Goal: Task Accomplishment & Management: Manage account settings

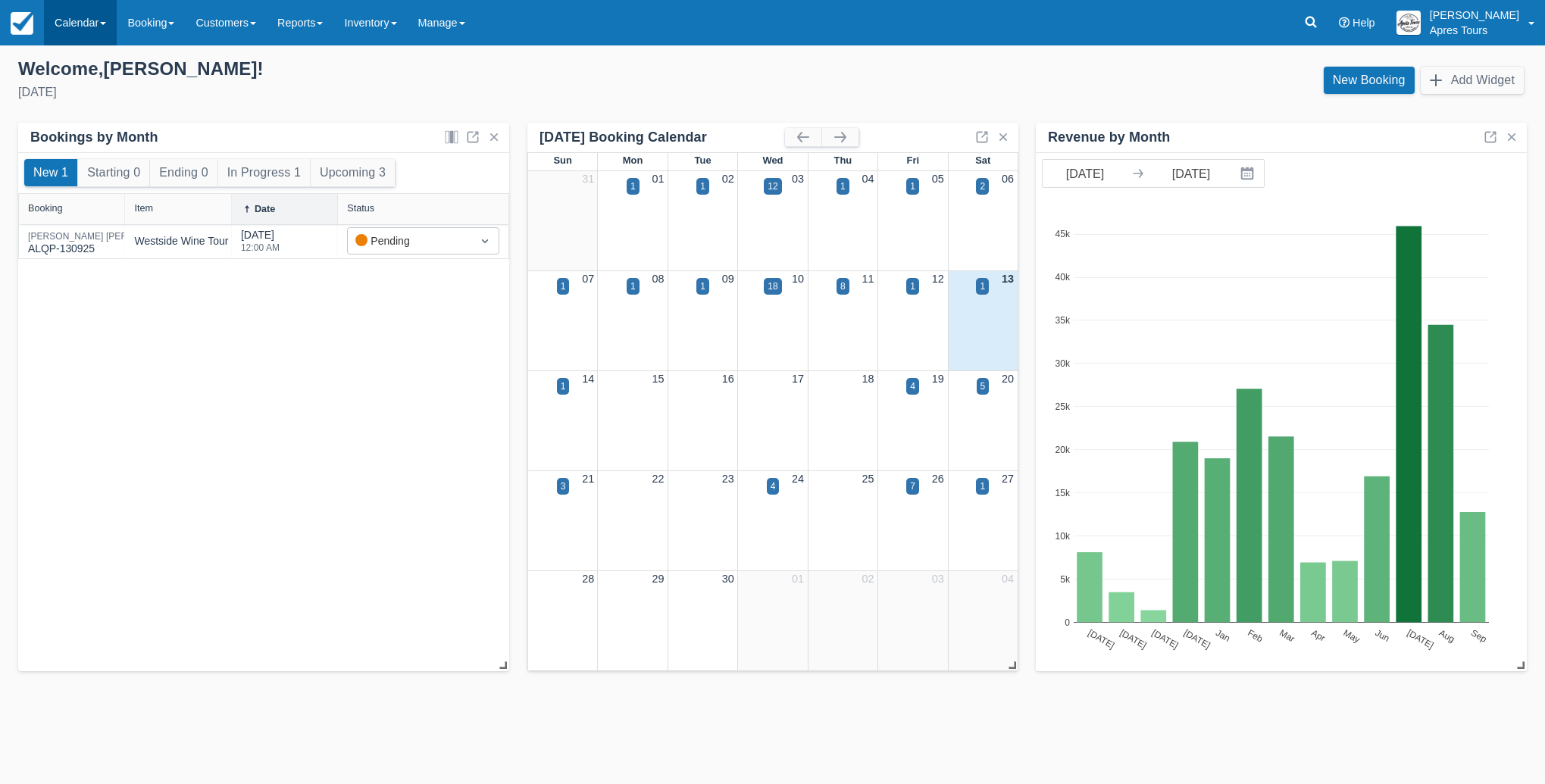
click at [87, 22] on link "Calendar" at bounding box center [81, 22] width 73 height 45
click at [78, 153] on link "Month" at bounding box center [104, 143] width 120 height 32
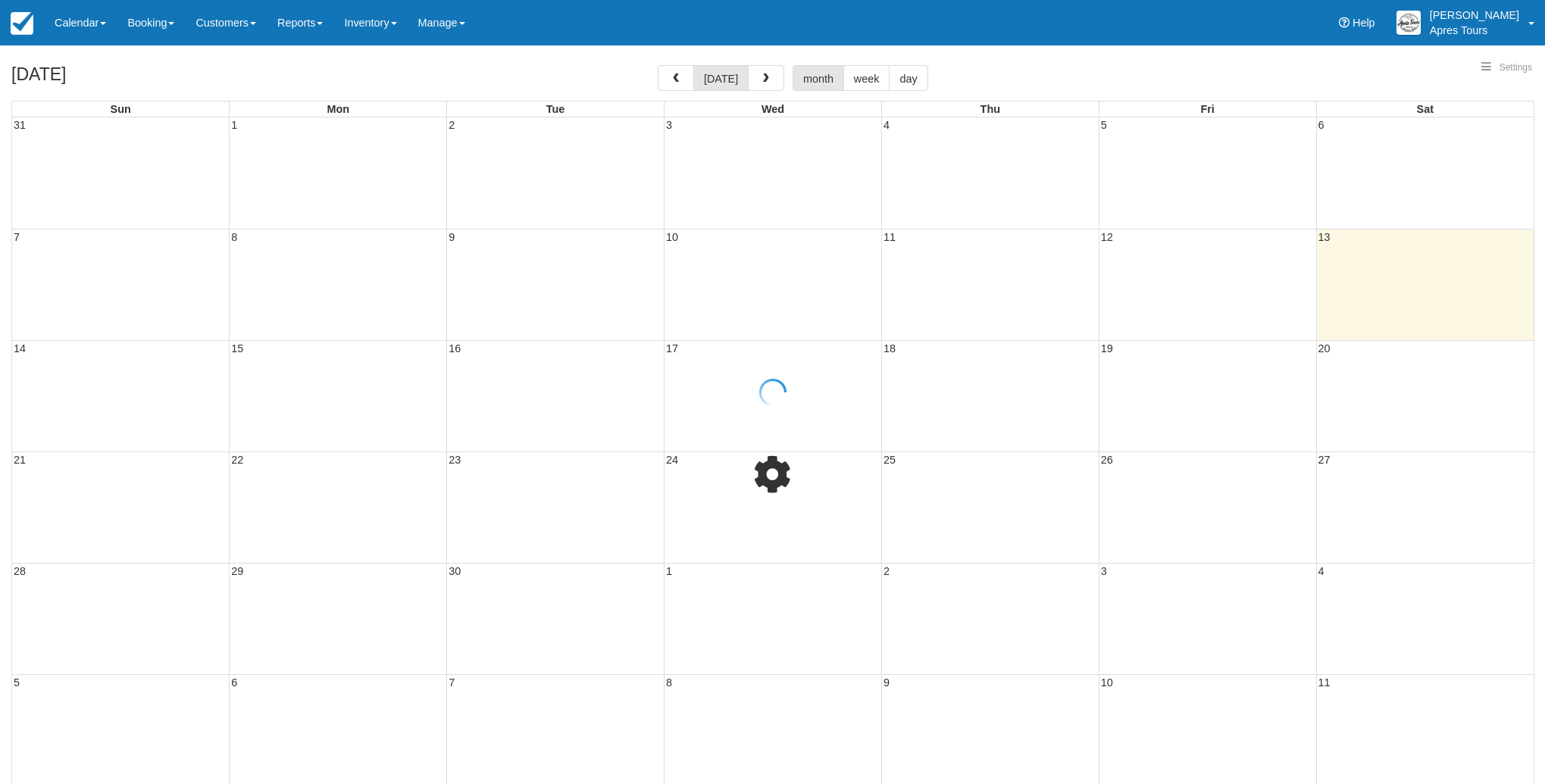
select select
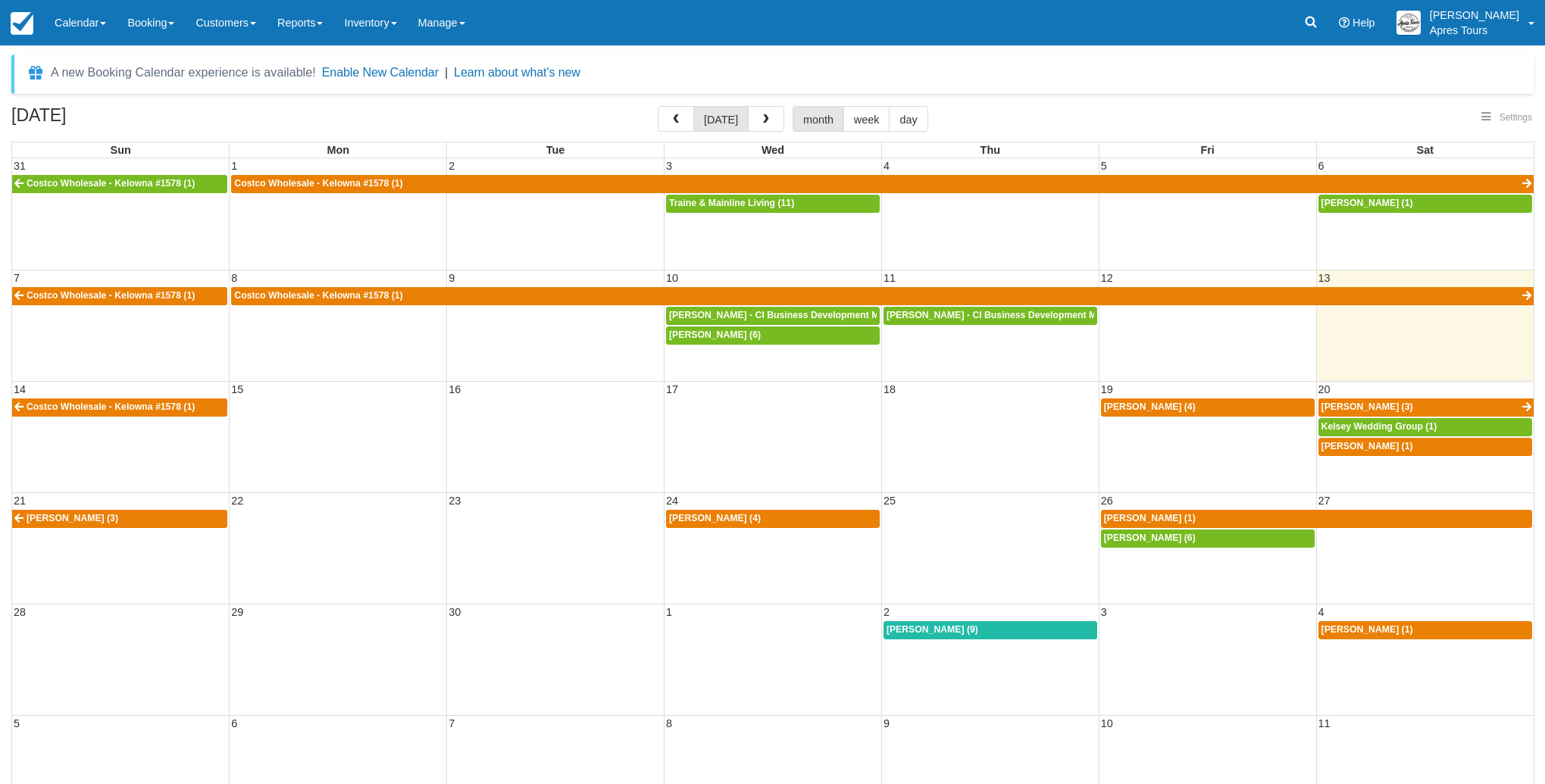
select select
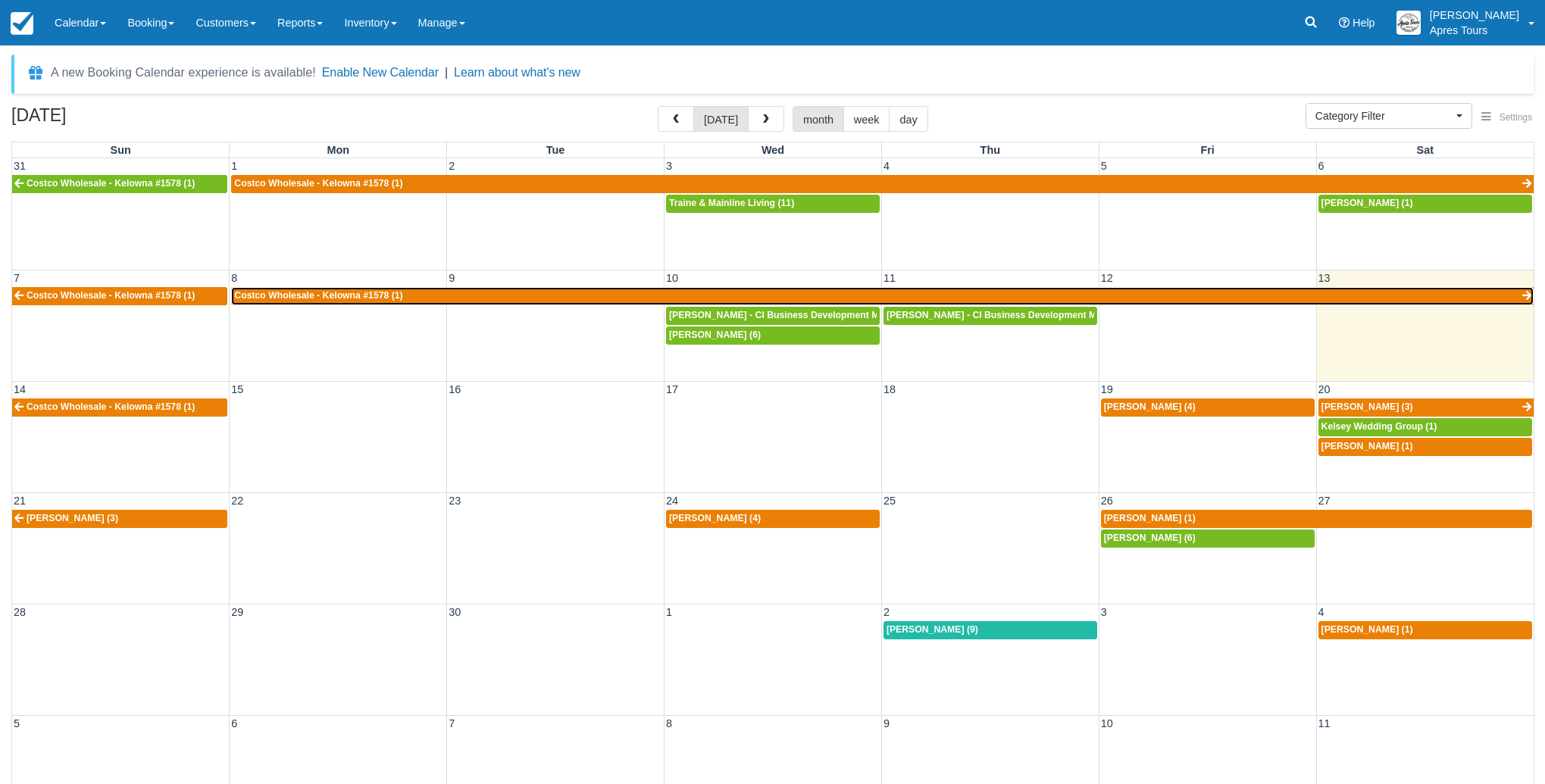
click at [523, 294] on link "Costco Wholesale - Kelowna #1578 (1)" at bounding box center [882, 296] width 1303 height 18
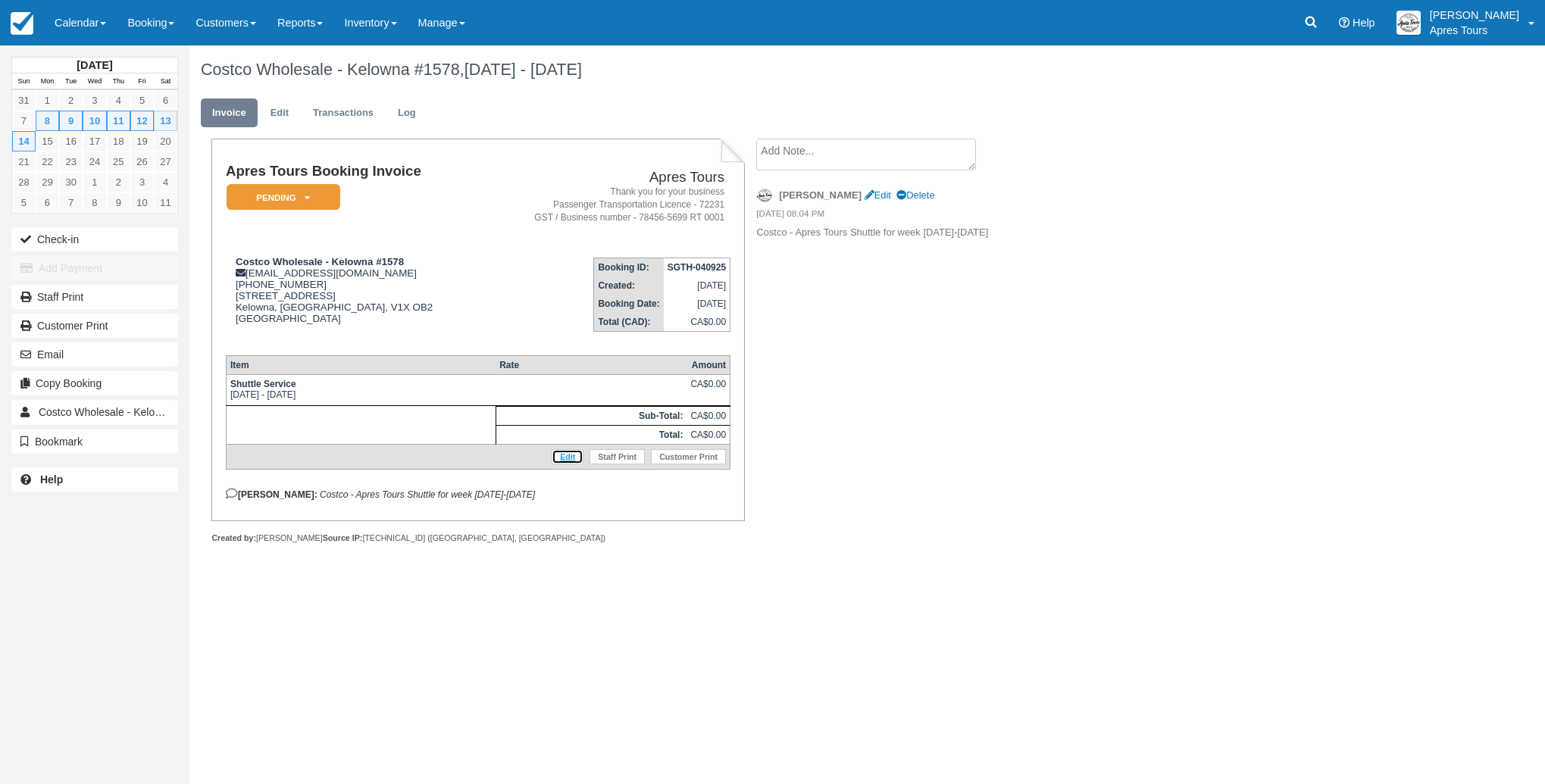
click at [563, 462] on link "Edit" at bounding box center [567, 457] width 32 height 15
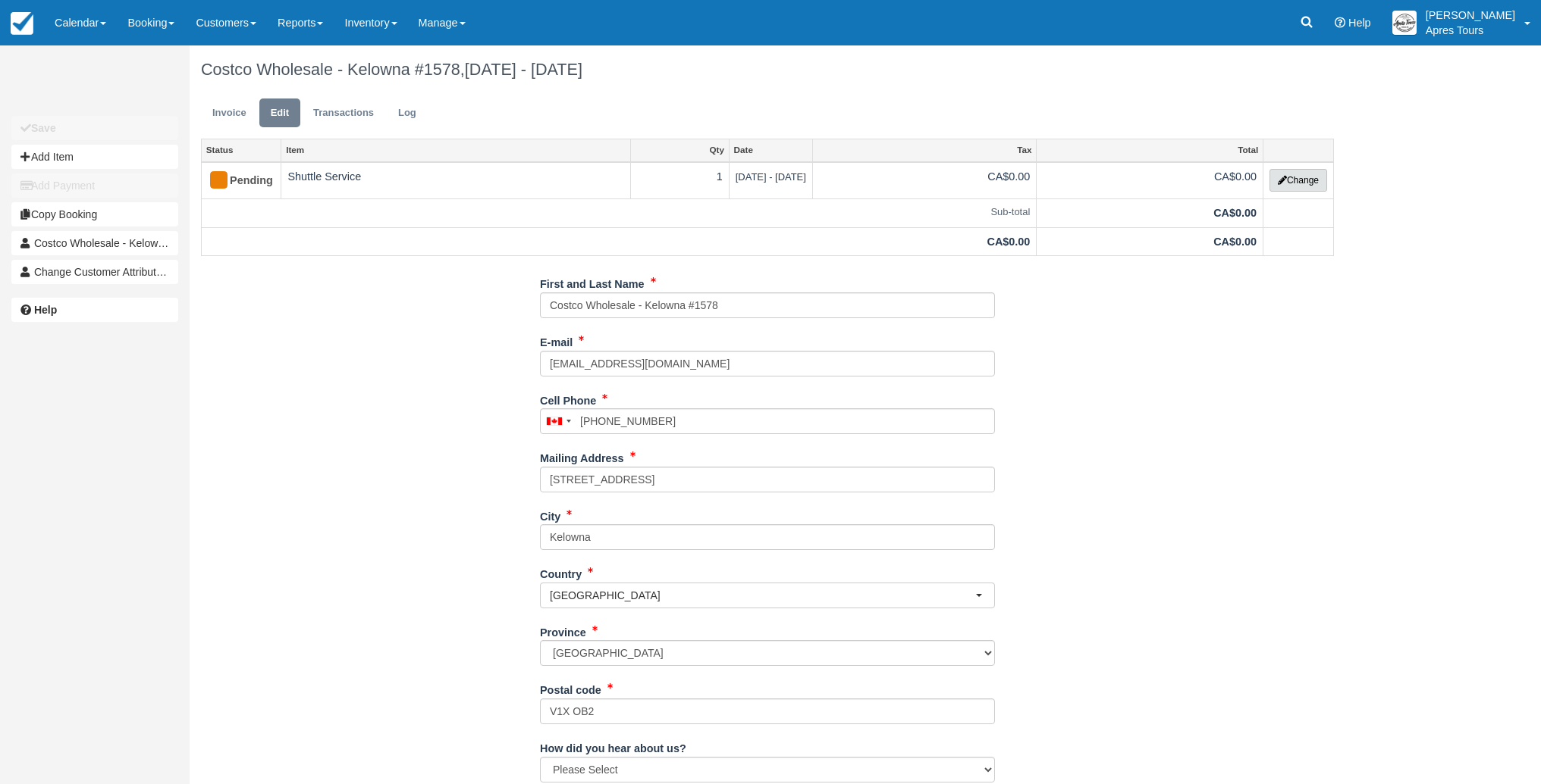
click at [1293, 183] on button "Change" at bounding box center [1298, 180] width 58 height 23
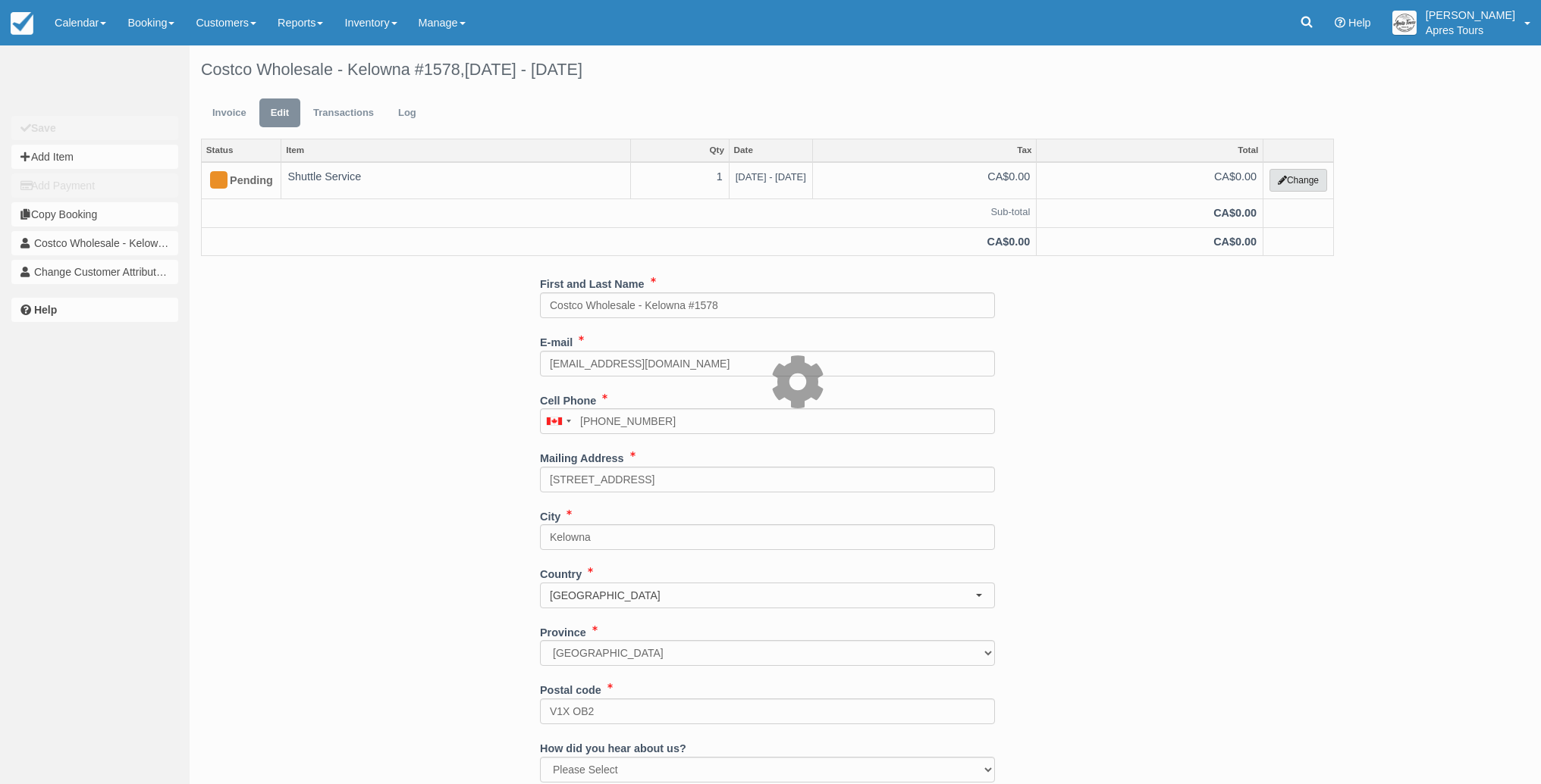
select select "4"
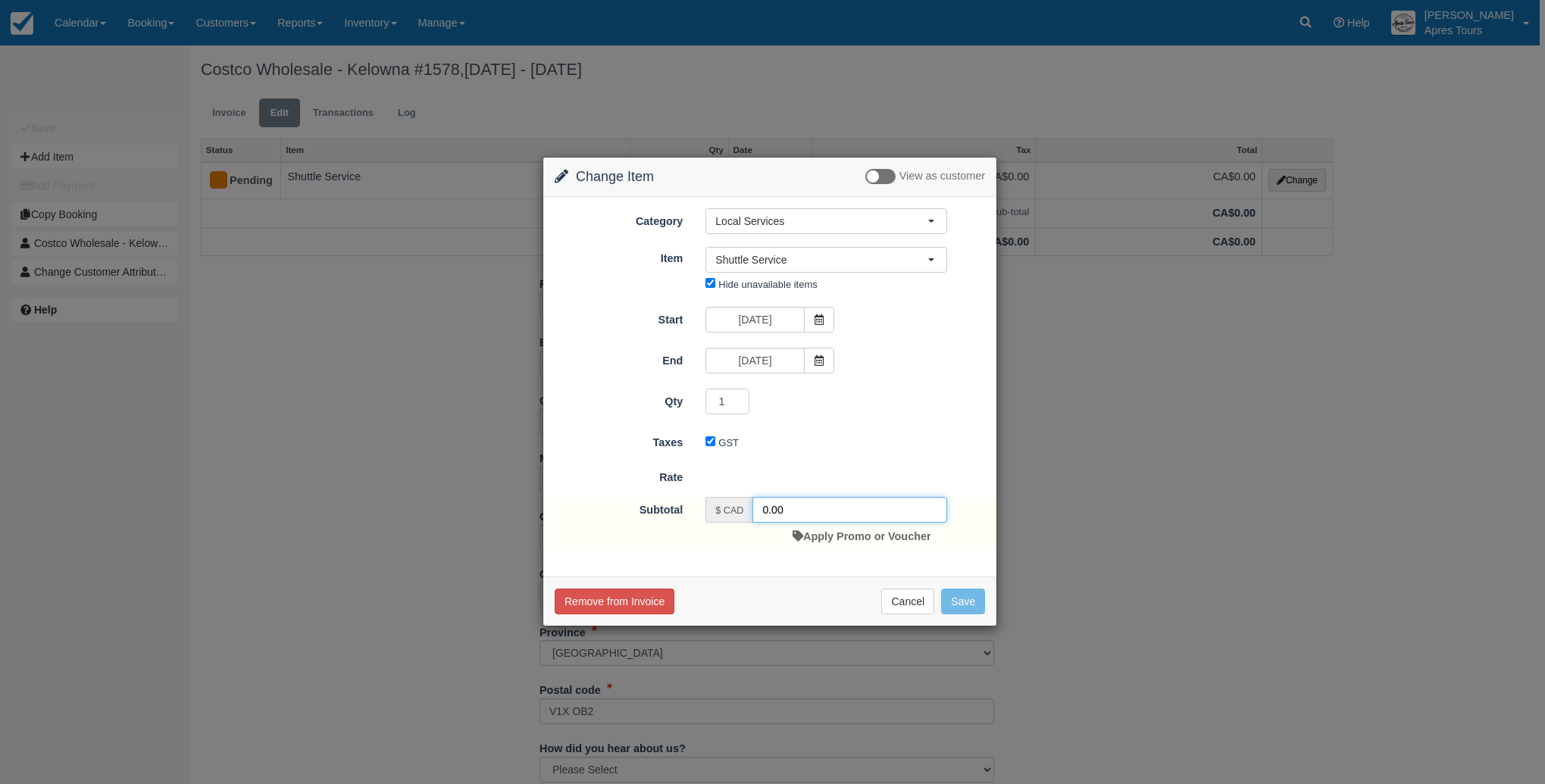
drag, startPoint x: 763, startPoint y: 511, endPoint x: 772, endPoint y: 509, distance: 9.2
click at [763, 511] on input "0.00" at bounding box center [849, 510] width 195 height 26
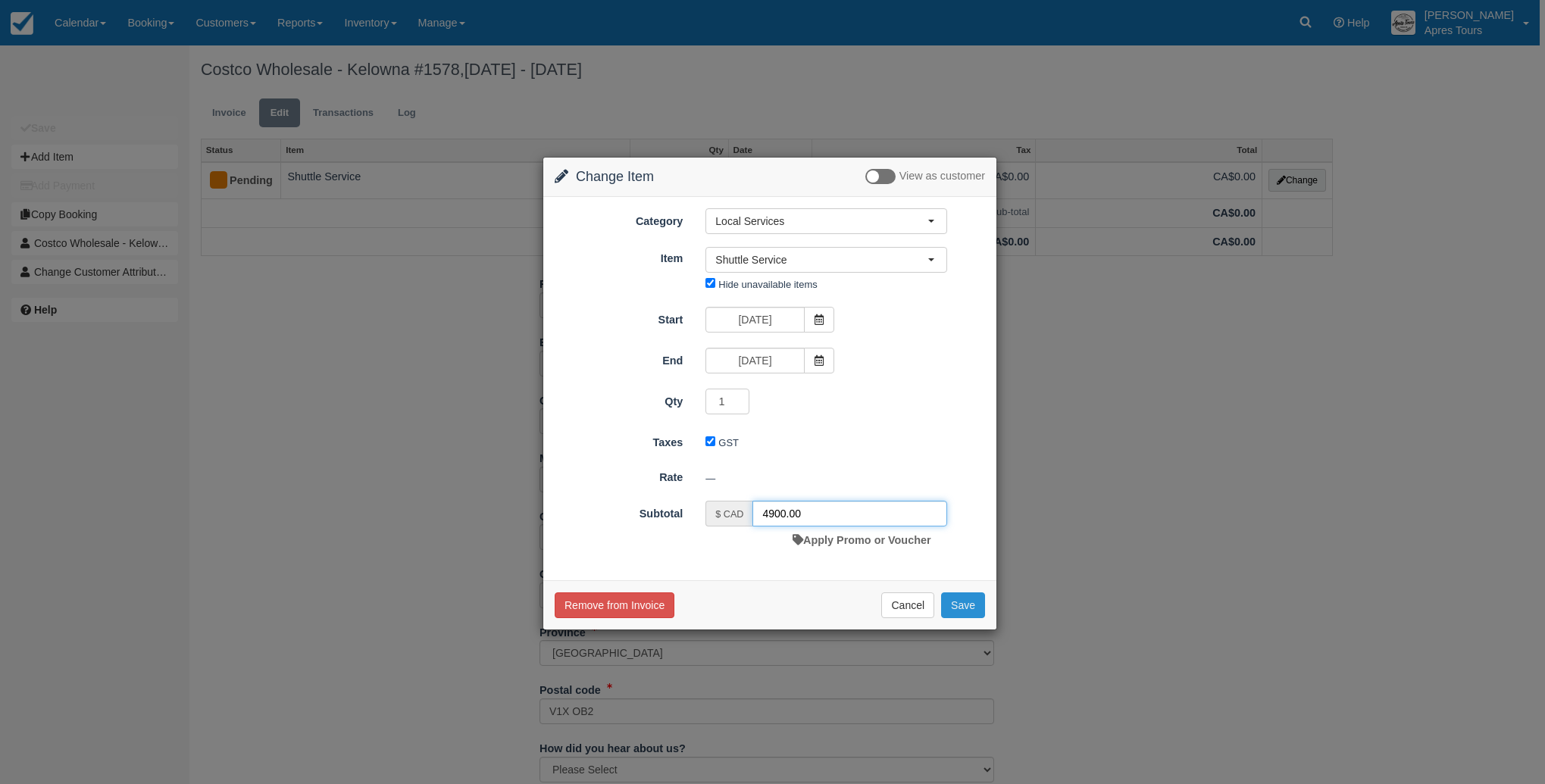
type input "4900.00"
click at [969, 613] on button "Save" at bounding box center [963, 605] width 44 height 26
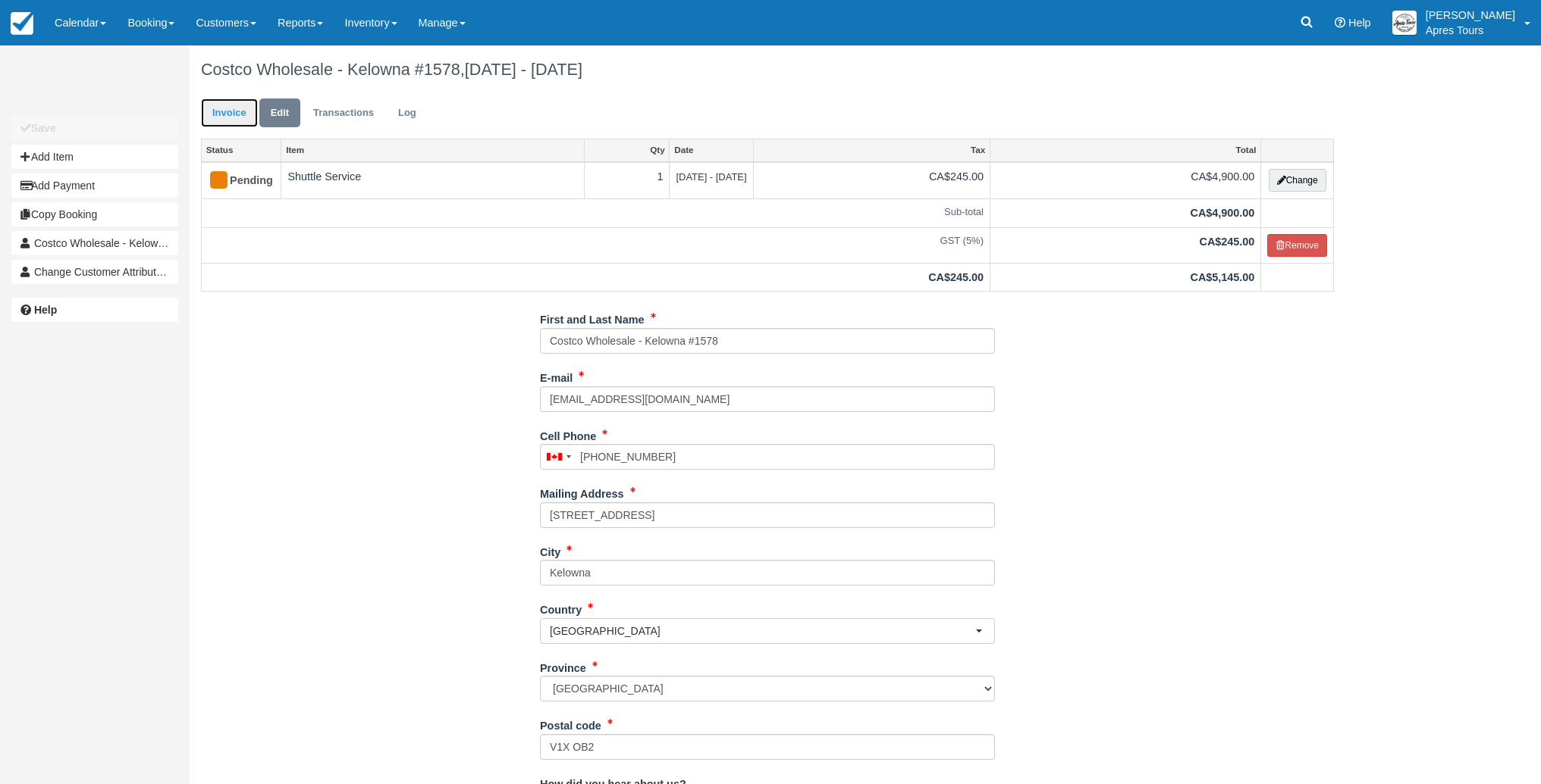
click at [214, 113] on link "Invoice" at bounding box center [229, 113] width 57 height 30
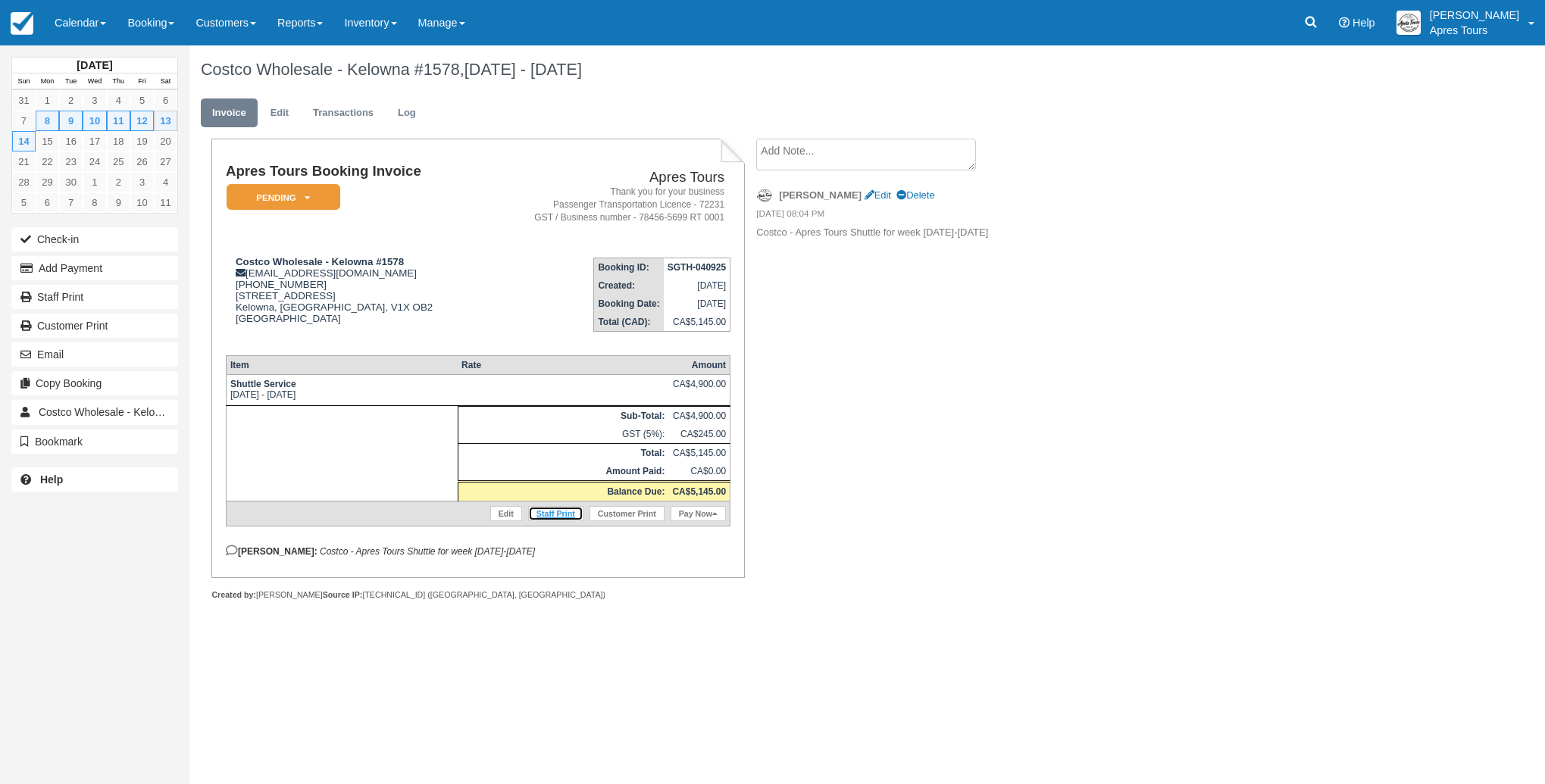
click at [560, 521] on link "Staff Print" at bounding box center [556, 514] width 56 height 15
click at [35, 30] on link at bounding box center [22, 22] width 44 height 45
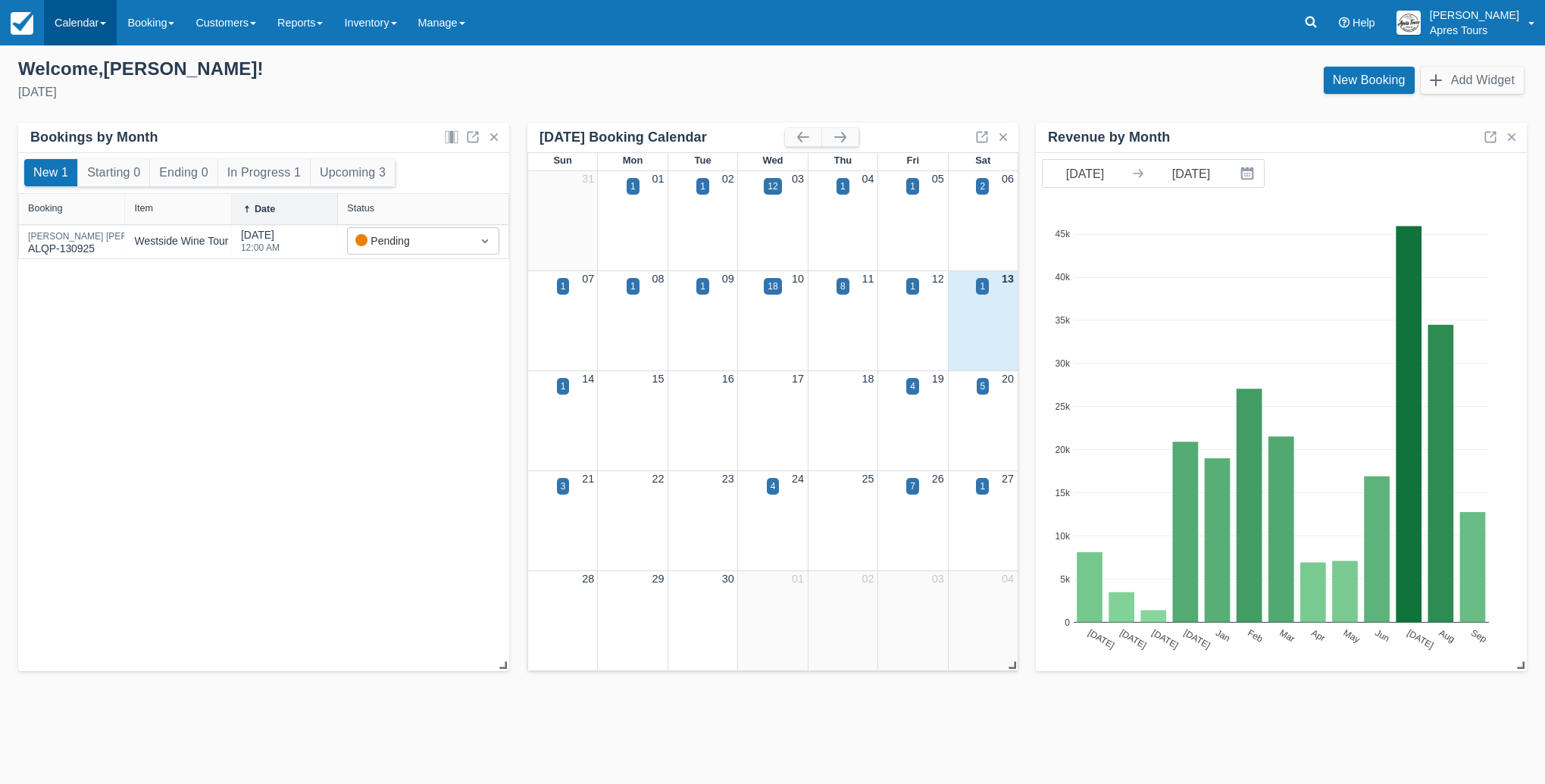
click at [90, 28] on link "Calendar" at bounding box center [81, 22] width 73 height 45
click at [89, 138] on link "Month" at bounding box center [104, 143] width 120 height 32
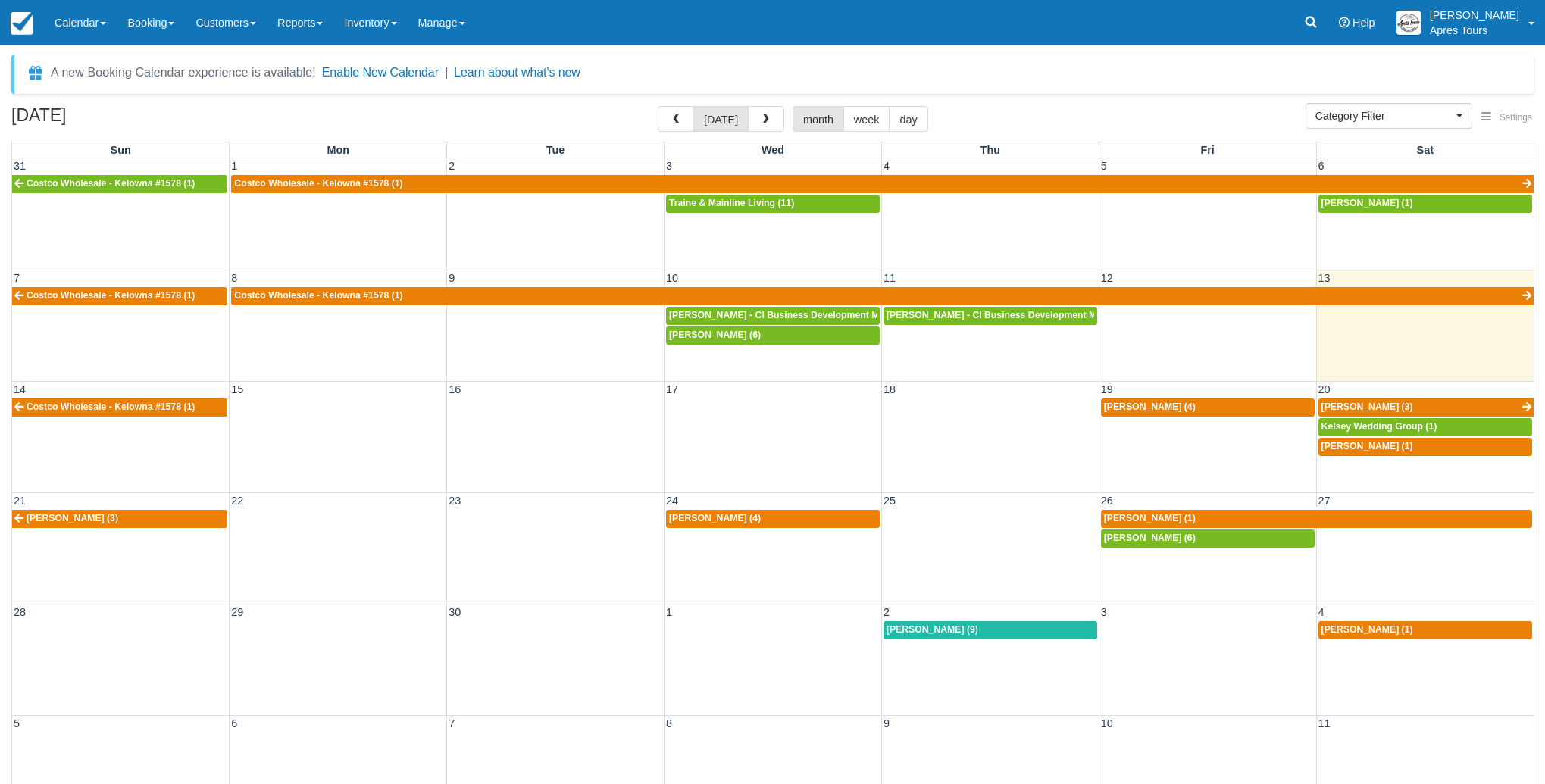
select select
click at [306, 440] on td at bounding box center [338, 427] width 218 height 59
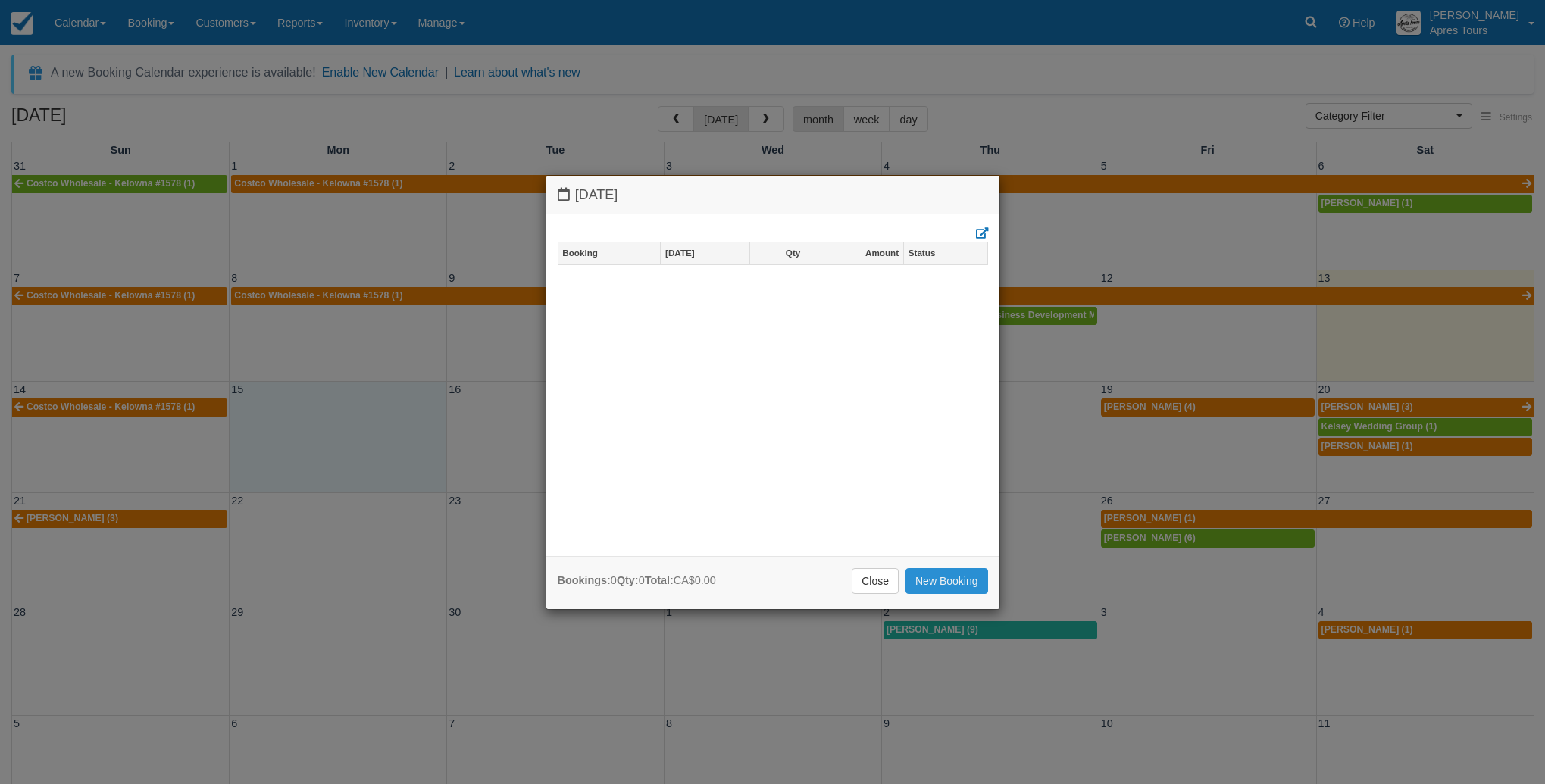
click at [951, 573] on link "New Booking" at bounding box center [947, 581] width 82 height 26
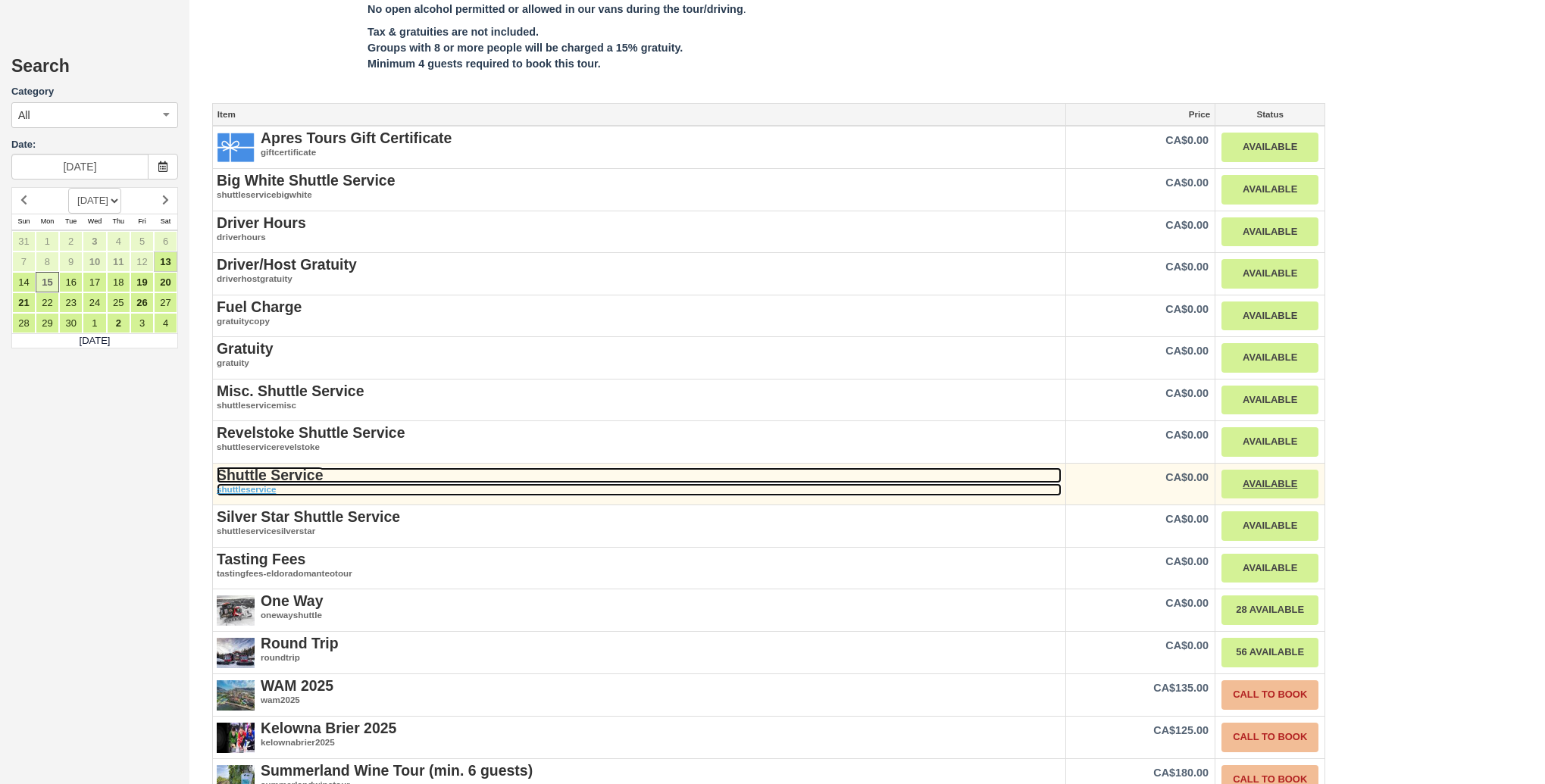
click at [273, 484] on em "shuttleservice" at bounding box center [639, 490] width 845 height 12
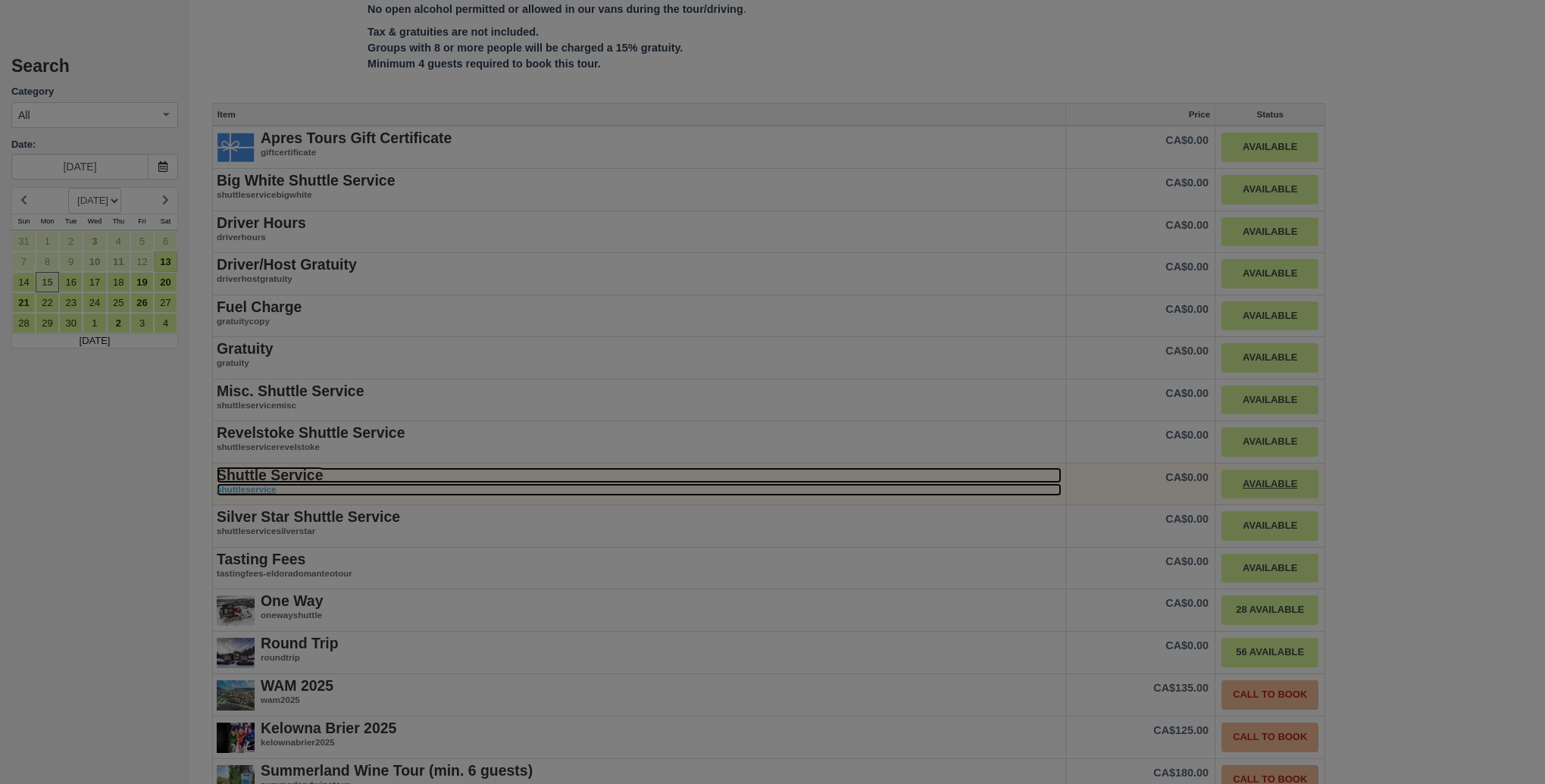
scroll to position [1676, 0]
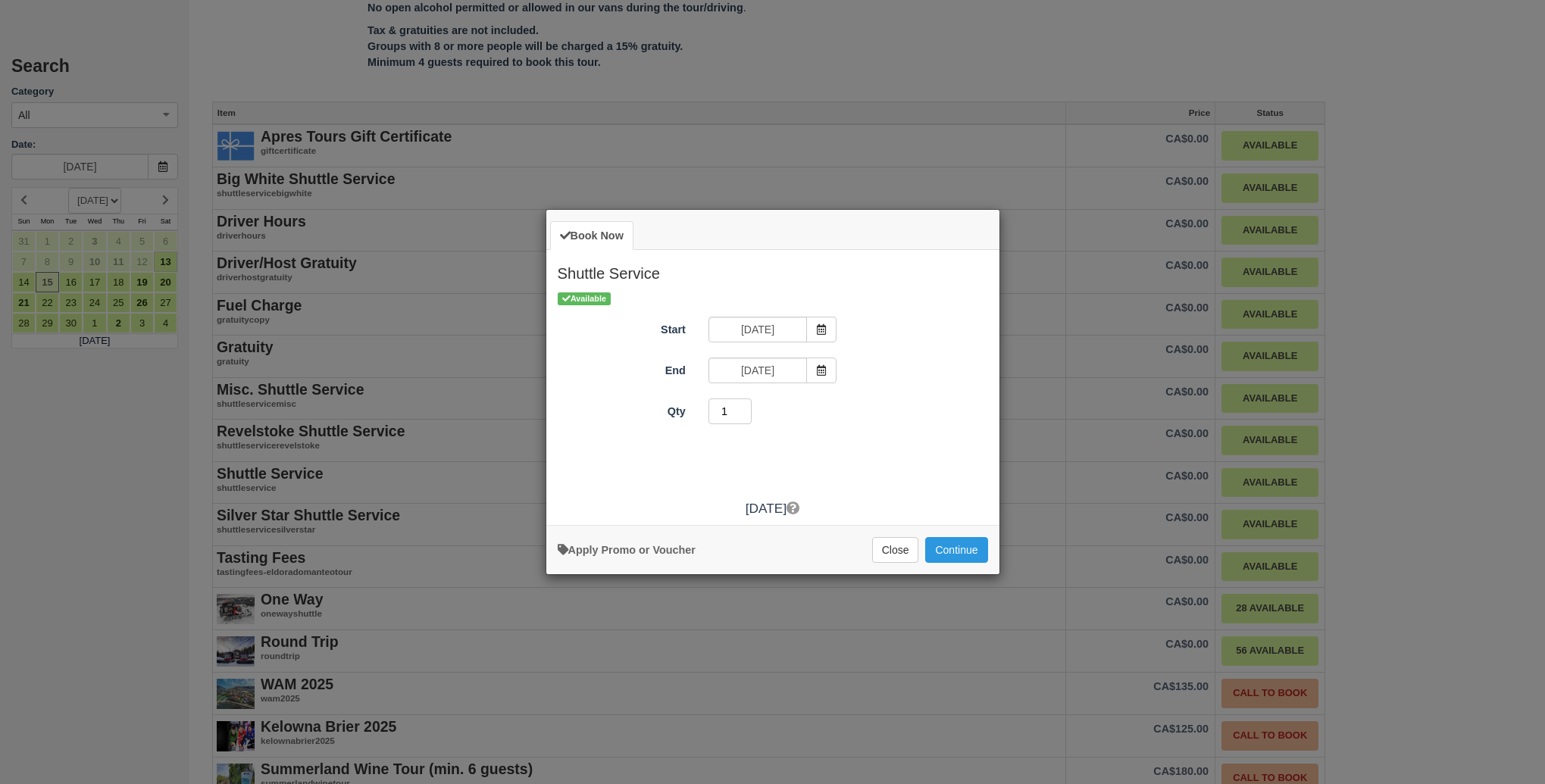
type input "1"
click at [745, 417] on input "1" at bounding box center [730, 411] width 44 height 26
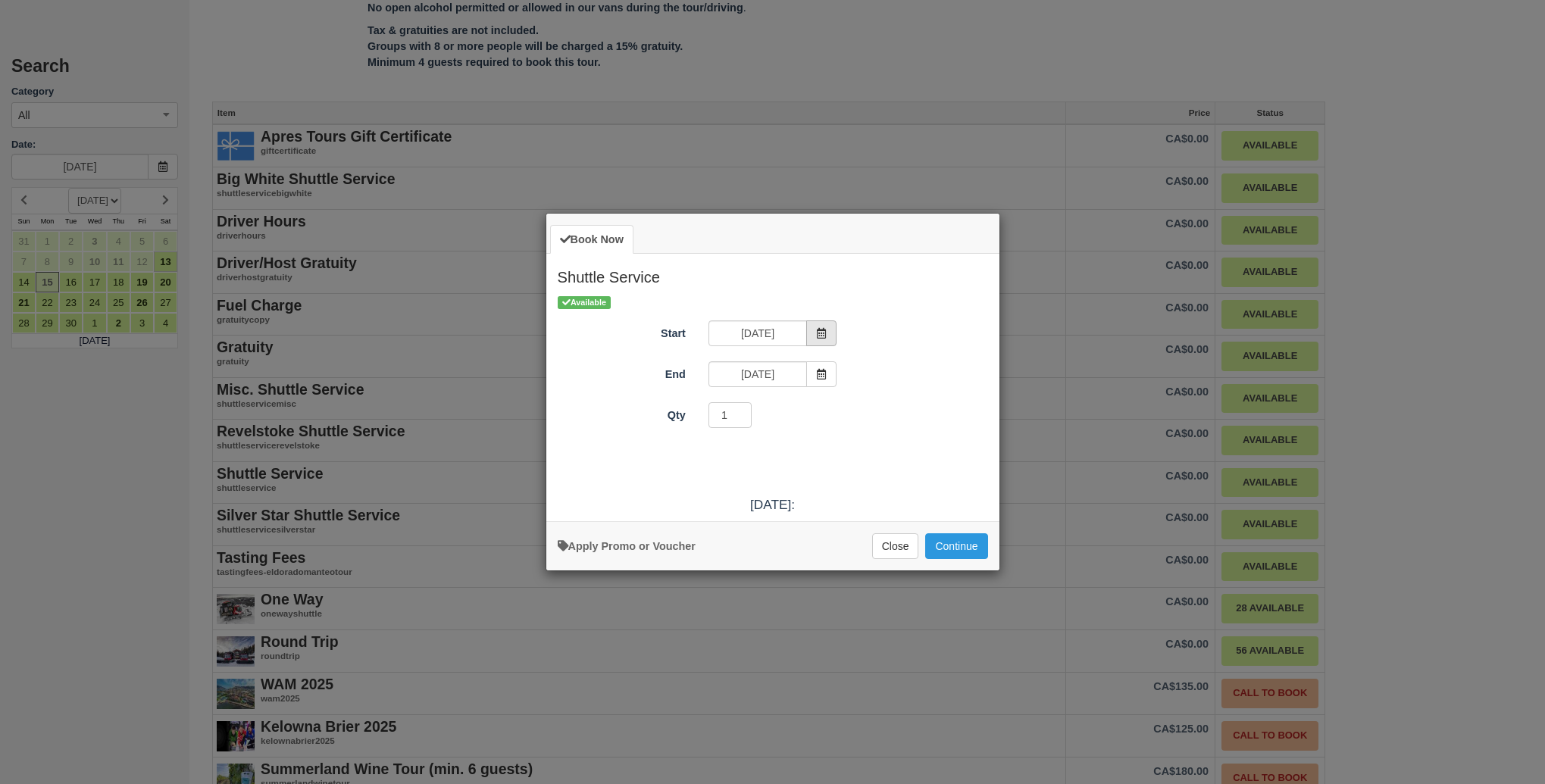
click at [824, 336] on icon "Item Modal" at bounding box center [821, 333] width 11 height 11
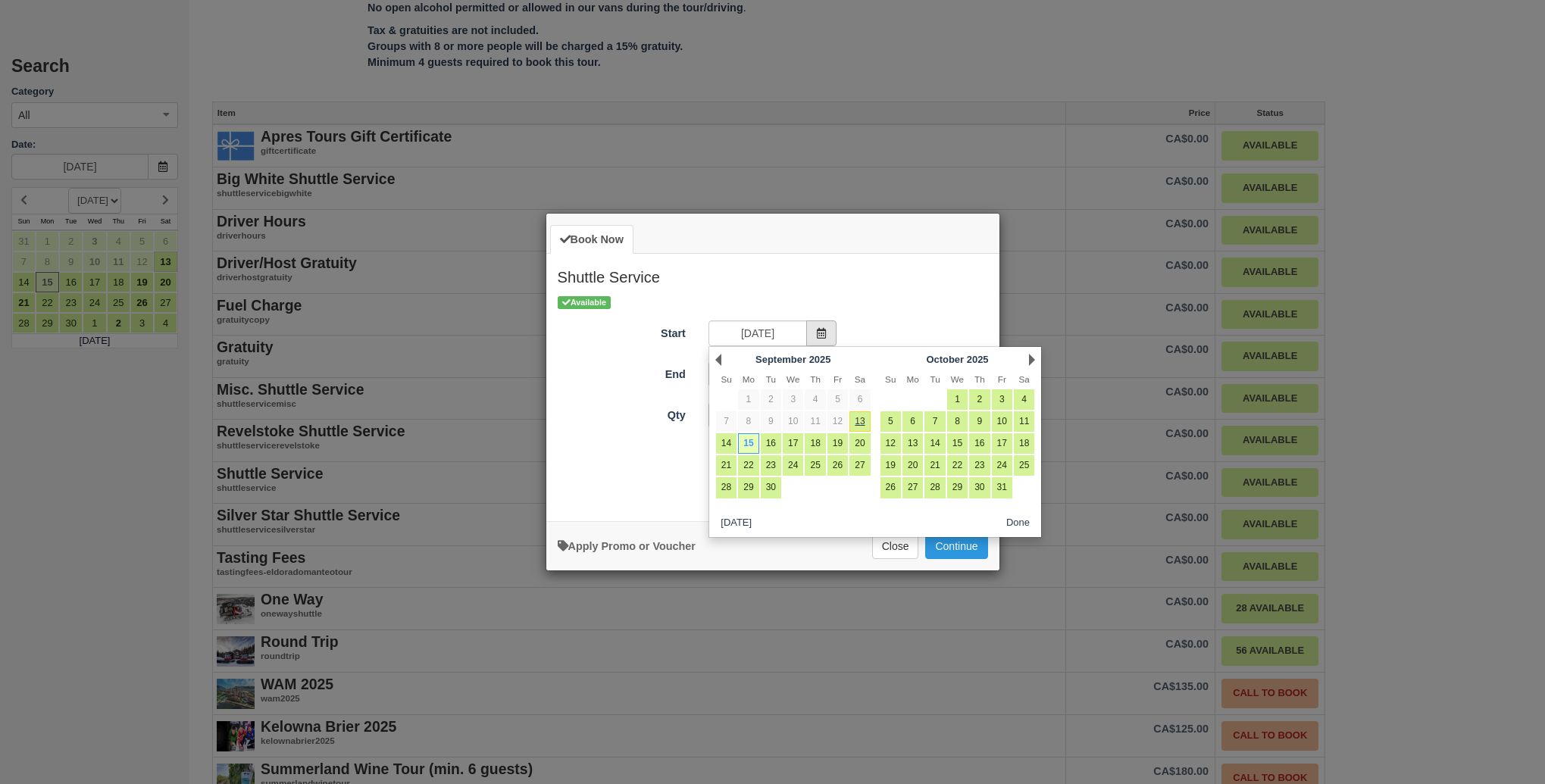
scroll to position [0, 0]
click at [824, 336] on icon "Item Modal" at bounding box center [821, 333] width 11 height 11
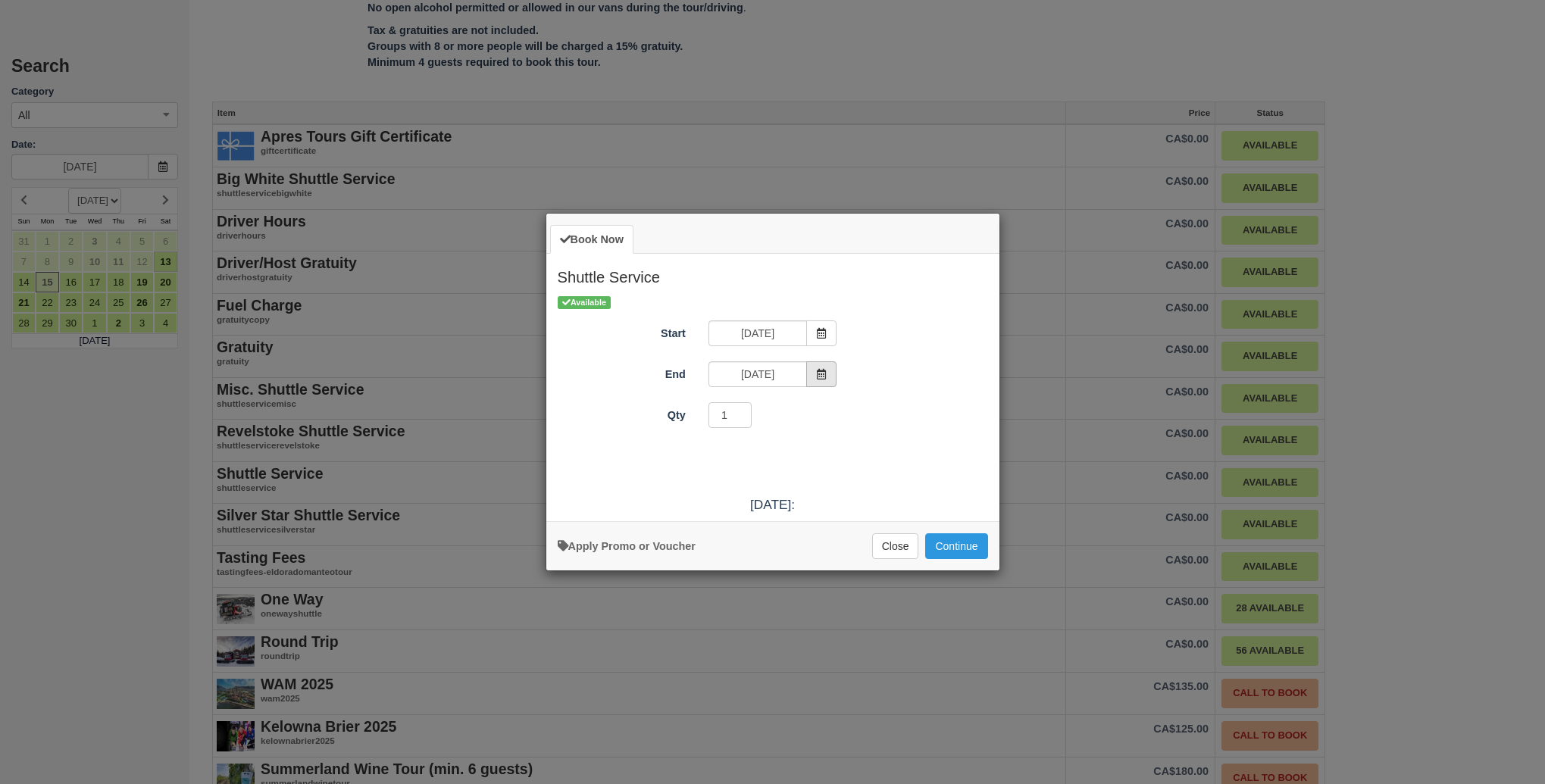
click at [830, 379] on span "Item Modal" at bounding box center [821, 374] width 31 height 26
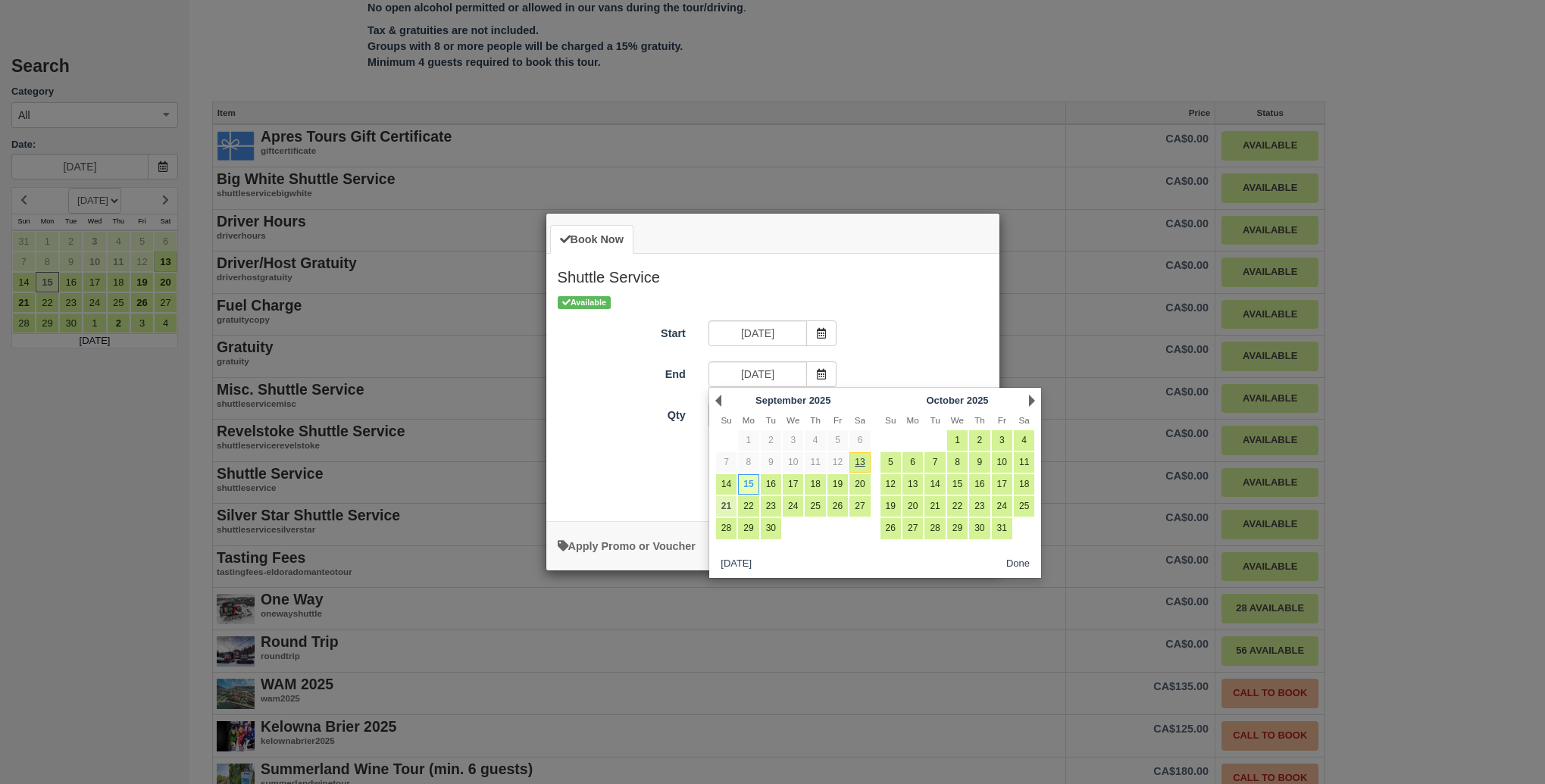
click at [726, 513] on link "21" at bounding box center [726, 506] width 20 height 20
type input "Sun Sep 21 2025"
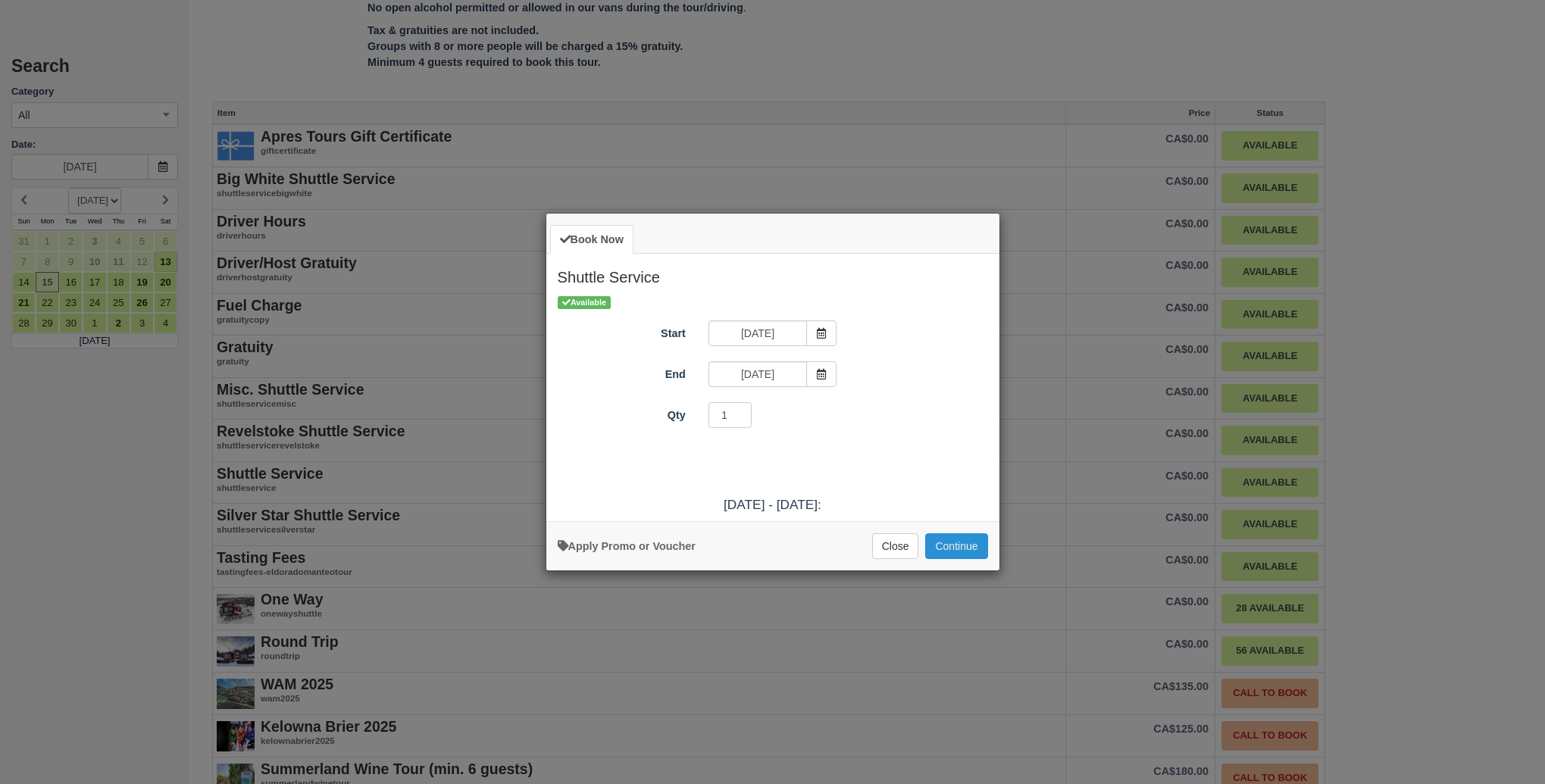
click at [959, 548] on button "Continue" at bounding box center [957, 546] width 62 height 26
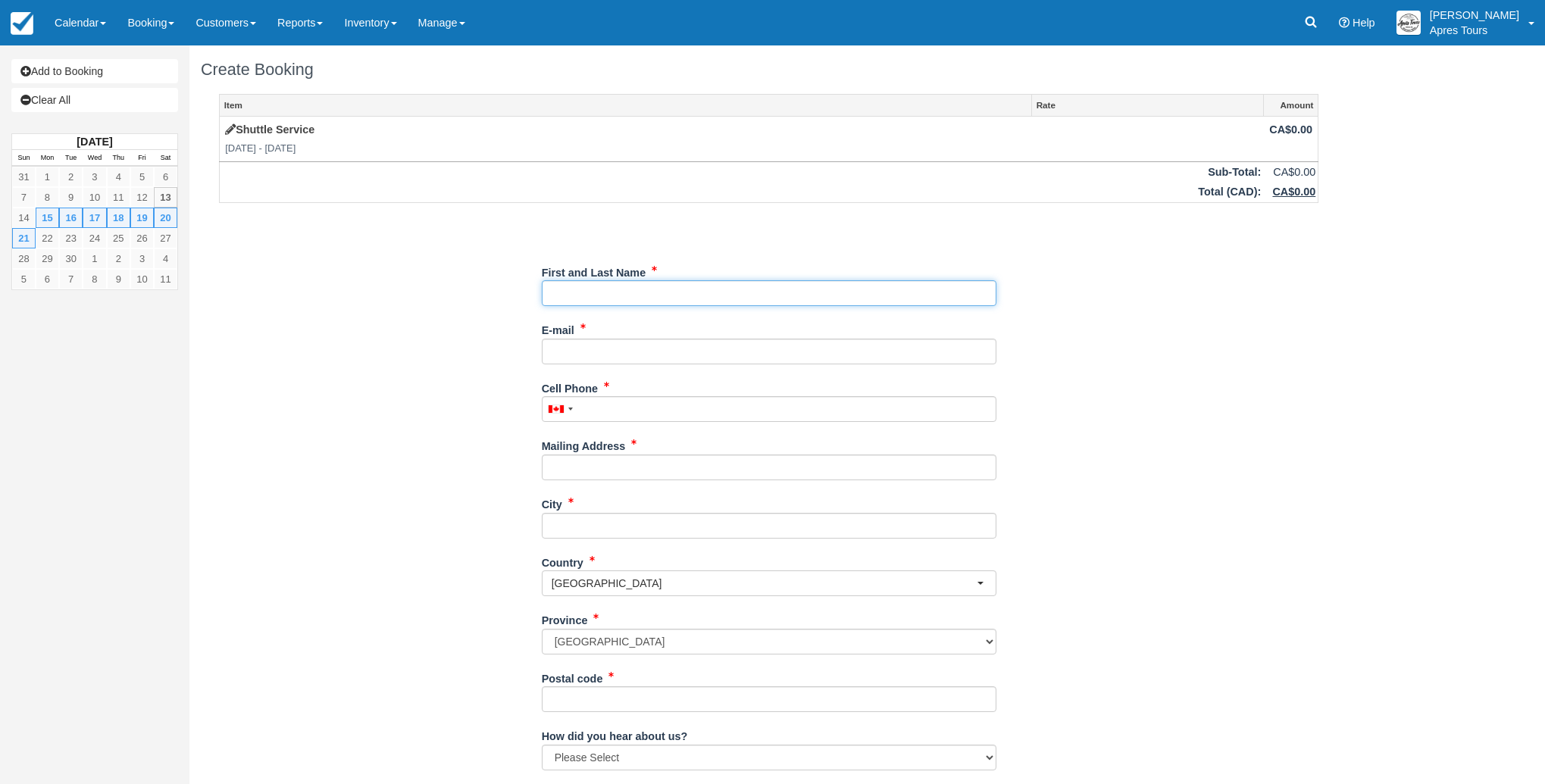
click at [838, 299] on input "First and Last Name" at bounding box center [769, 293] width 454 height 26
type input "Costco Wholesale - Kelowna #1578"
type input "[EMAIL_ADDRESS][DOMAIN_NAME]"
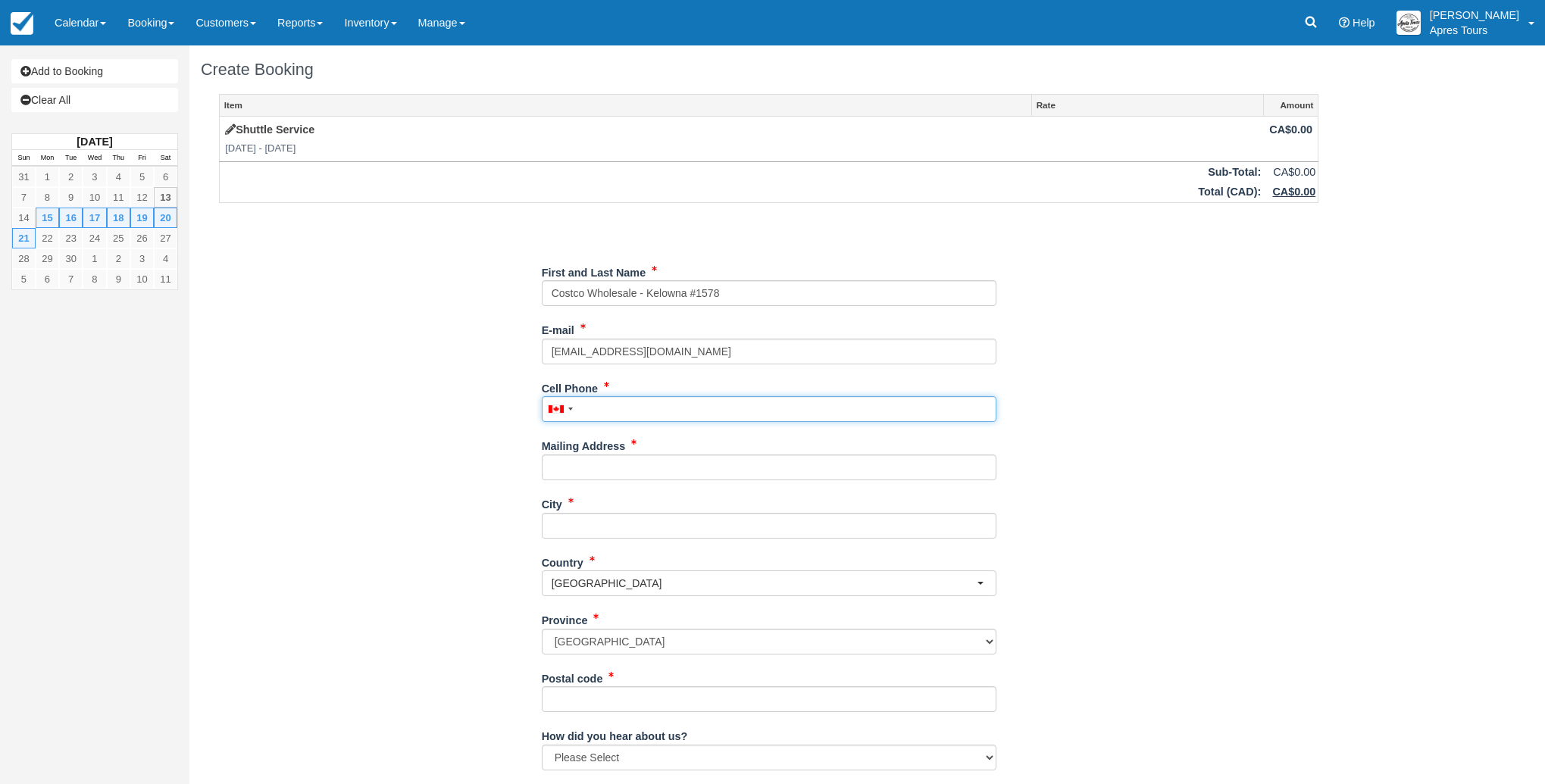
type input "2508705200"
type input "[STREET_ADDRESS]"
type input "Kelowna"
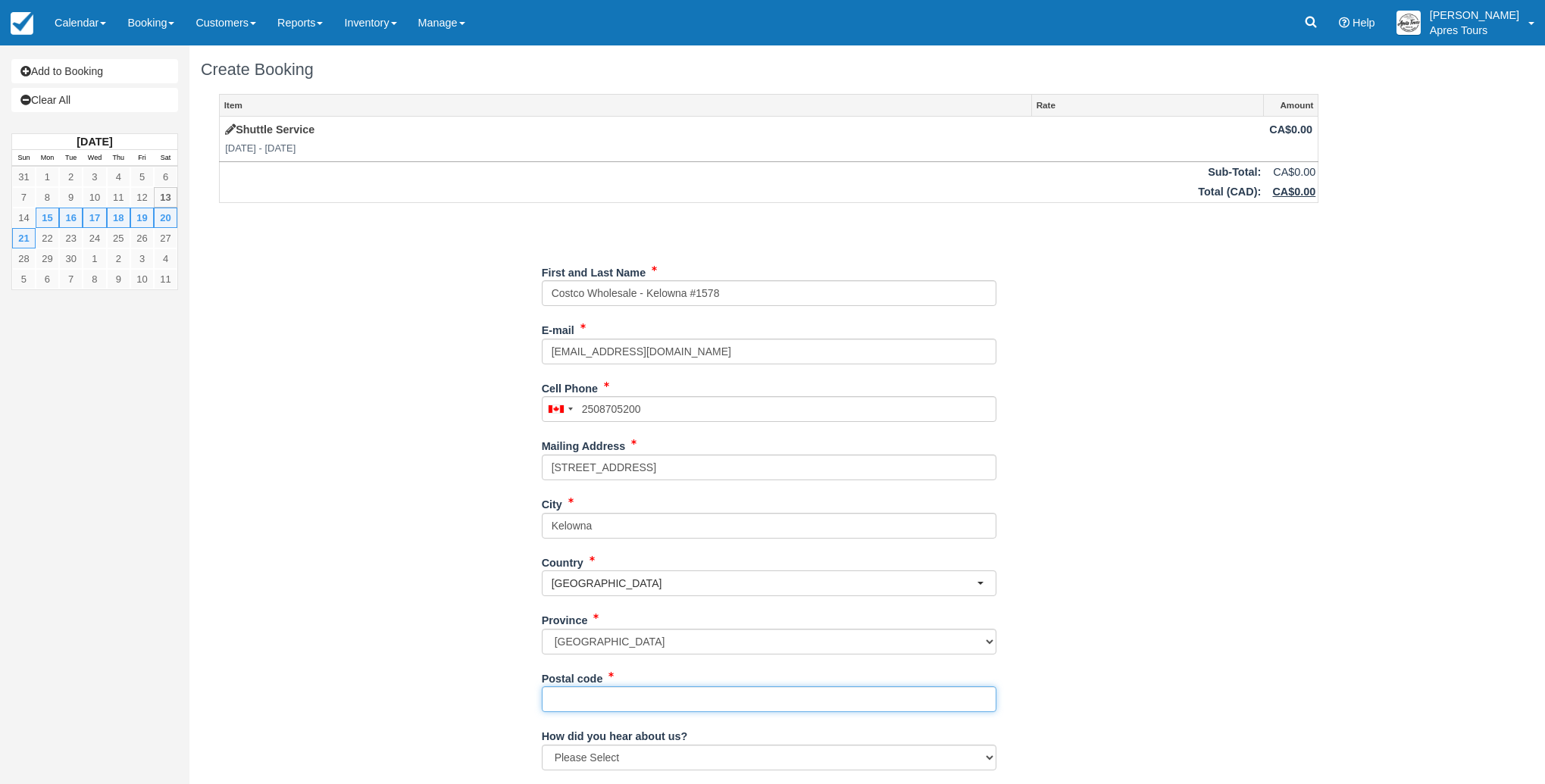
type input "V1X oB2"
type input "(250) 870-5200"
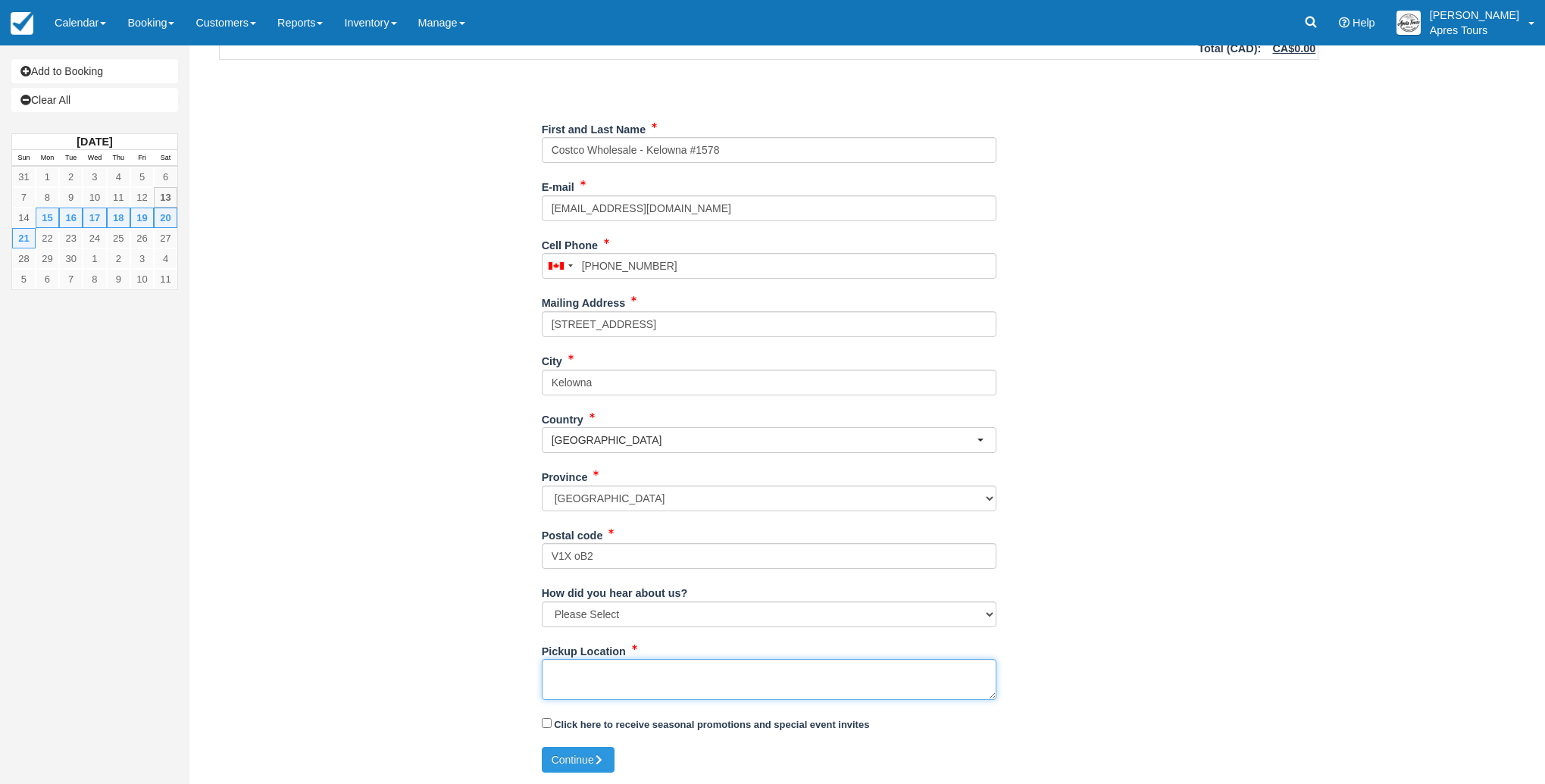
click at [560, 666] on textarea "Pickup Location" at bounding box center [769, 680] width 454 height 41
type textarea "Shuttle Services for week of Sept 15th - 21st"
click at [581, 759] on button "Continue" at bounding box center [578, 760] width 73 height 26
type input "+12508705200"
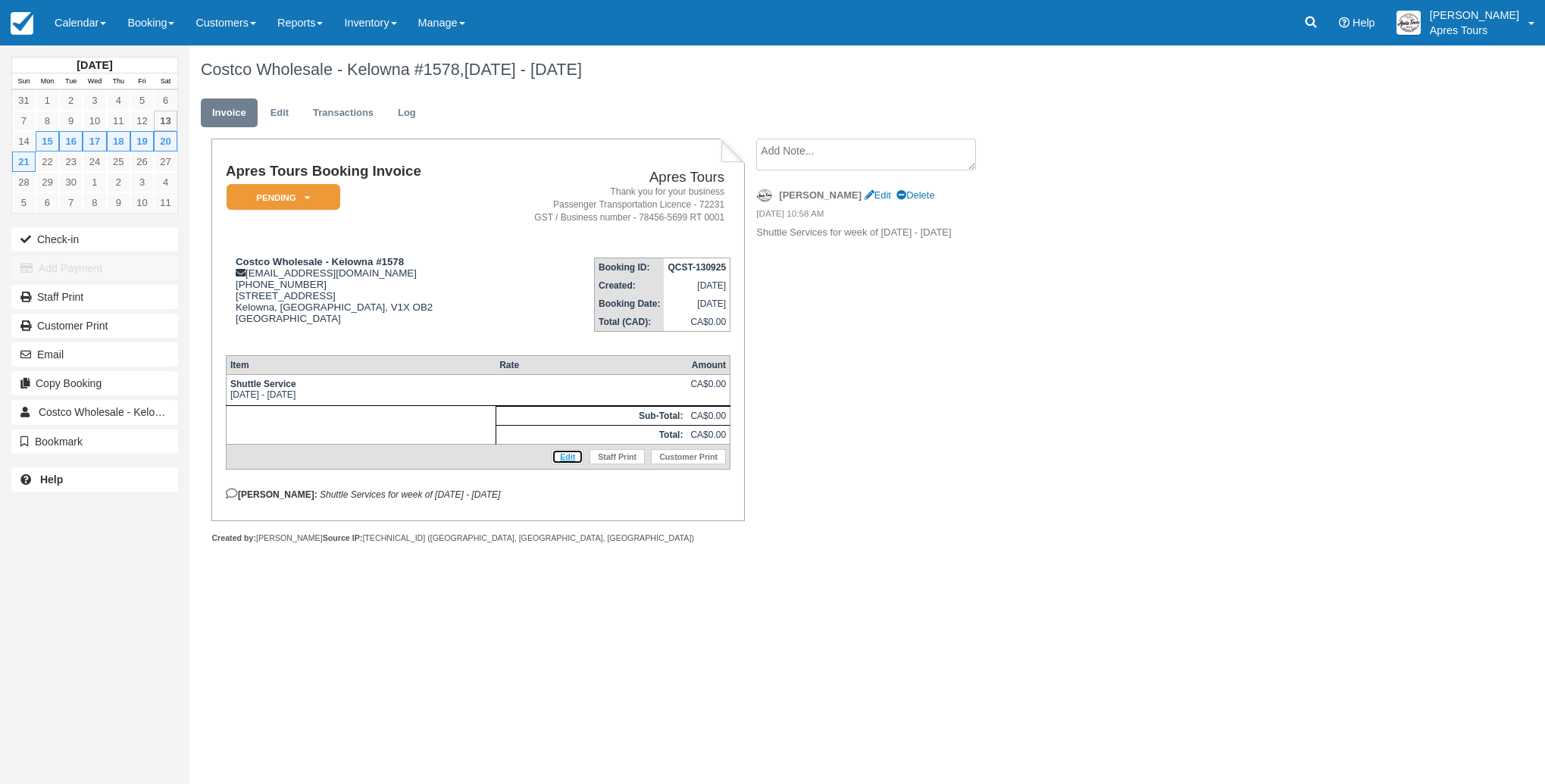
click at [567, 464] on link "Edit" at bounding box center [567, 457] width 32 height 15
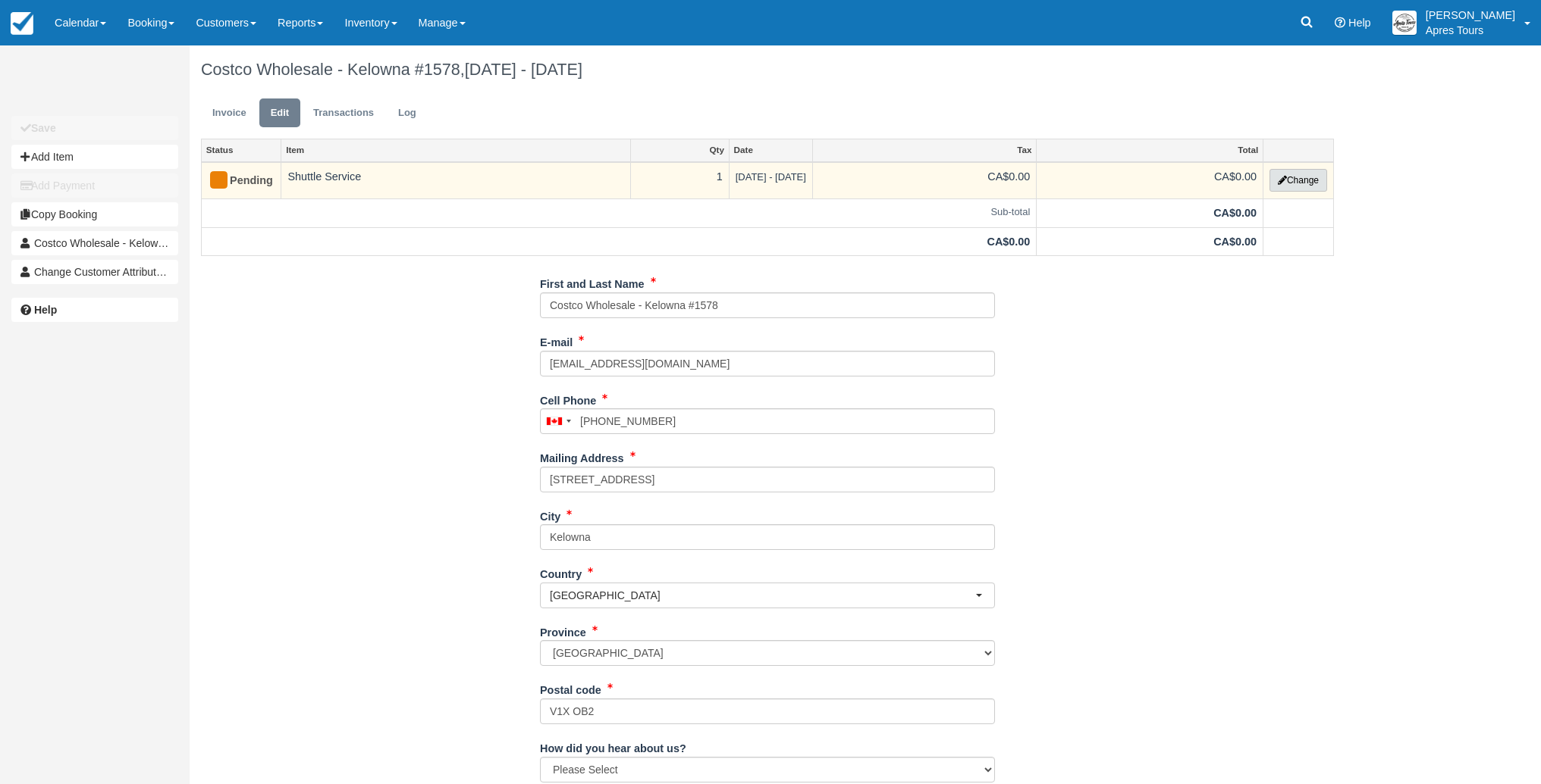
click at [1300, 178] on button "Change" at bounding box center [1298, 180] width 58 height 23
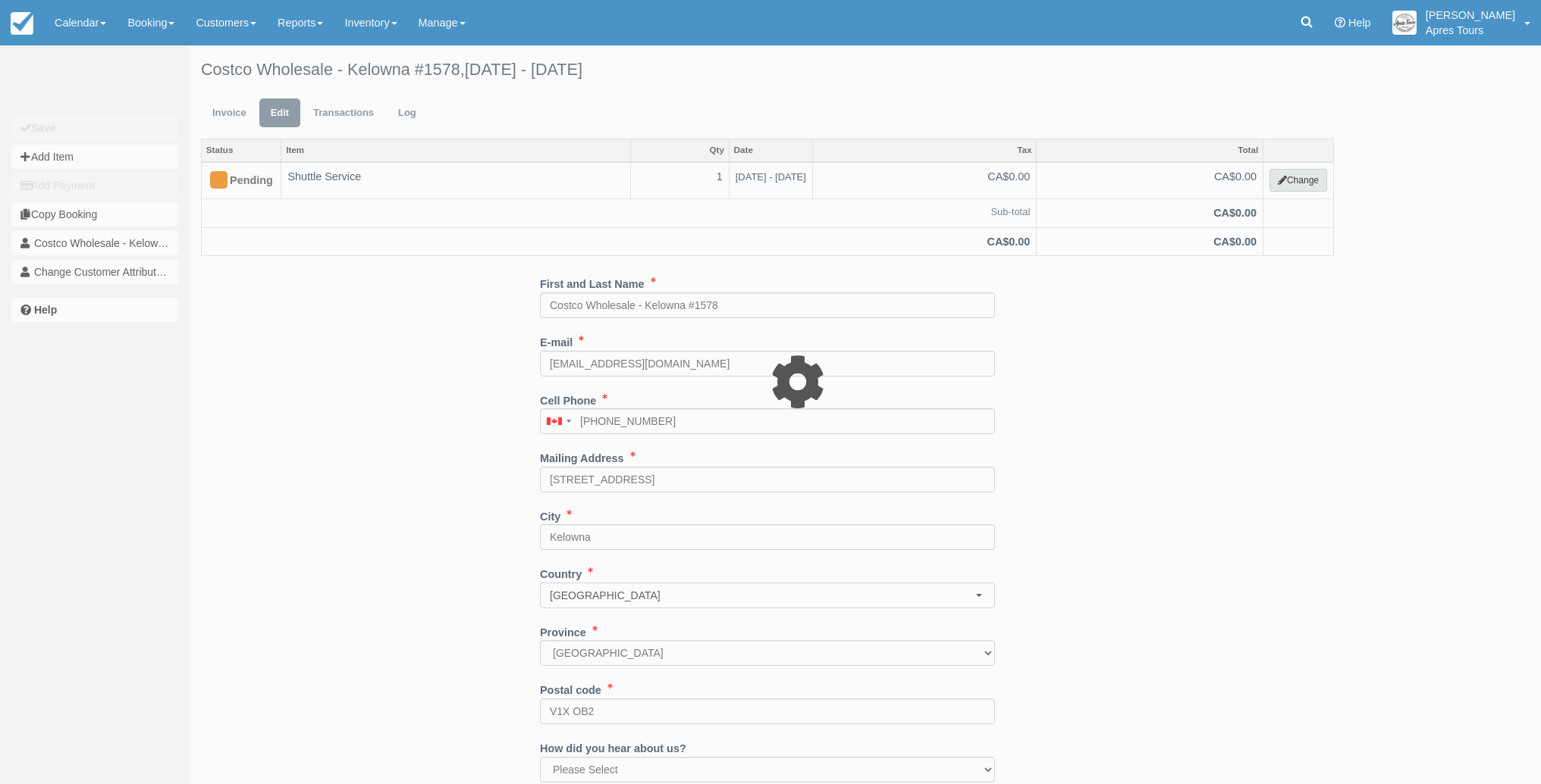
select select "4"
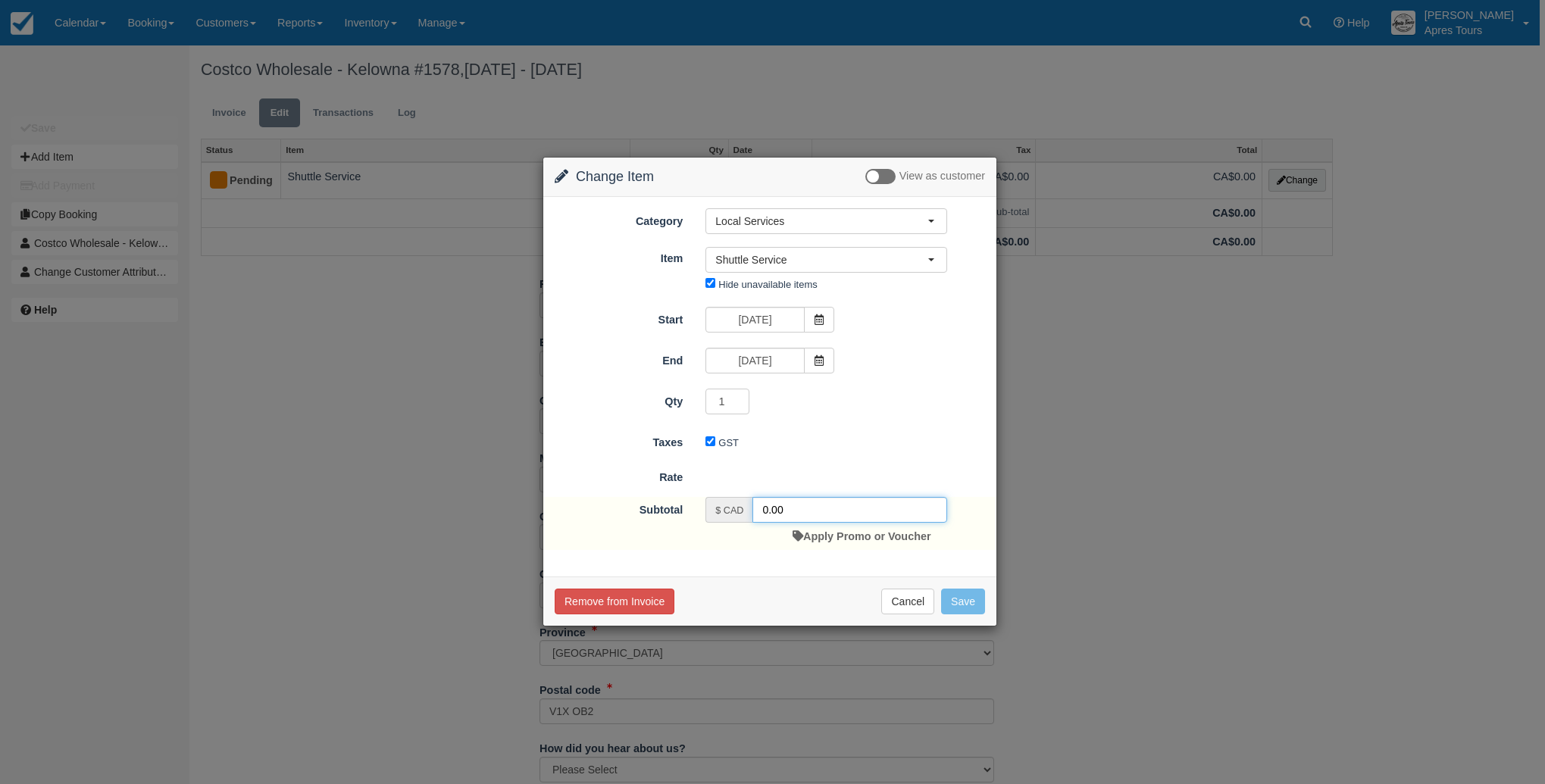
click at [765, 505] on input "0.00" at bounding box center [849, 510] width 195 height 26
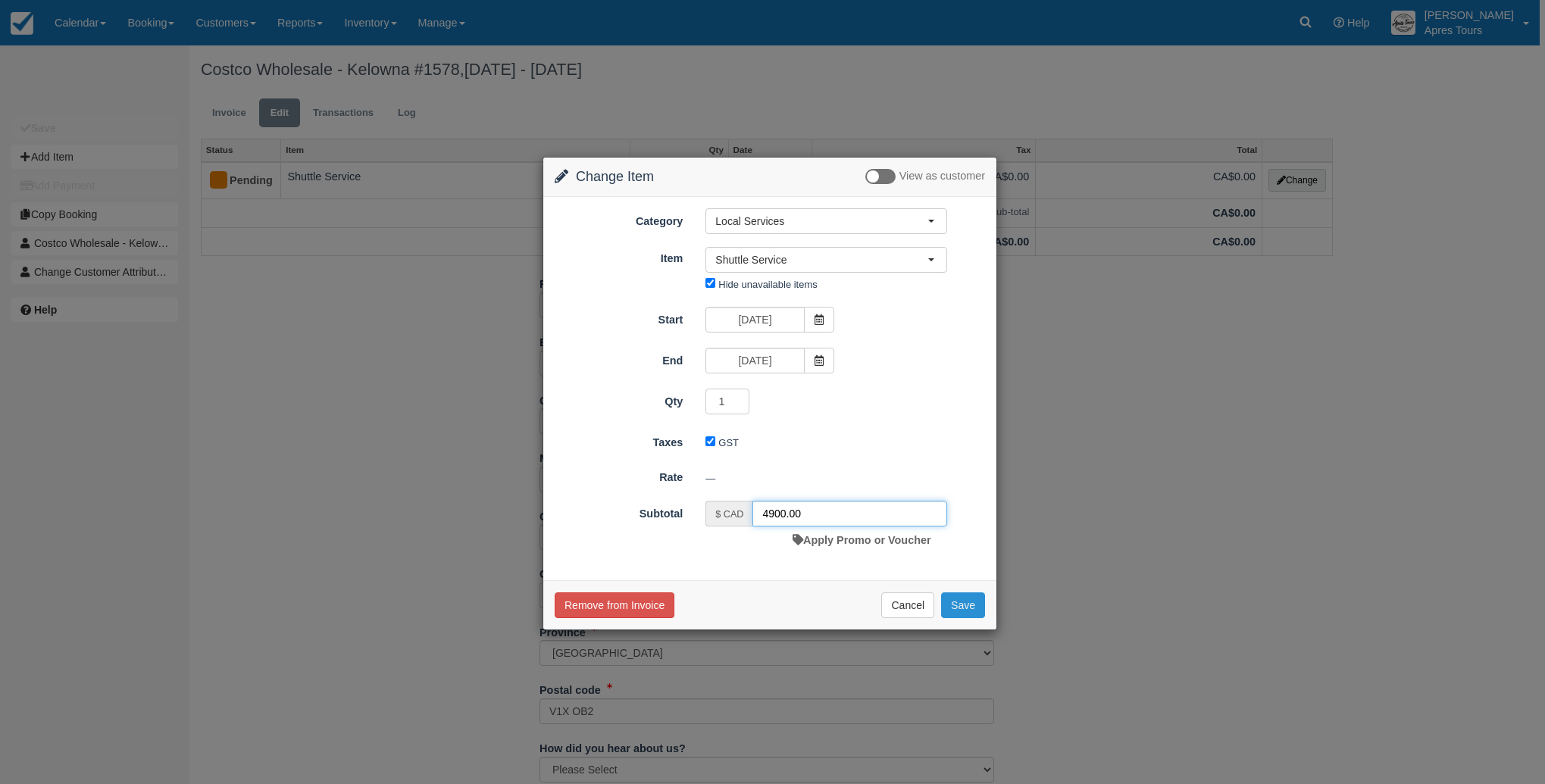
type input "4900.00"
click at [958, 607] on button "Save" at bounding box center [963, 605] width 44 height 26
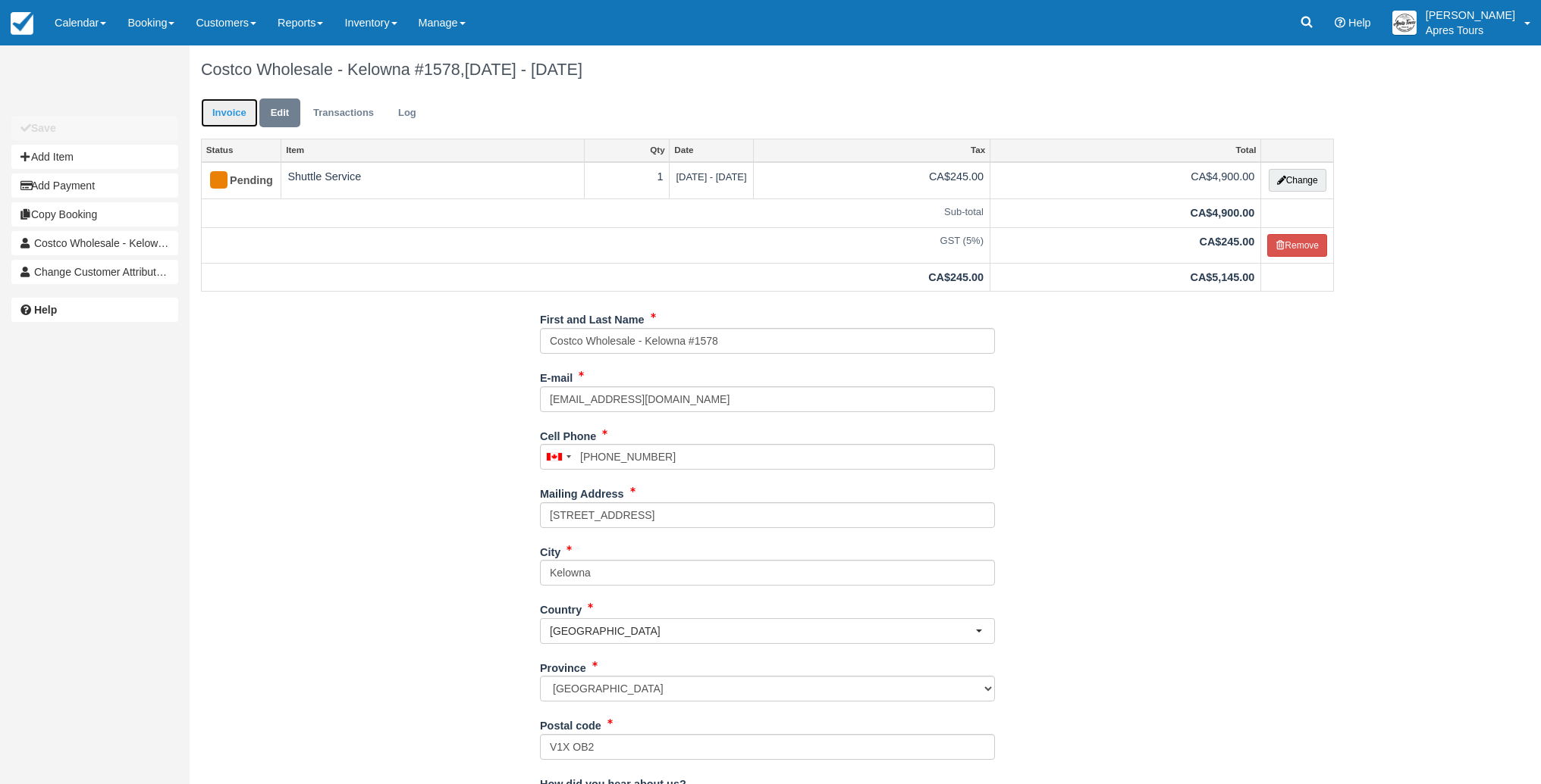
click at [230, 110] on link "Invoice" at bounding box center [229, 113] width 57 height 30
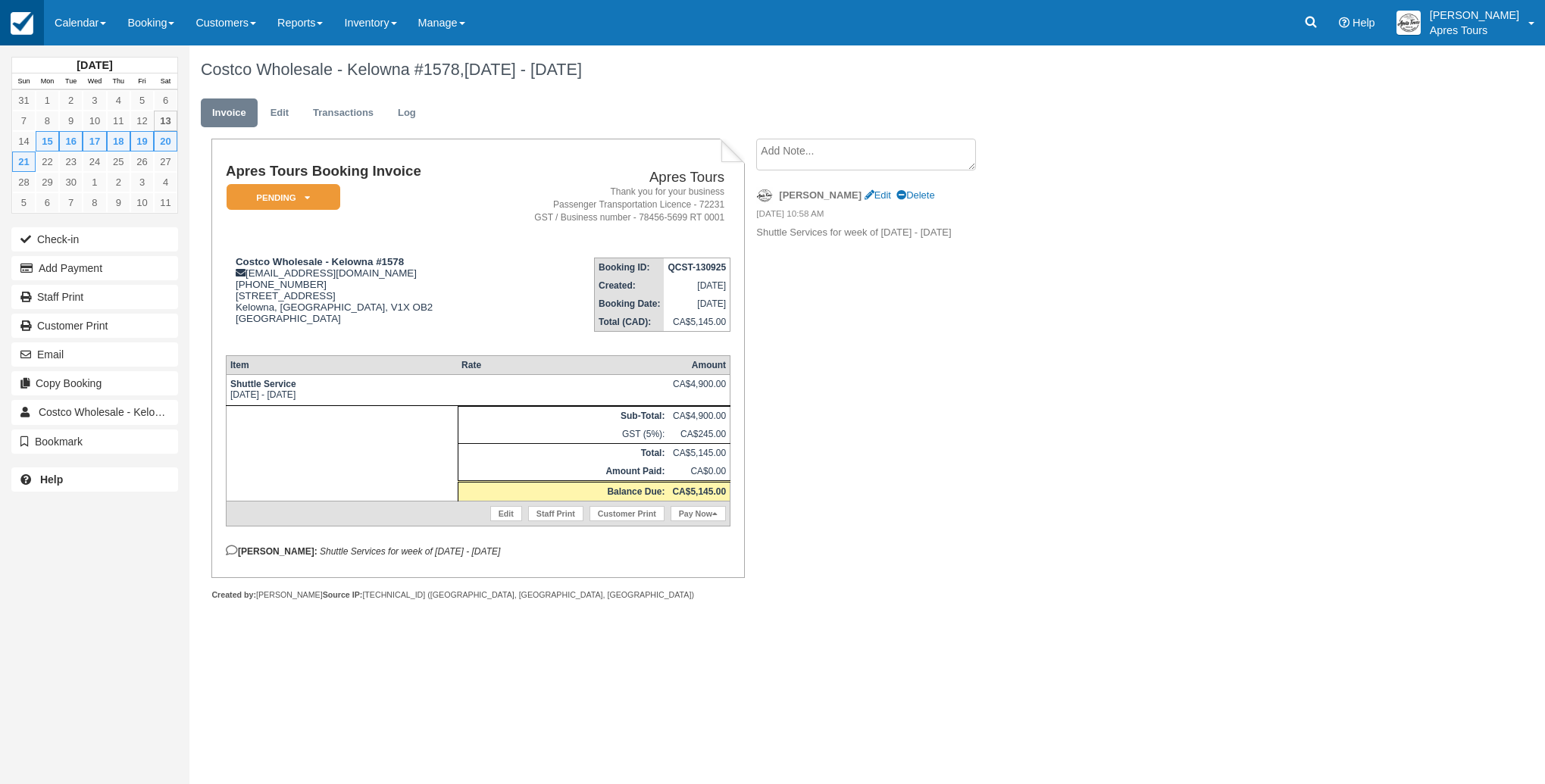
click at [15, 20] on img at bounding box center [22, 24] width 23 height 23
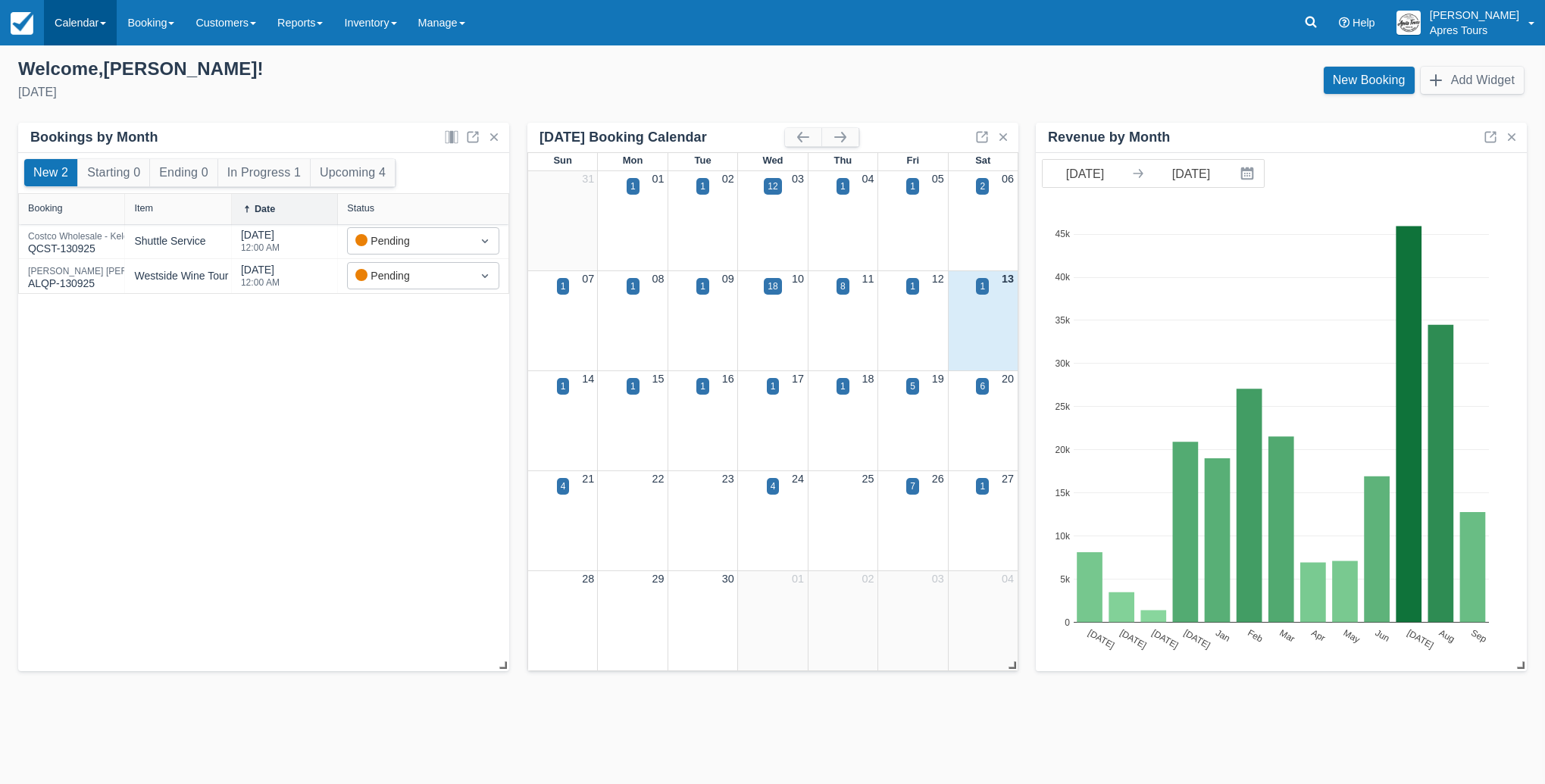
click at [80, 35] on link "Calendar" at bounding box center [81, 22] width 73 height 45
click at [90, 138] on link "Month" at bounding box center [104, 143] width 120 height 32
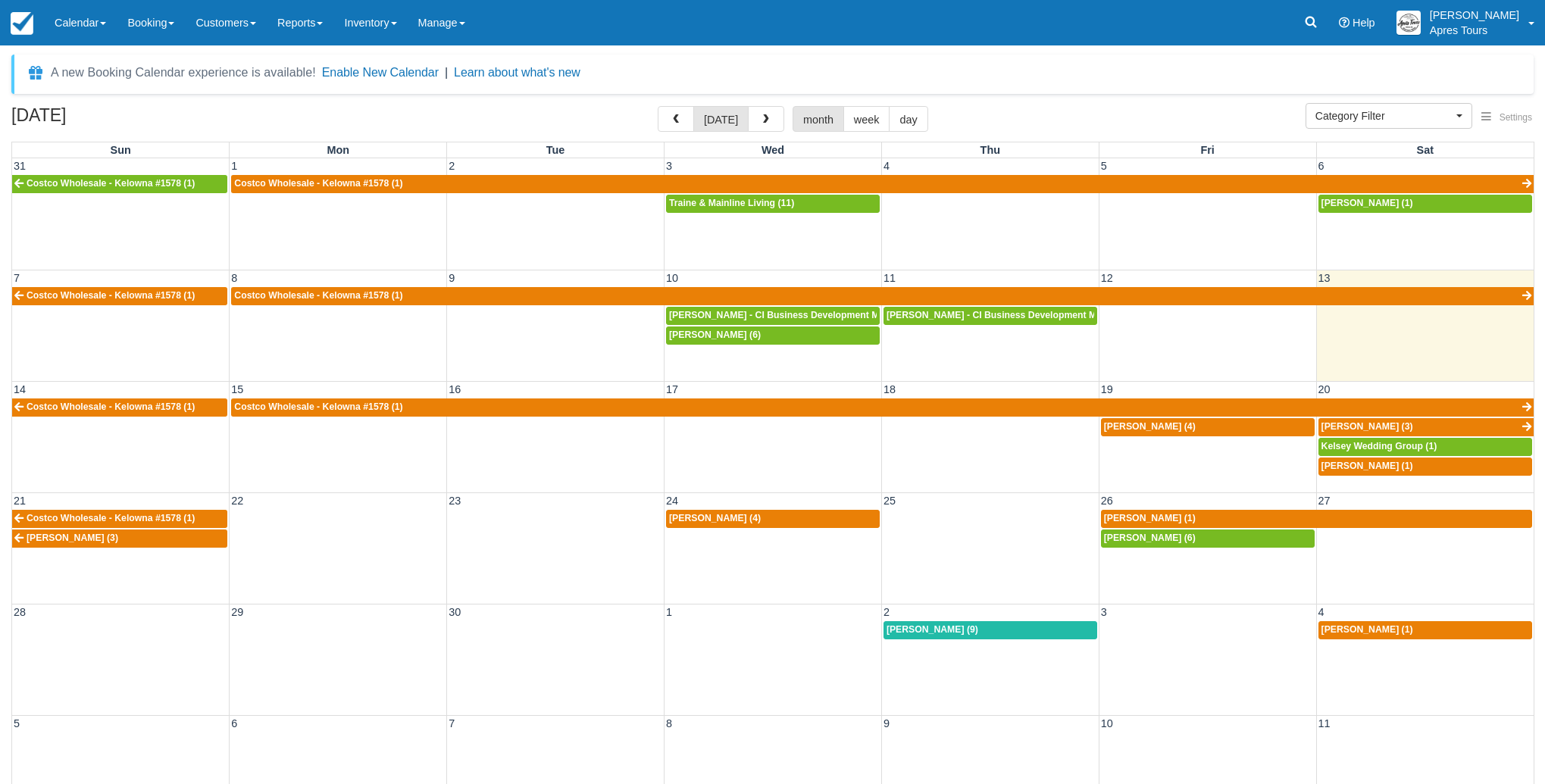
select select
click at [78, 30] on link "Calendar" at bounding box center [81, 22] width 73 height 45
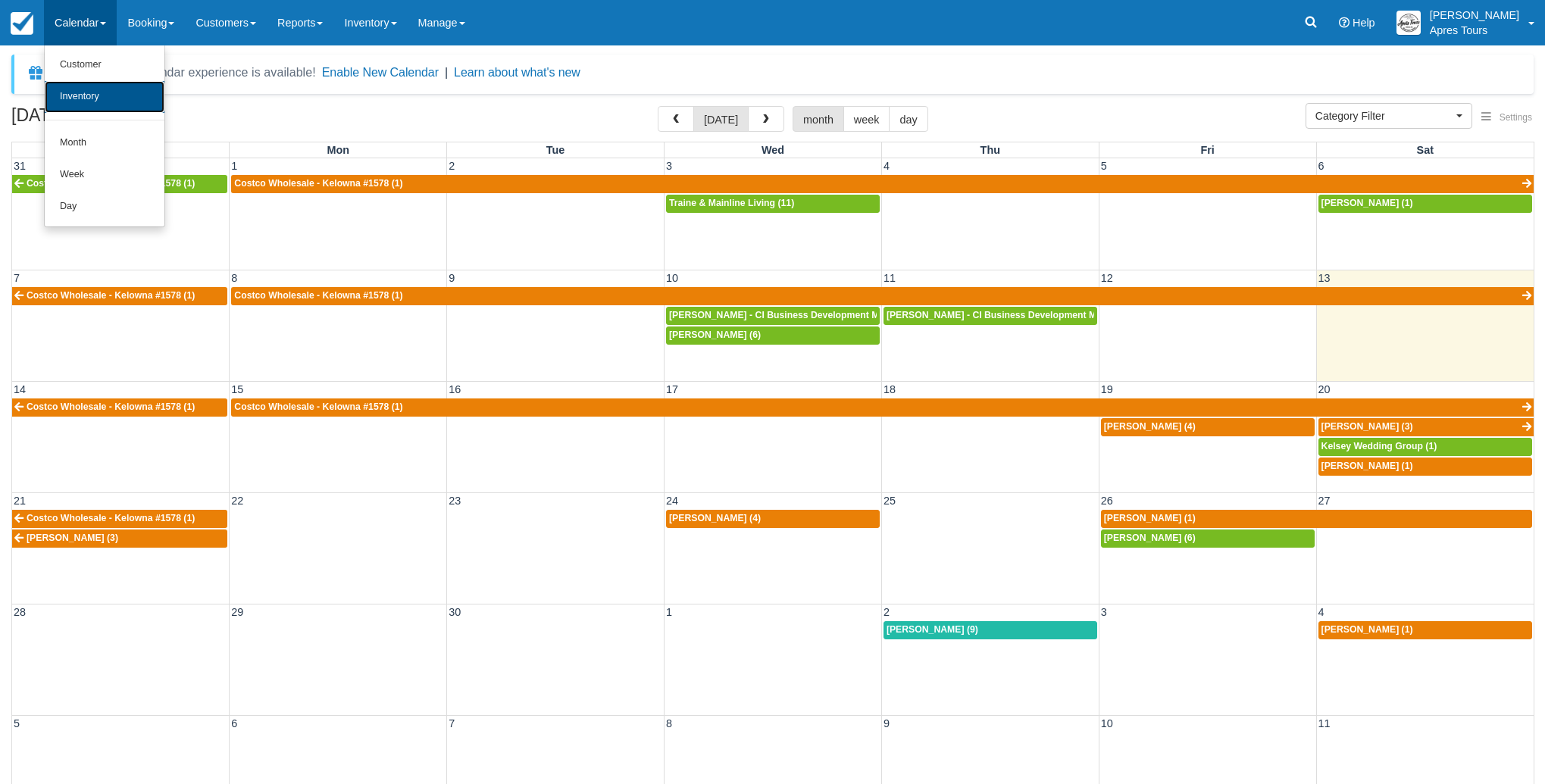
click at [76, 99] on link "Inventory" at bounding box center [104, 97] width 120 height 32
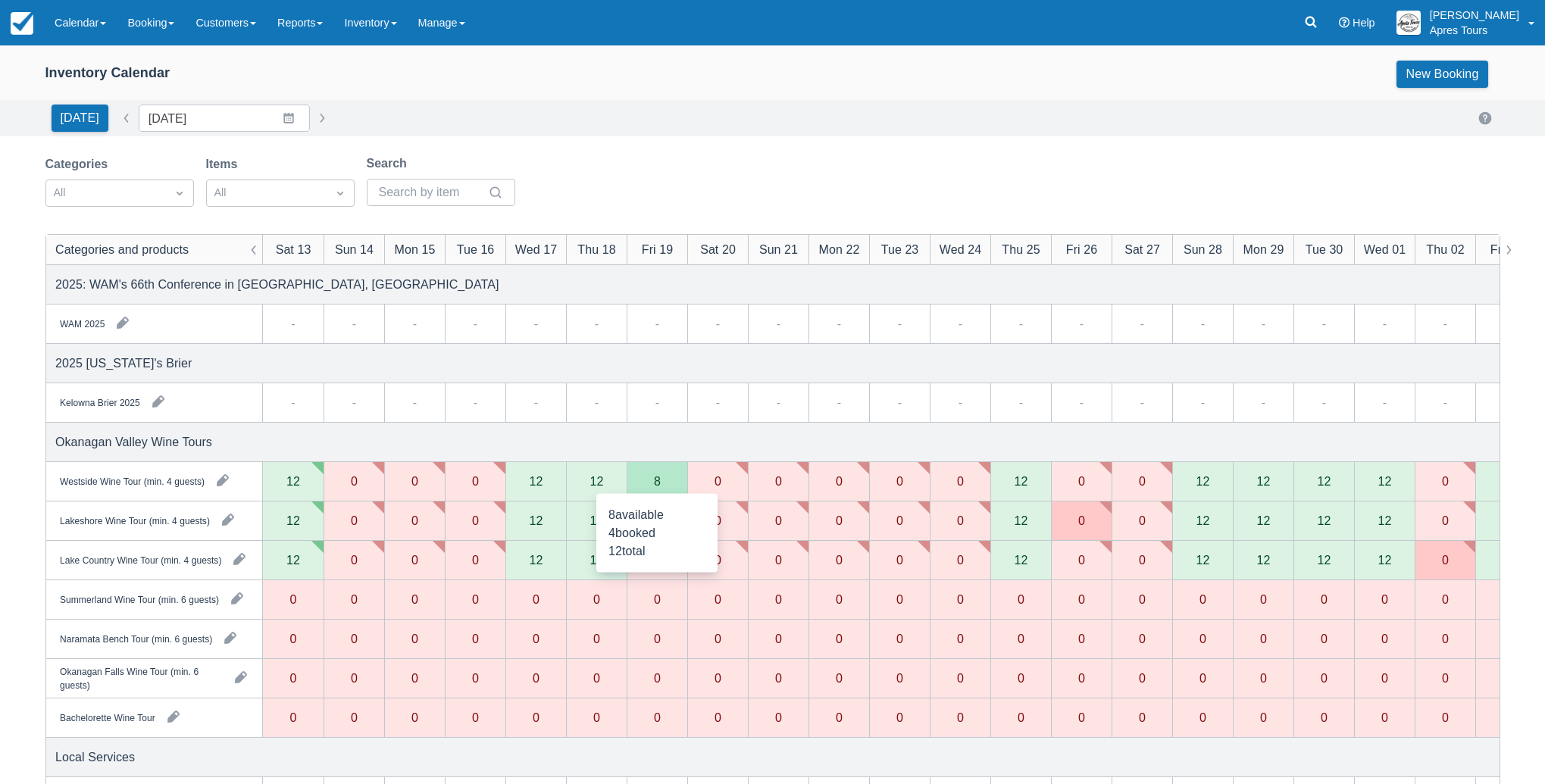
click at [662, 480] on div "8" at bounding box center [657, 481] width 60 height 39
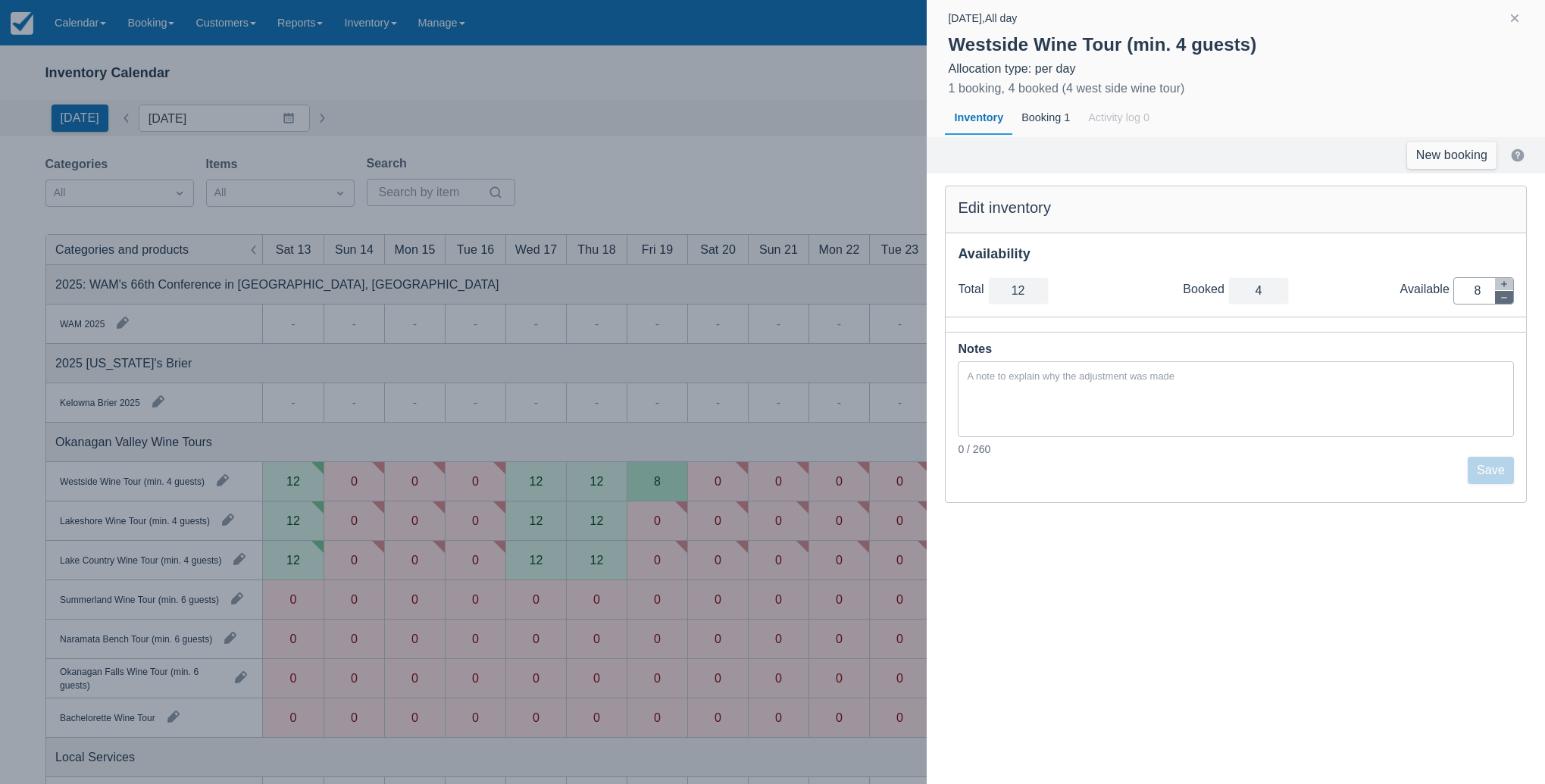
click at [1503, 299] on icon "button" at bounding box center [1504, 297] width 9 height 9
type input "11"
type input "7"
click at [1504, 299] on icon "button" at bounding box center [1504, 297] width 9 height 9
type input "10"
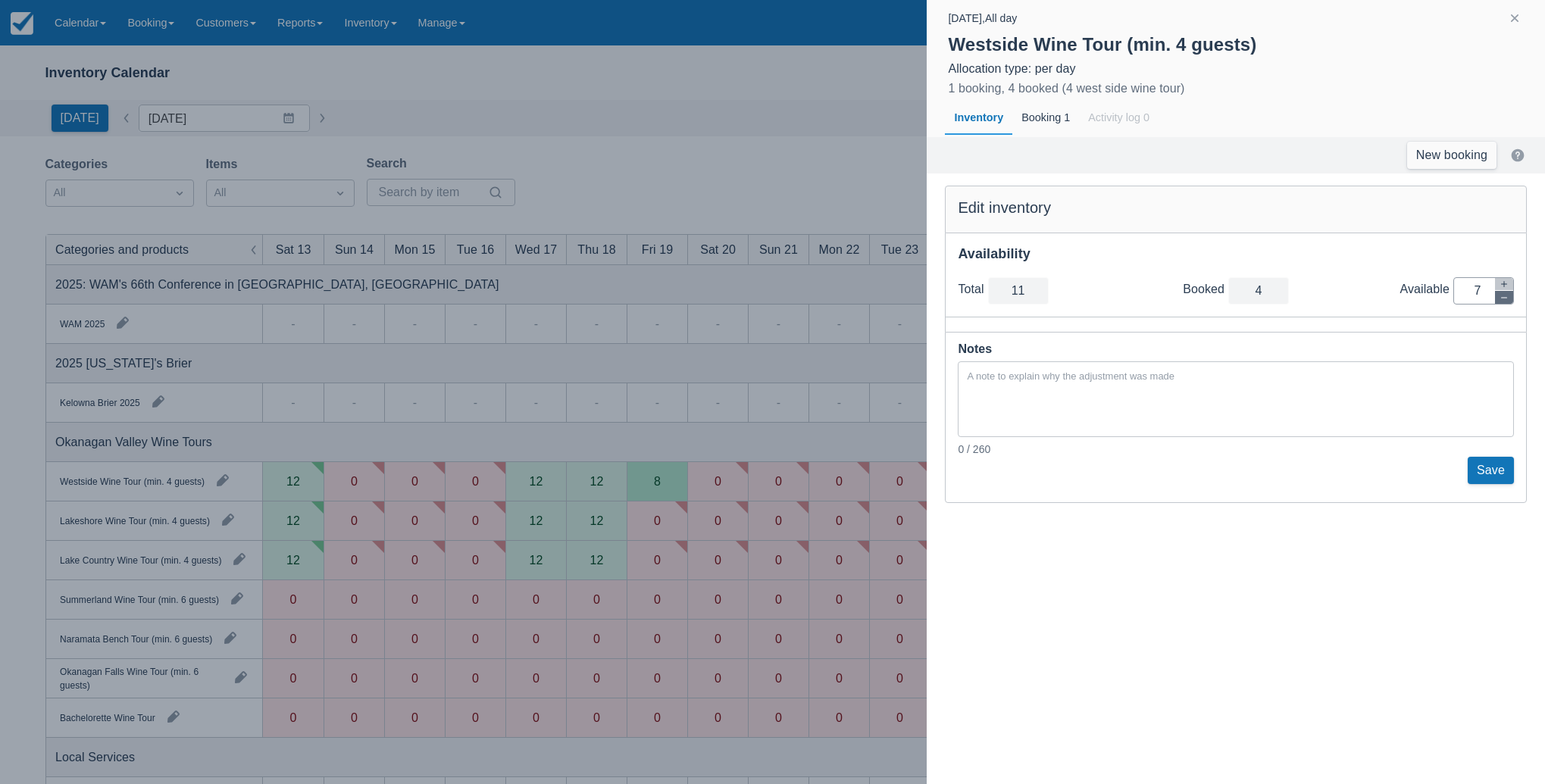
type input "6"
click at [1504, 299] on icon "button" at bounding box center [1504, 297] width 9 height 9
type input "9"
type input "5"
click at [1504, 299] on icon "button" at bounding box center [1504, 297] width 9 height 9
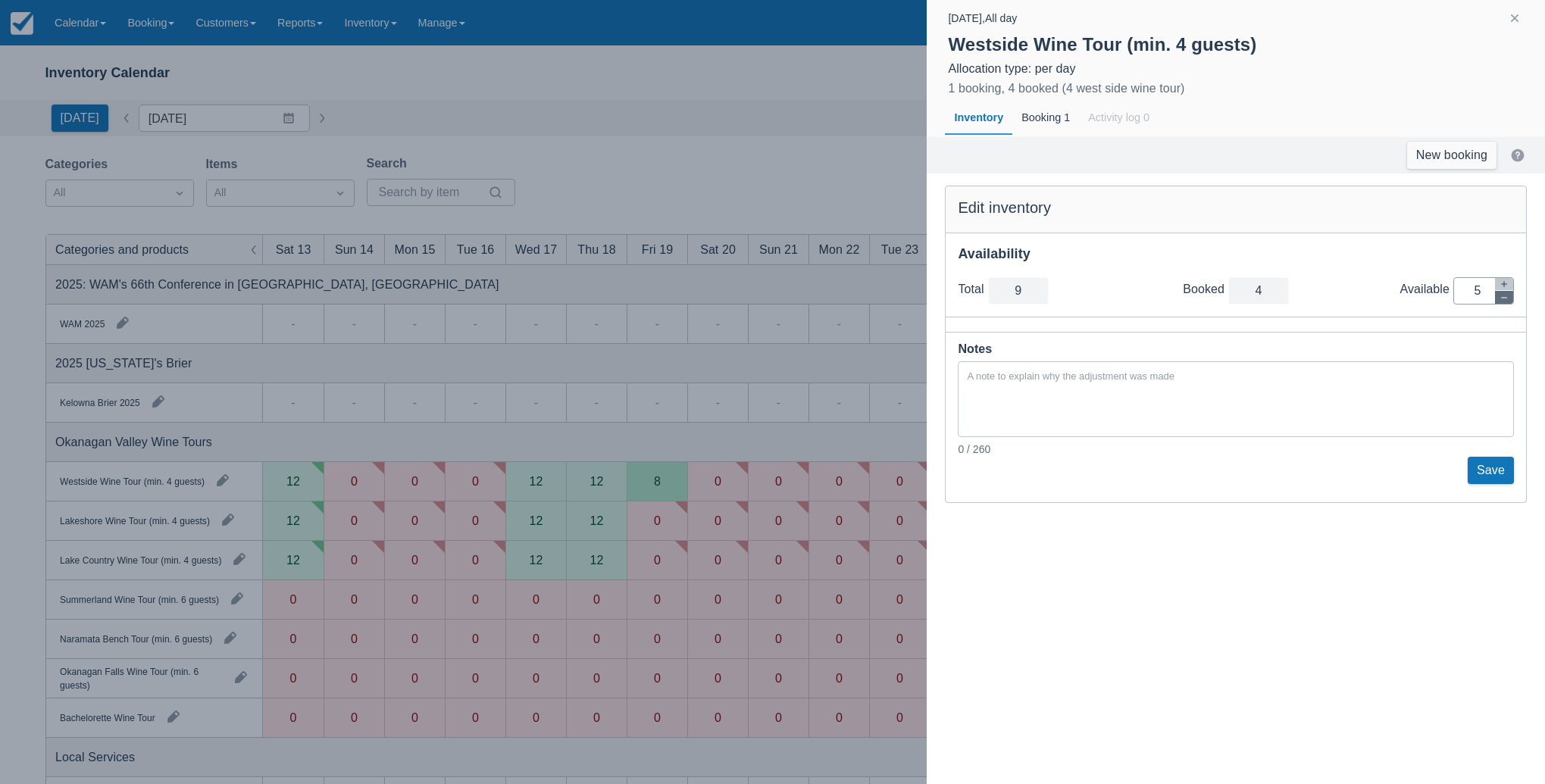
type input "8"
type input "4"
click at [1494, 467] on button "Save" at bounding box center [1491, 471] width 46 height 27
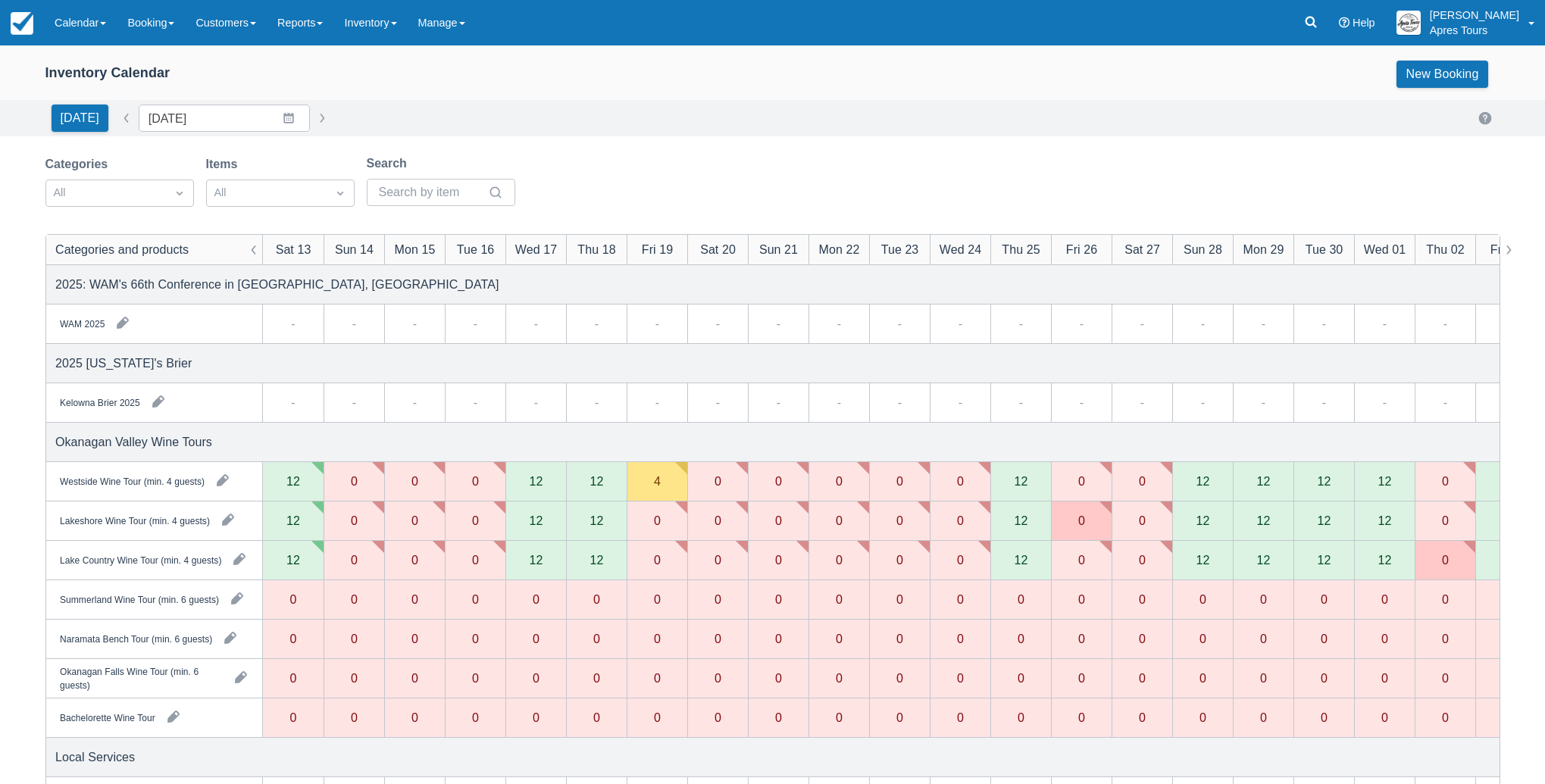
click at [798, 165] on div "Categories All Items All Search" at bounding box center [772, 185] width 1455 height 61
click at [893, 523] on div "0" at bounding box center [899, 521] width 60 height 39
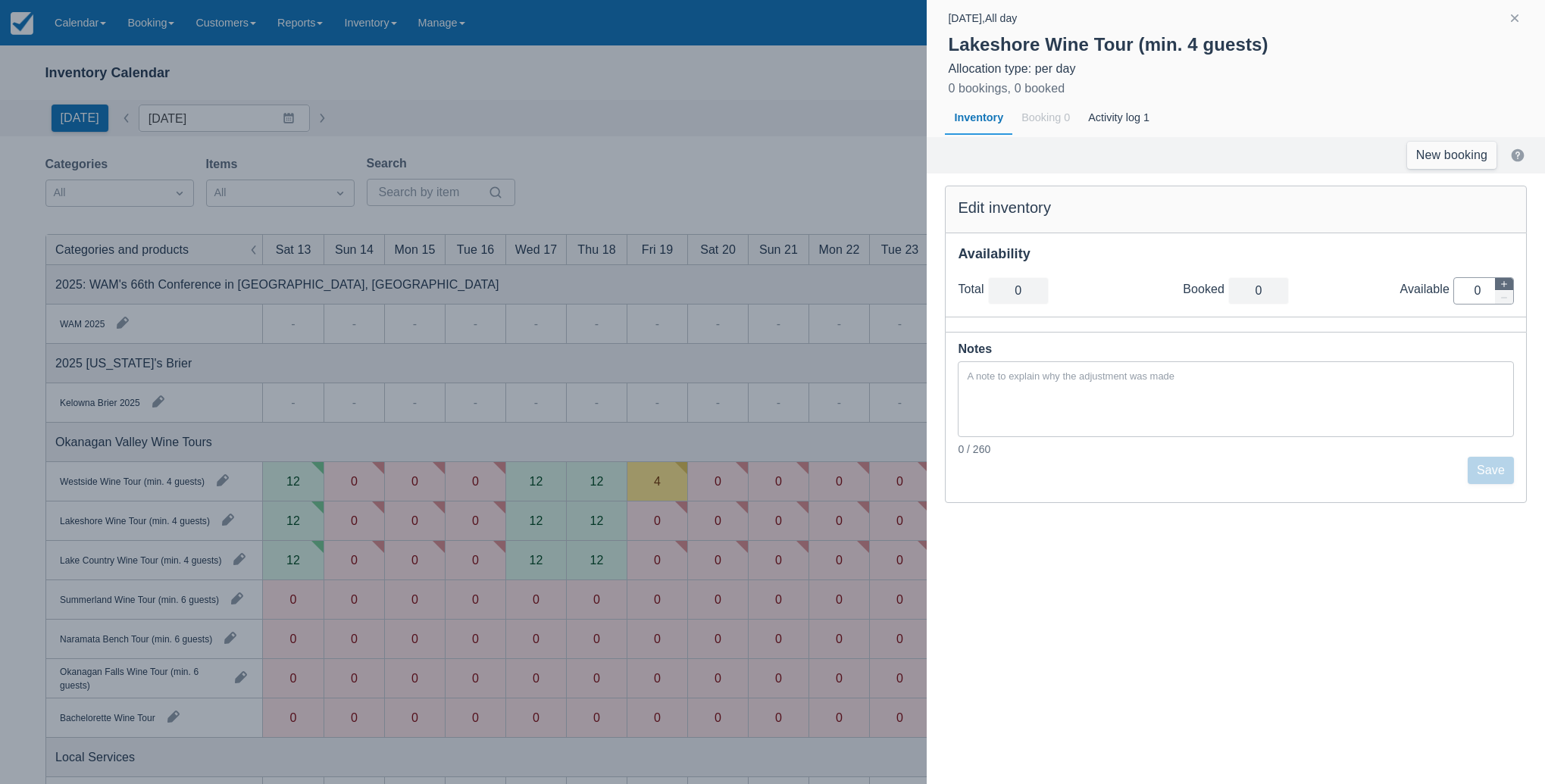
click at [1507, 285] on icon "button" at bounding box center [1504, 284] width 9 height 9
type input "1"
click at [1507, 285] on icon "button" at bounding box center [1504, 284] width 9 height 9
type input "2"
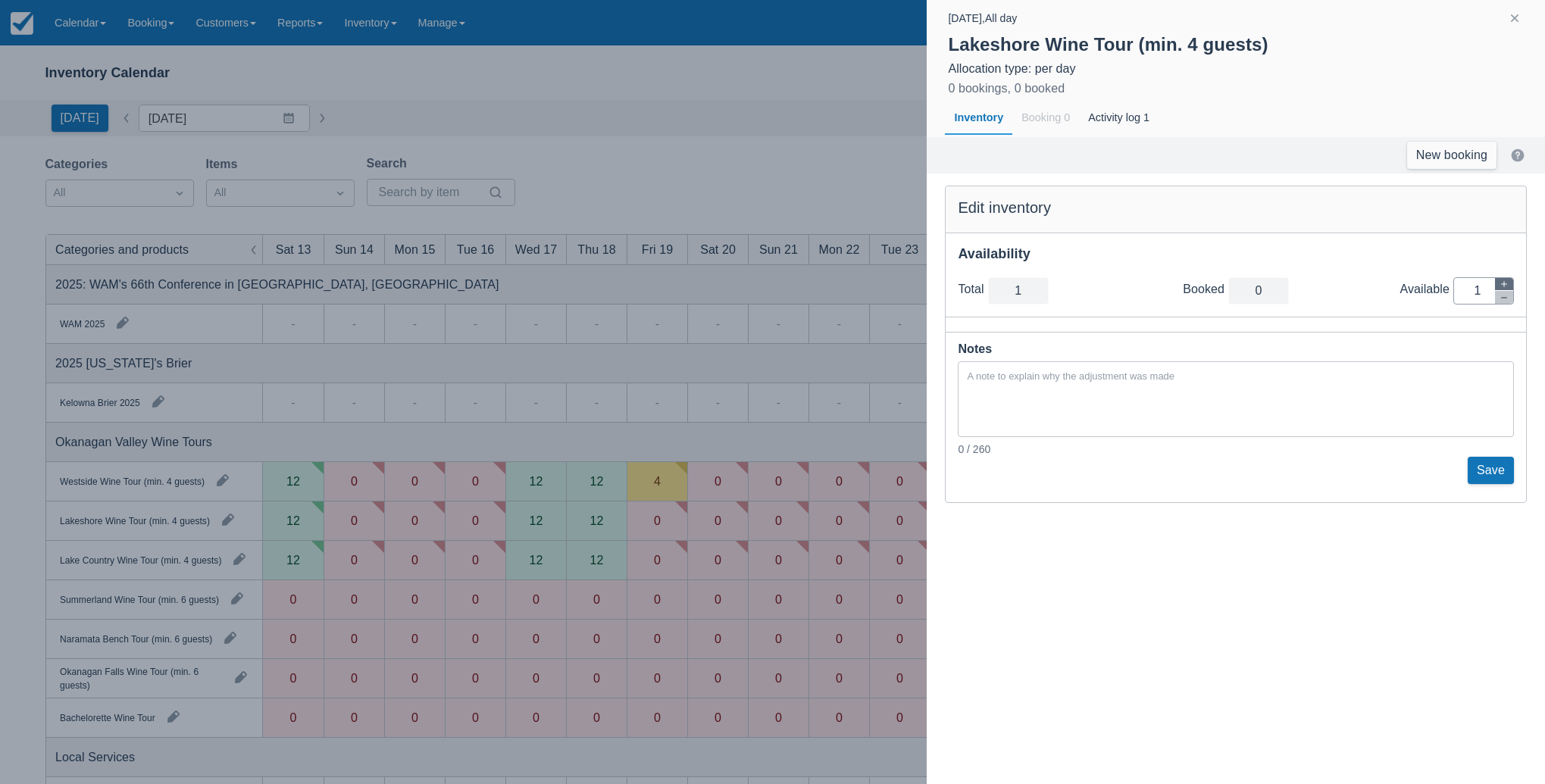
type input "2"
click at [1507, 285] on icon "button" at bounding box center [1504, 284] width 9 height 9
type input "3"
click at [1508, 285] on icon "button" at bounding box center [1504, 284] width 9 height 9
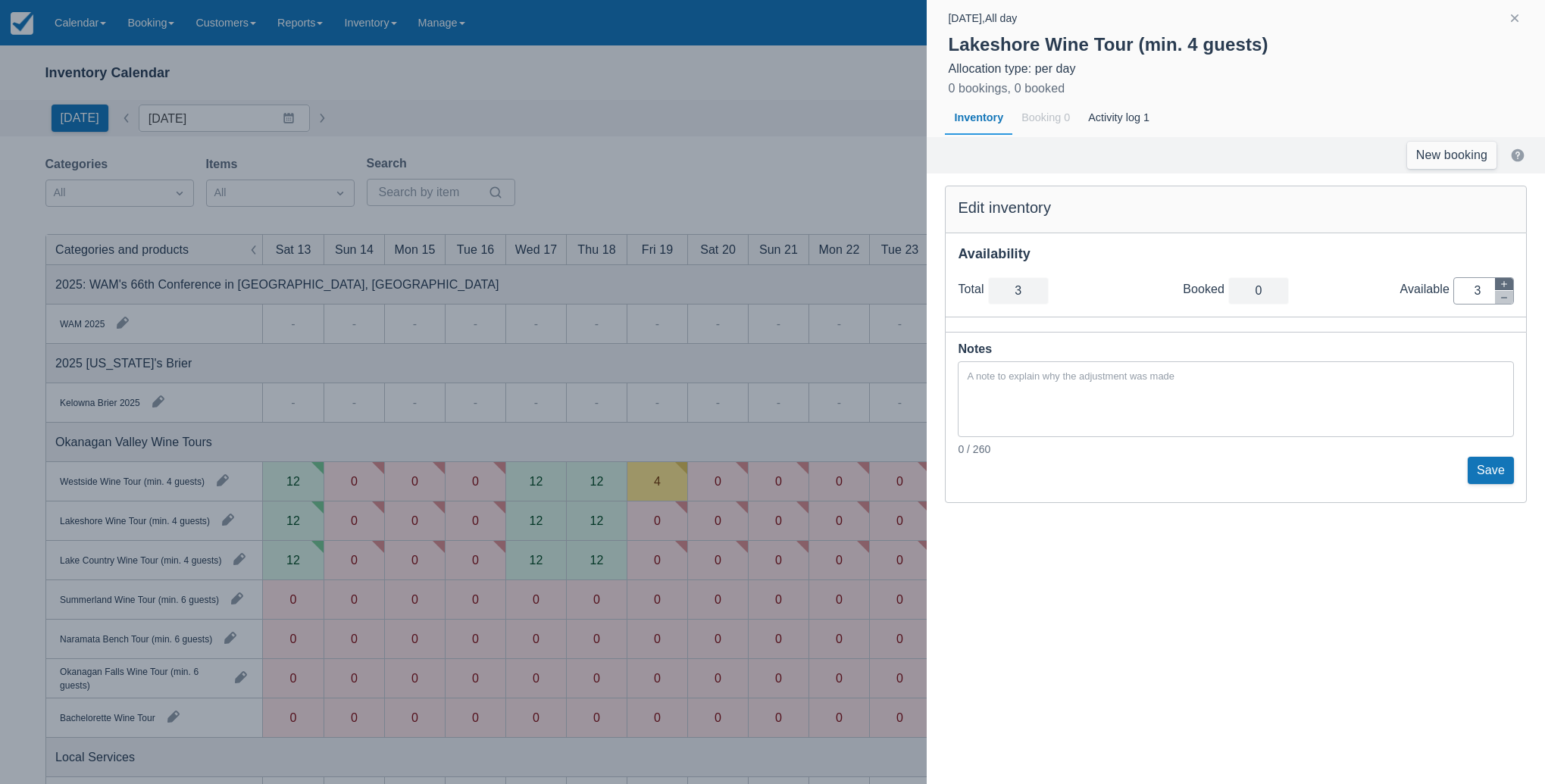
type input "4"
click at [1508, 285] on icon "button" at bounding box center [1504, 284] width 9 height 9
type input "5"
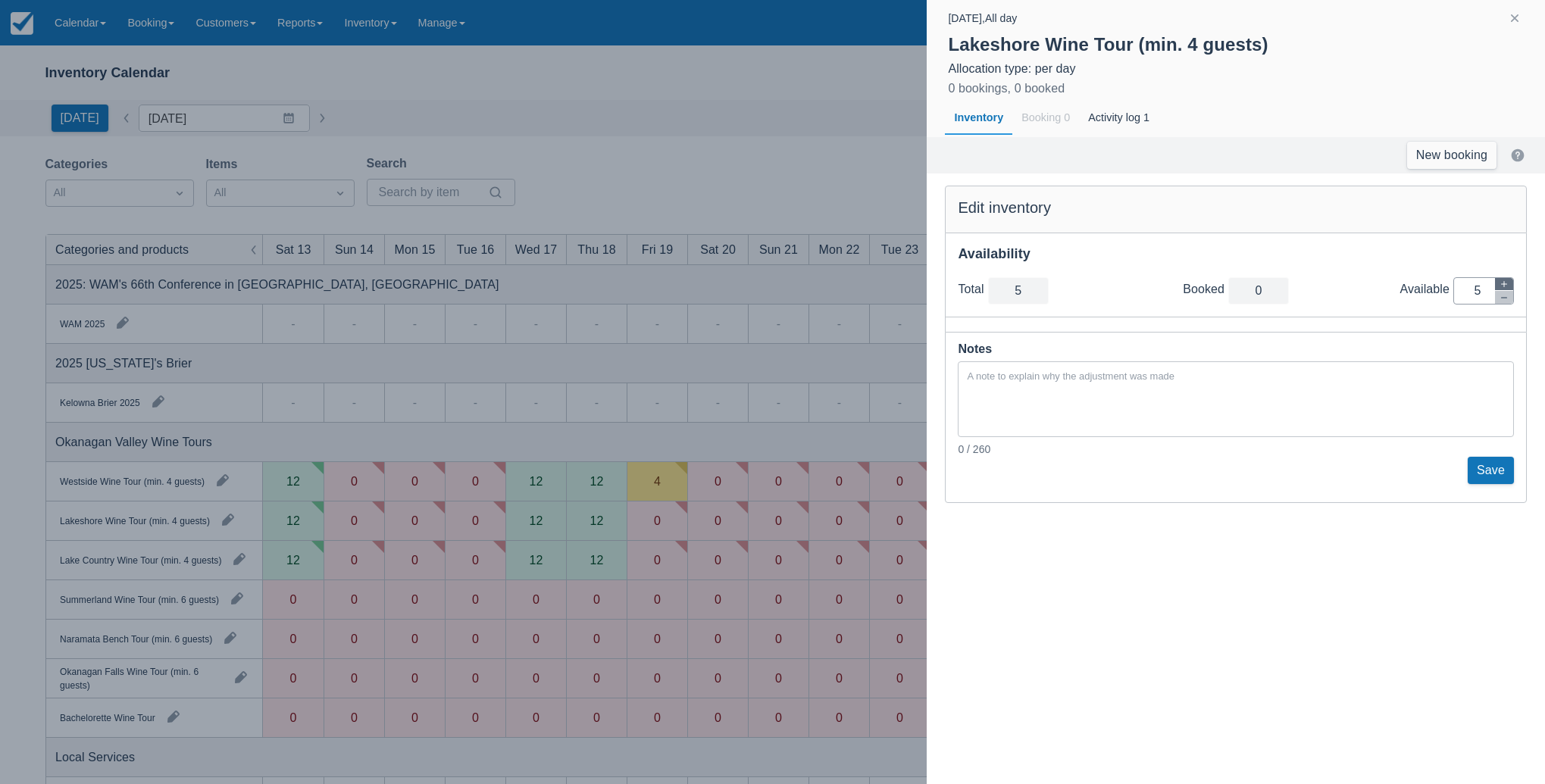
click at [1508, 285] on icon "button" at bounding box center [1504, 284] width 9 height 9
type input "6"
click at [1508, 285] on icon "button" at bounding box center [1504, 284] width 9 height 9
type input "7"
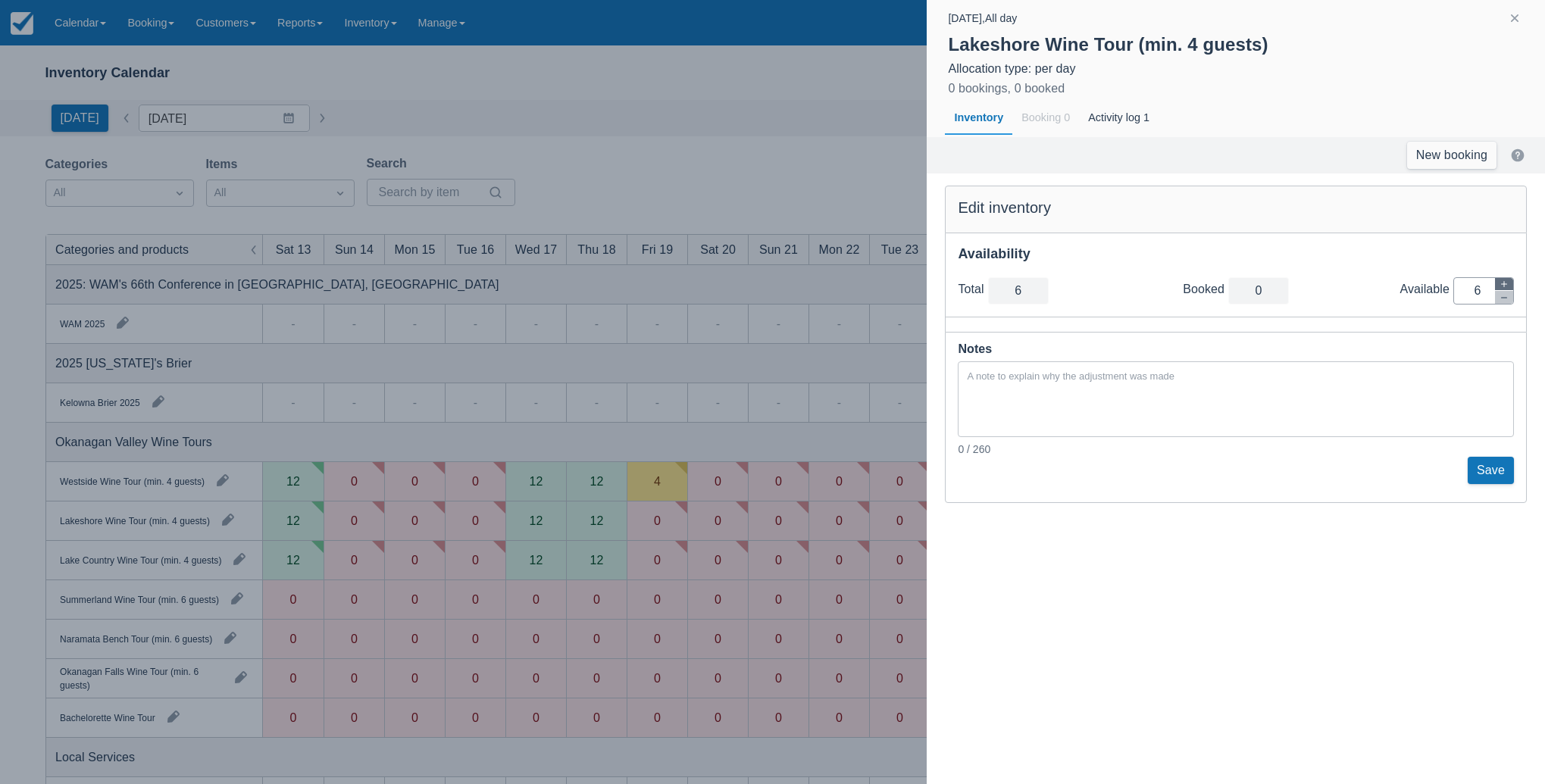
type input "7"
click at [1508, 285] on icon "button" at bounding box center [1504, 284] width 9 height 9
type input "8"
click at [1492, 473] on button "Save" at bounding box center [1491, 471] width 46 height 27
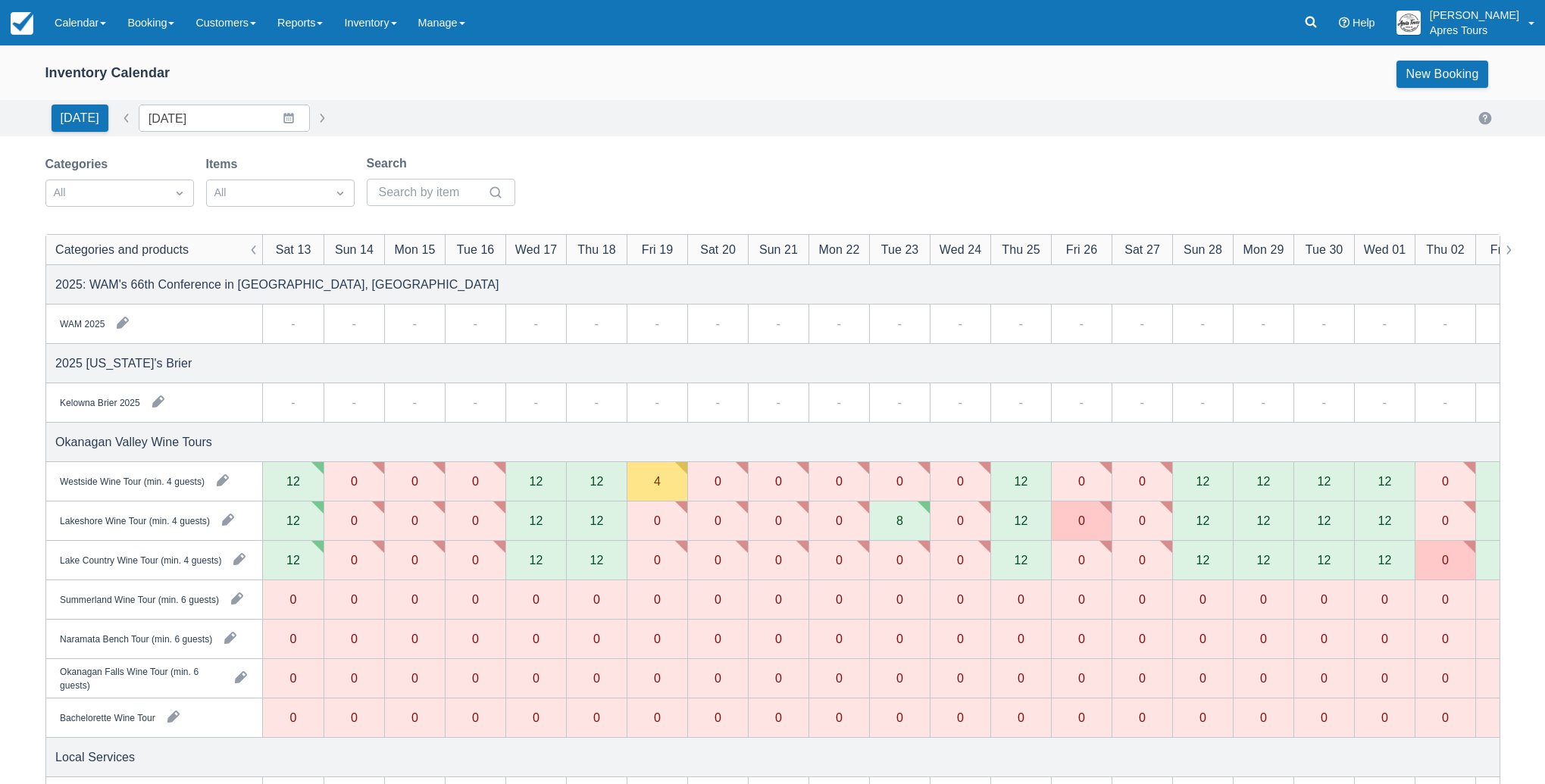
click at [901, 517] on div "8" at bounding box center [900, 520] width 7 height 12
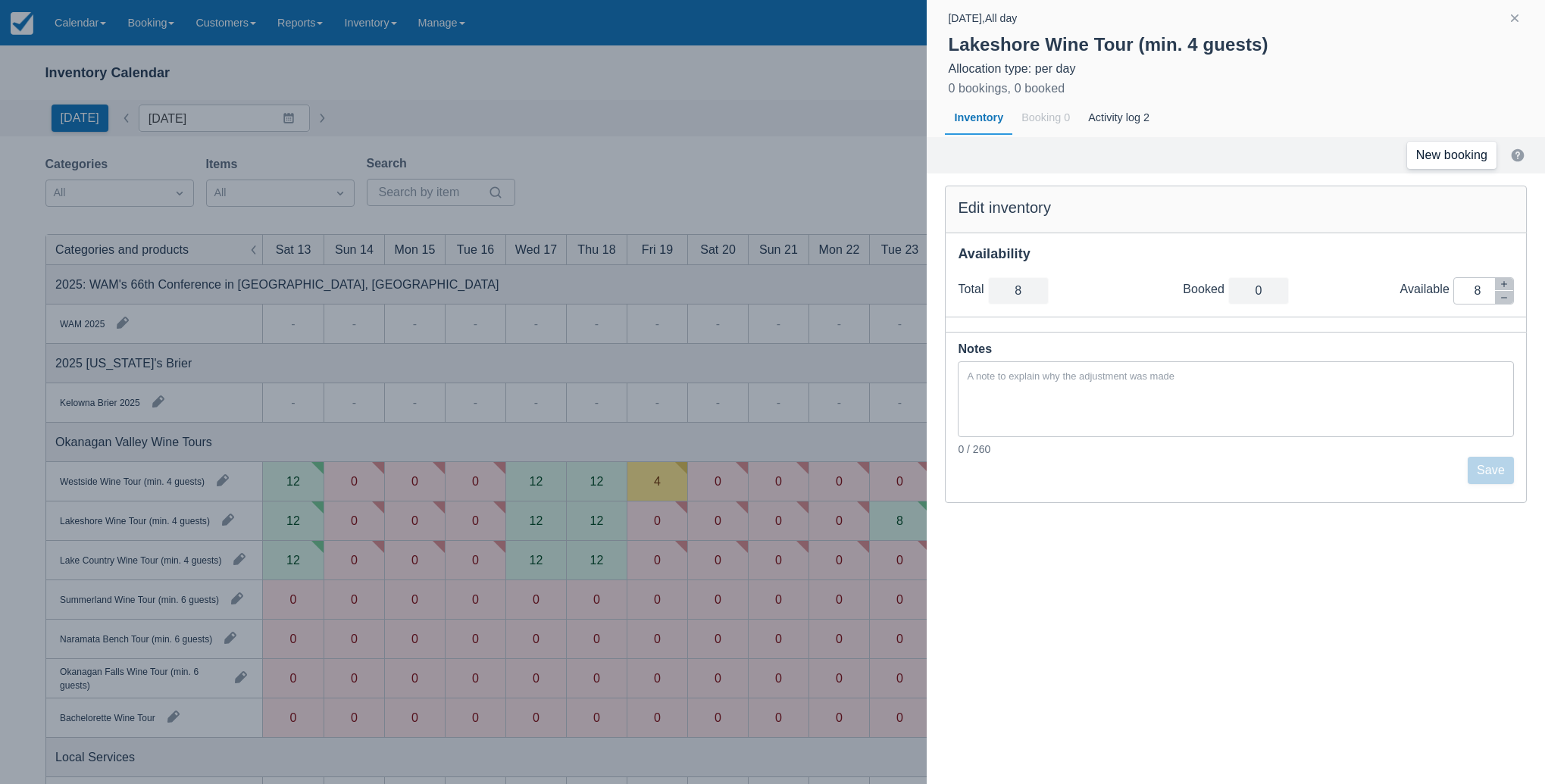
click at [1459, 161] on link "New booking" at bounding box center [1452, 155] width 89 height 27
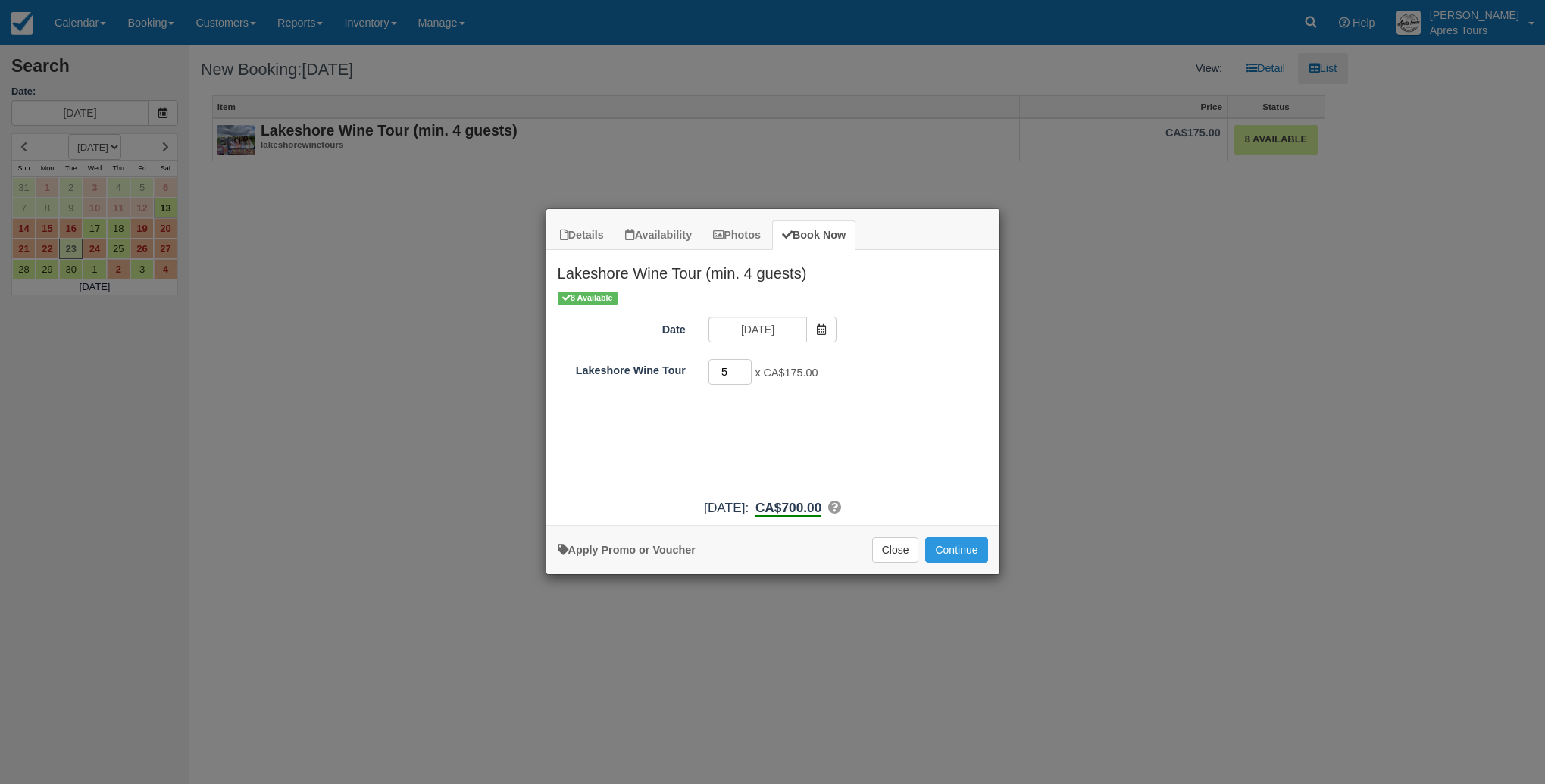
click at [745, 370] on input "5" at bounding box center [730, 372] width 44 height 26
click at [745, 370] on input "6" at bounding box center [730, 372] width 44 height 26
click at [745, 370] on input "7" at bounding box center [730, 372] width 44 height 26
type input "8"
click at [745, 370] on input "8" at bounding box center [730, 372] width 44 height 26
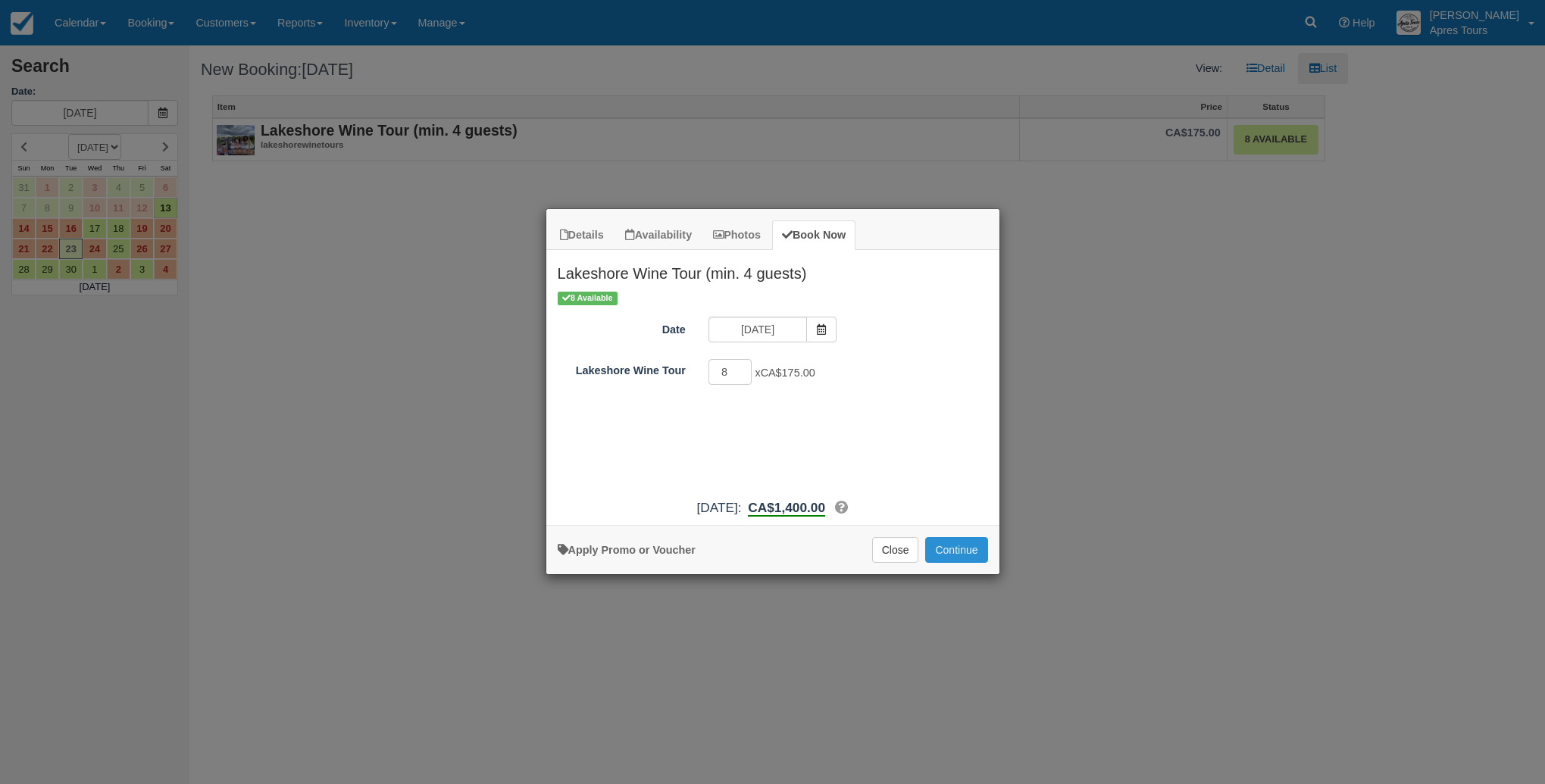
click at [950, 544] on button "Continue" at bounding box center [957, 550] width 62 height 26
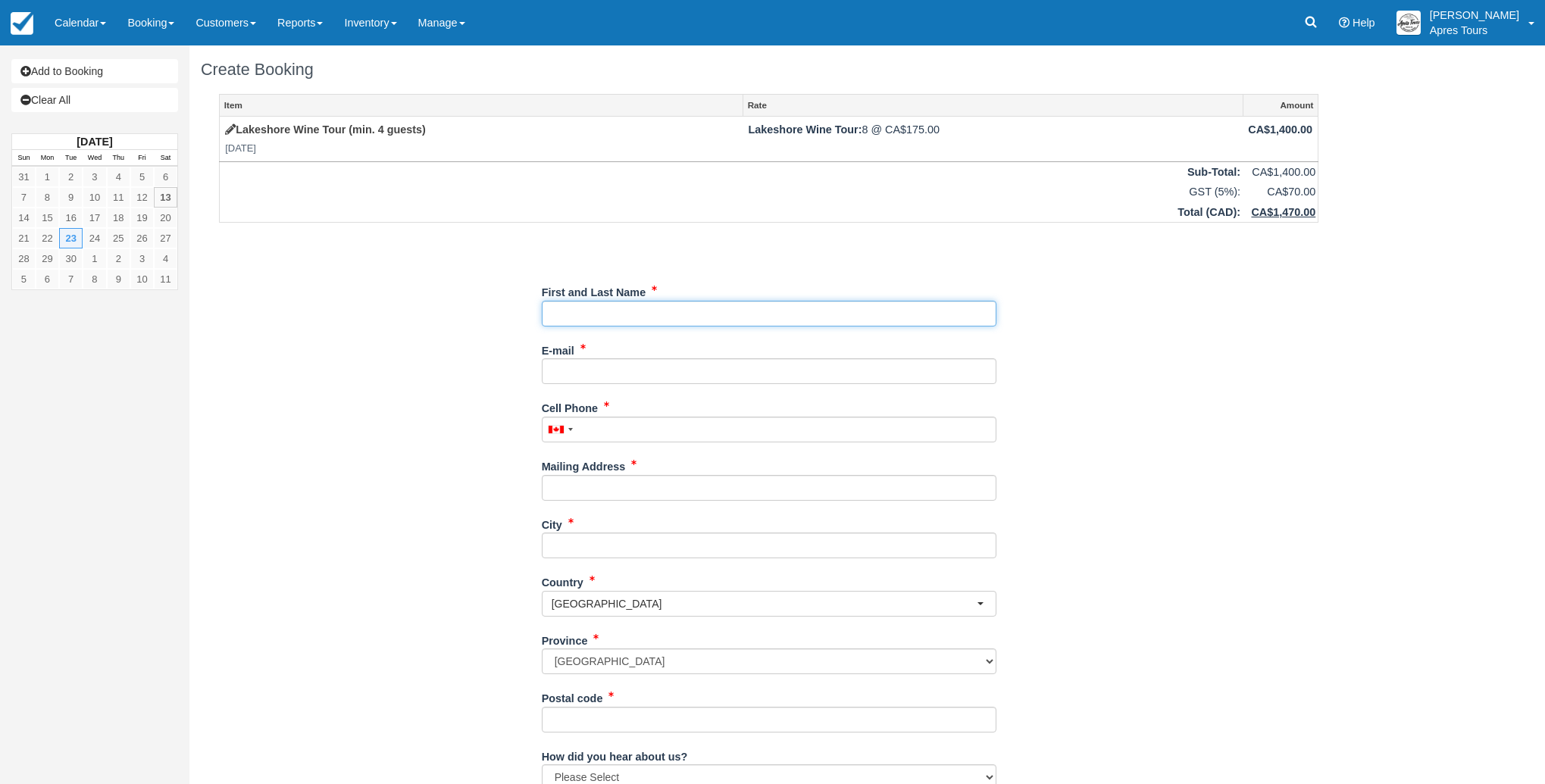
click at [739, 316] on input "First and Last Name" at bounding box center [769, 313] width 454 height 26
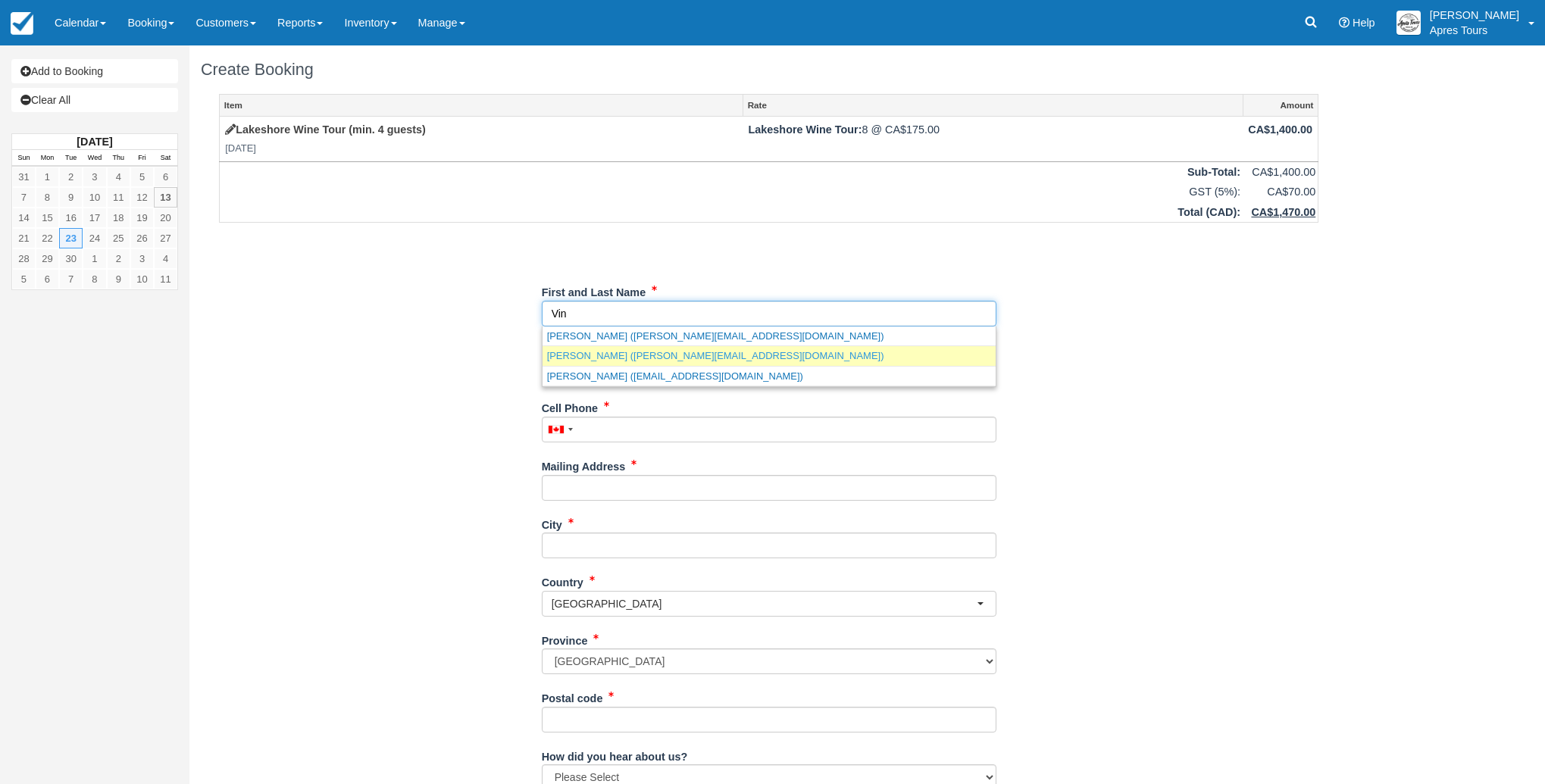
click at [747, 362] on link "Vincent Chow (vincent.chow@loganhr.com)" at bounding box center [769, 356] width 453 height 19
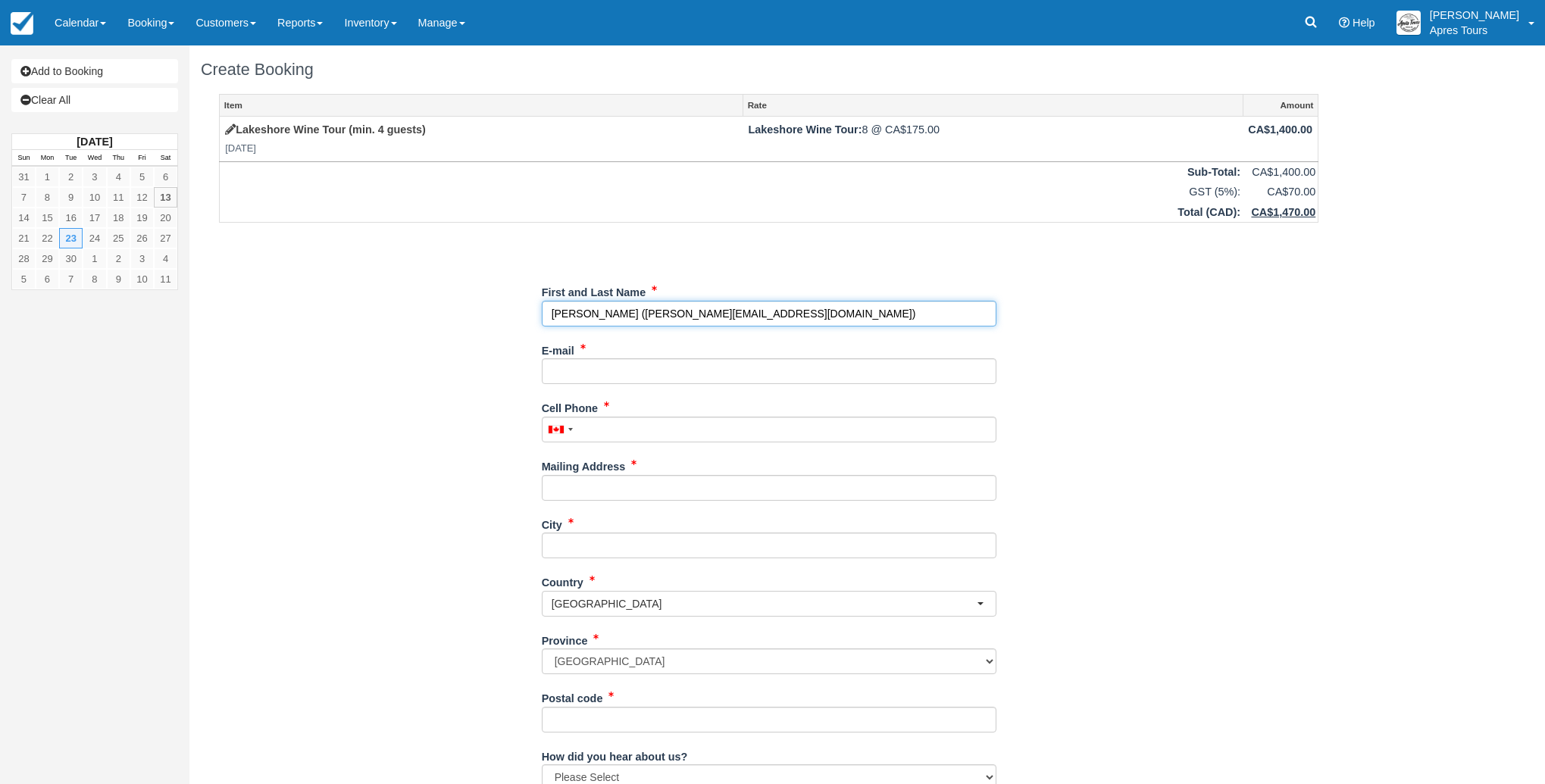
type input "[PERSON_NAME]"
type input "[PERSON_NAME][EMAIL_ADDRESS][DOMAIN_NAME]"
type input "[PHONE_NUMBER]"
type input "[STREET_ADDRESS]"
type input "Kelowna"
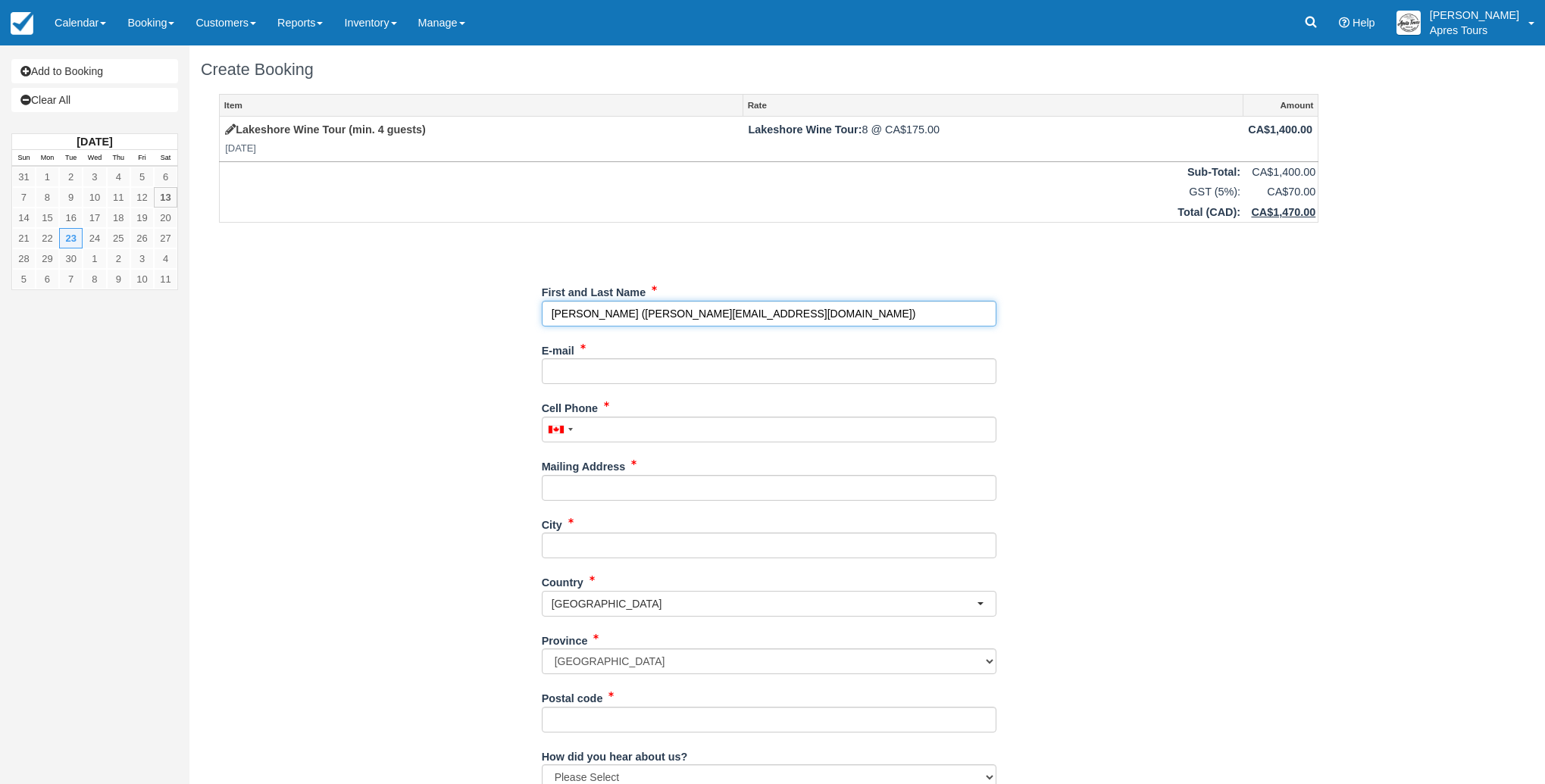
type input "V1Y 0A7"
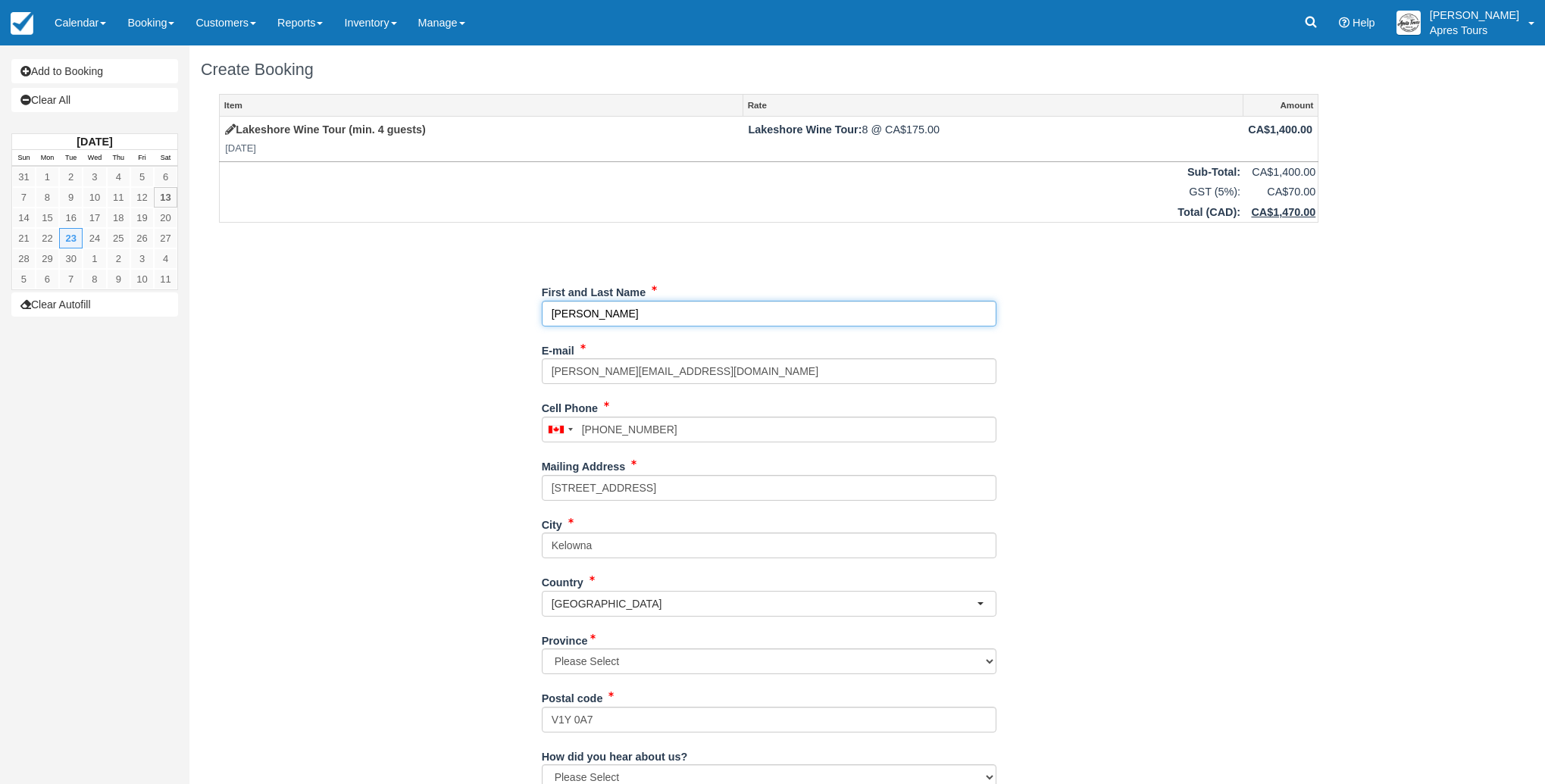
select select "BC"
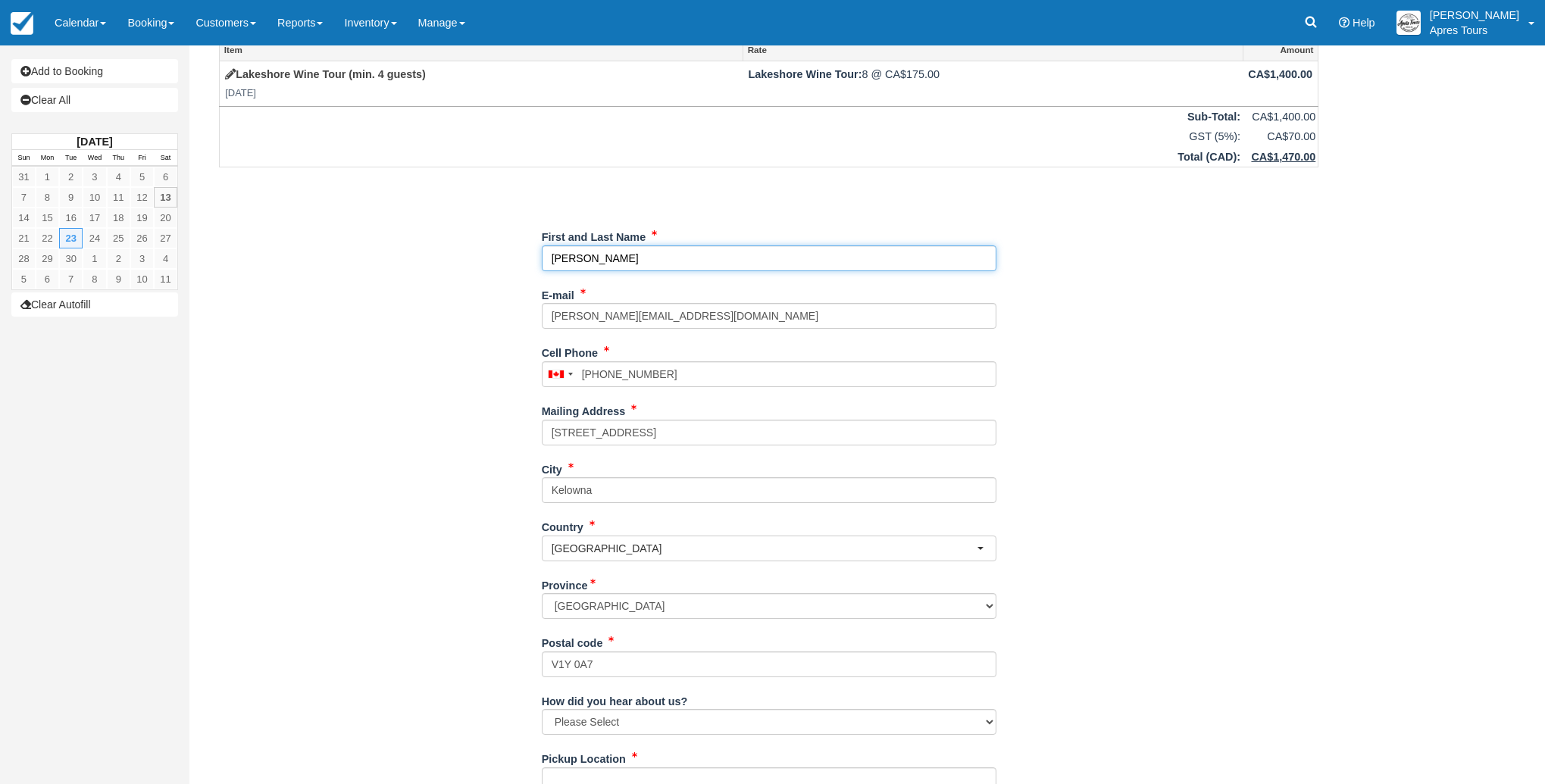
scroll to position [164, 0]
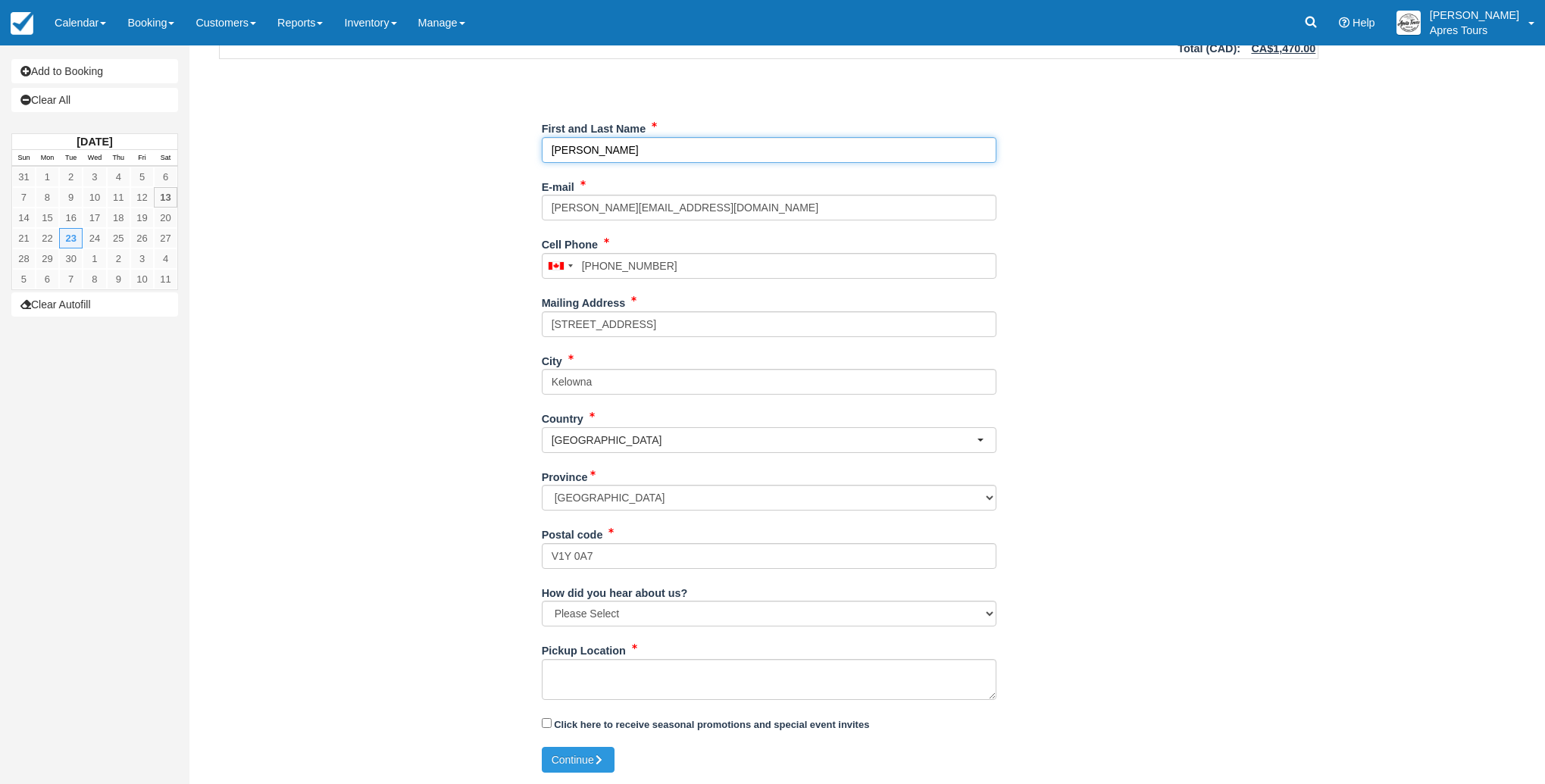
type input "[PERSON_NAME]"
click at [600, 668] on textarea "Pickup Location" at bounding box center [769, 680] width 454 height 41
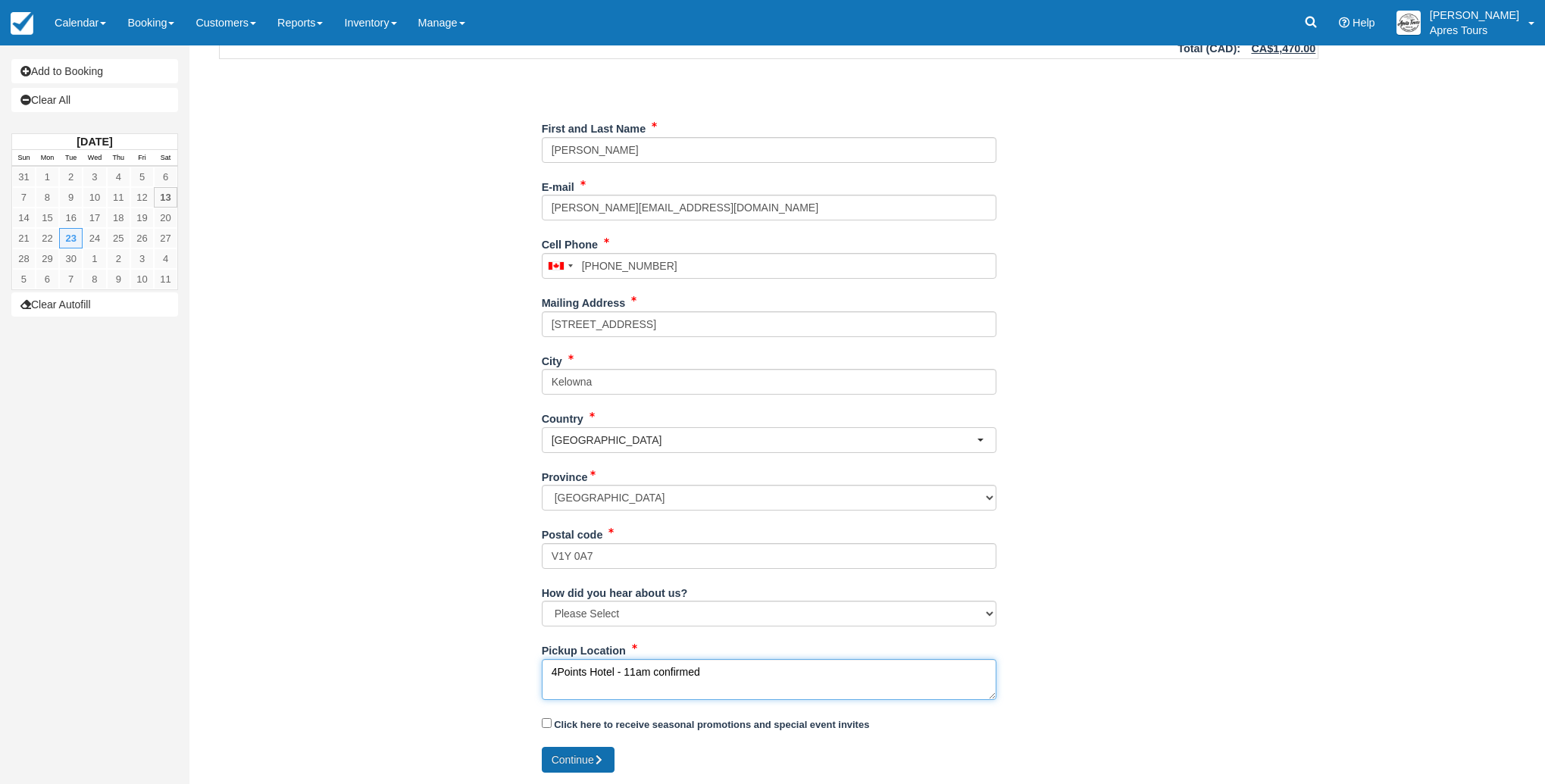
type textarea "4Points Hotel - 11am confirmed"
click at [597, 759] on icon "submit" at bounding box center [599, 760] width 11 height 11
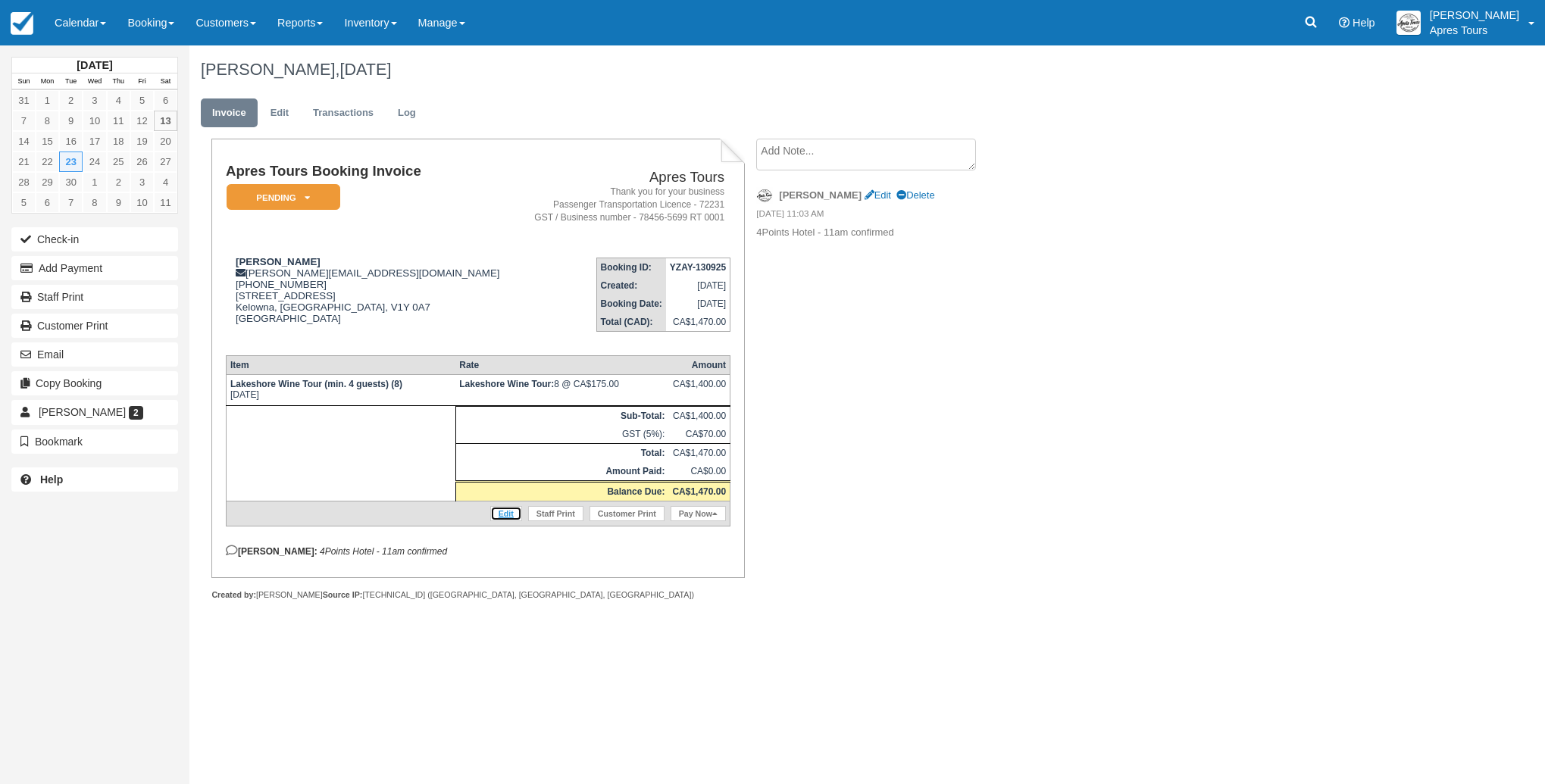
click at [503, 521] on link "Edit" at bounding box center [506, 514] width 32 height 15
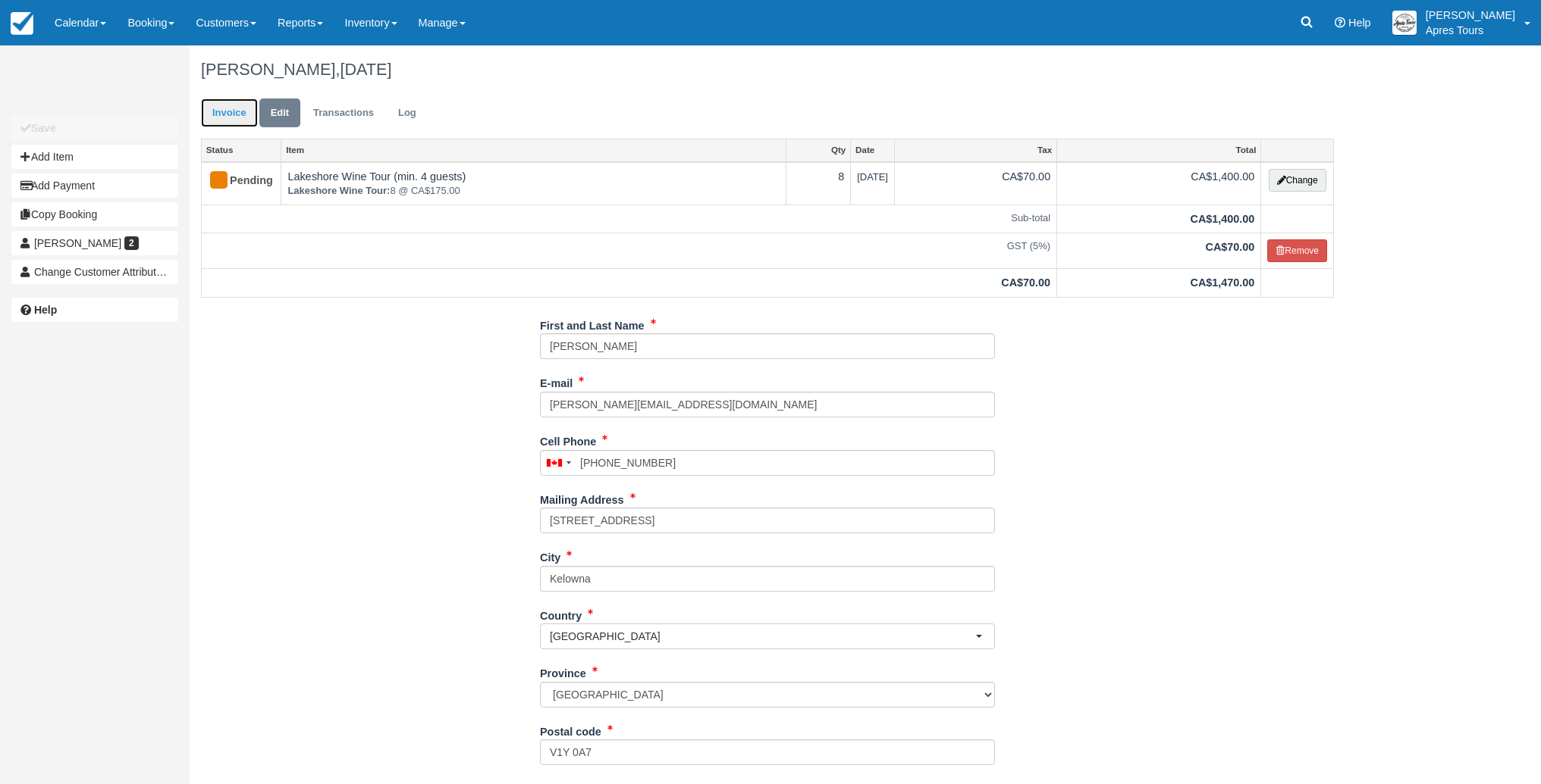
click at [231, 112] on link "Invoice" at bounding box center [229, 113] width 57 height 30
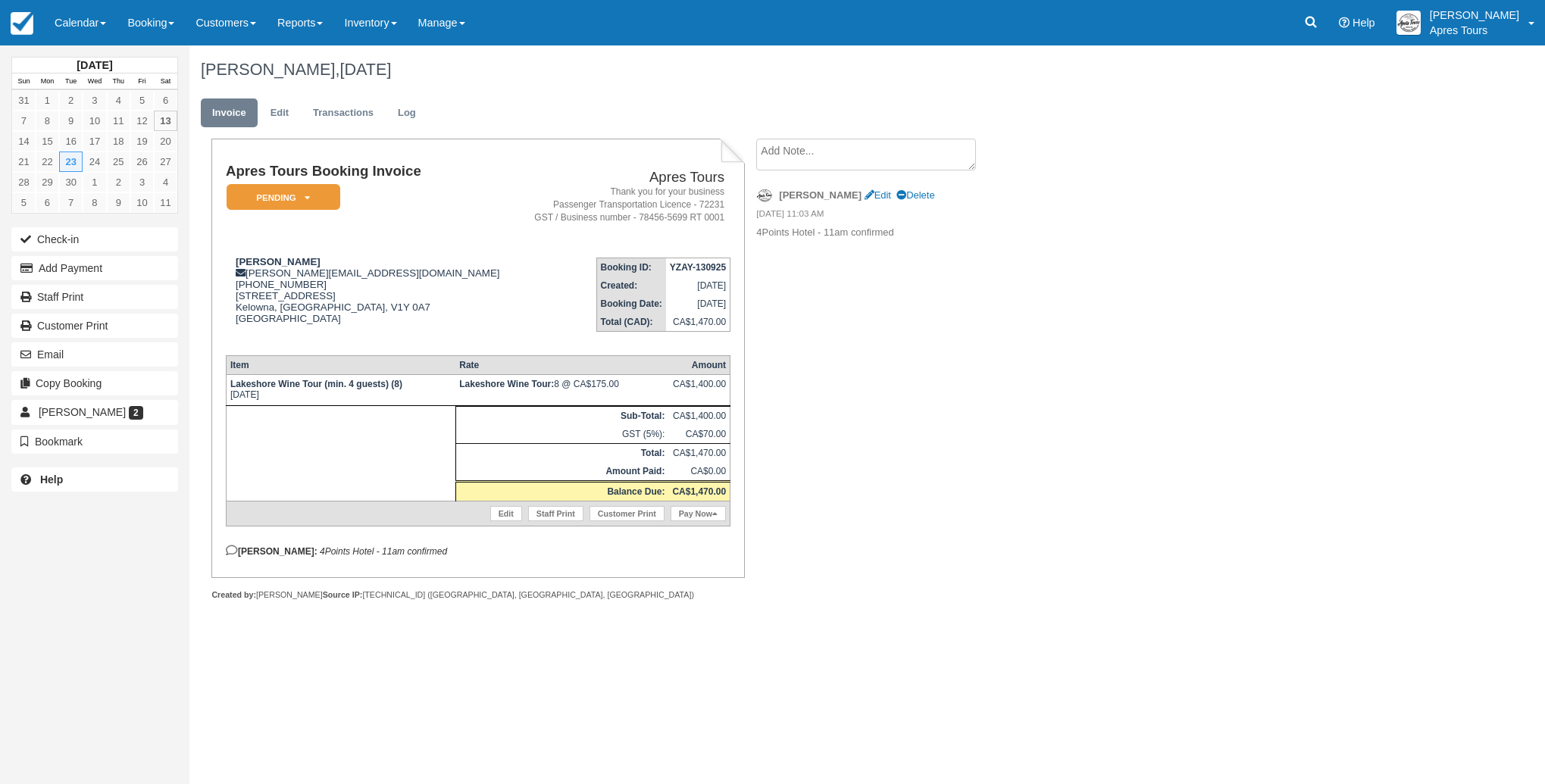
click at [808, 150] on textarea at bounding box center [865, 154] width 219 height 32
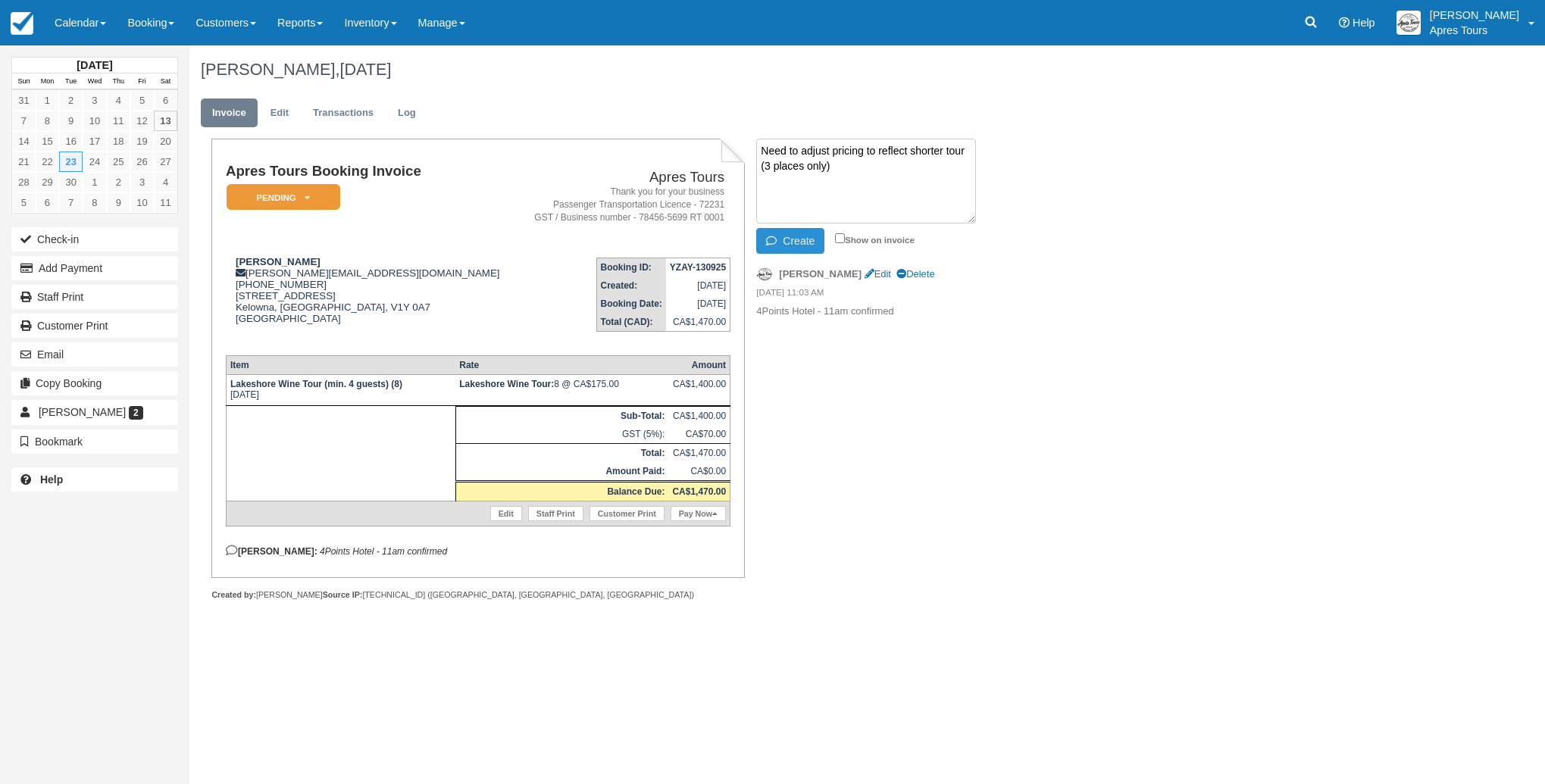
click at [799, 241] on button "Create" at bounding box center [790, 241] width 68 height 26
click at [1194, 199] on div "[PERSON_NAME], [DATE] Invoice Edit Transactions Log Apres Tours Booking Invoice…" at bounding box center [769, 339] width 1159 height 588
click at [865, 273] on link "Edit" at bounding box center [878, 267] width 27 height 12
type textarea "4Points Hotel - 11am confirmed - Need to confirm final number of guests soon."
click at [846, 238] on input "Show on invoice" at bounding box center [842, 239] width 10 height 10
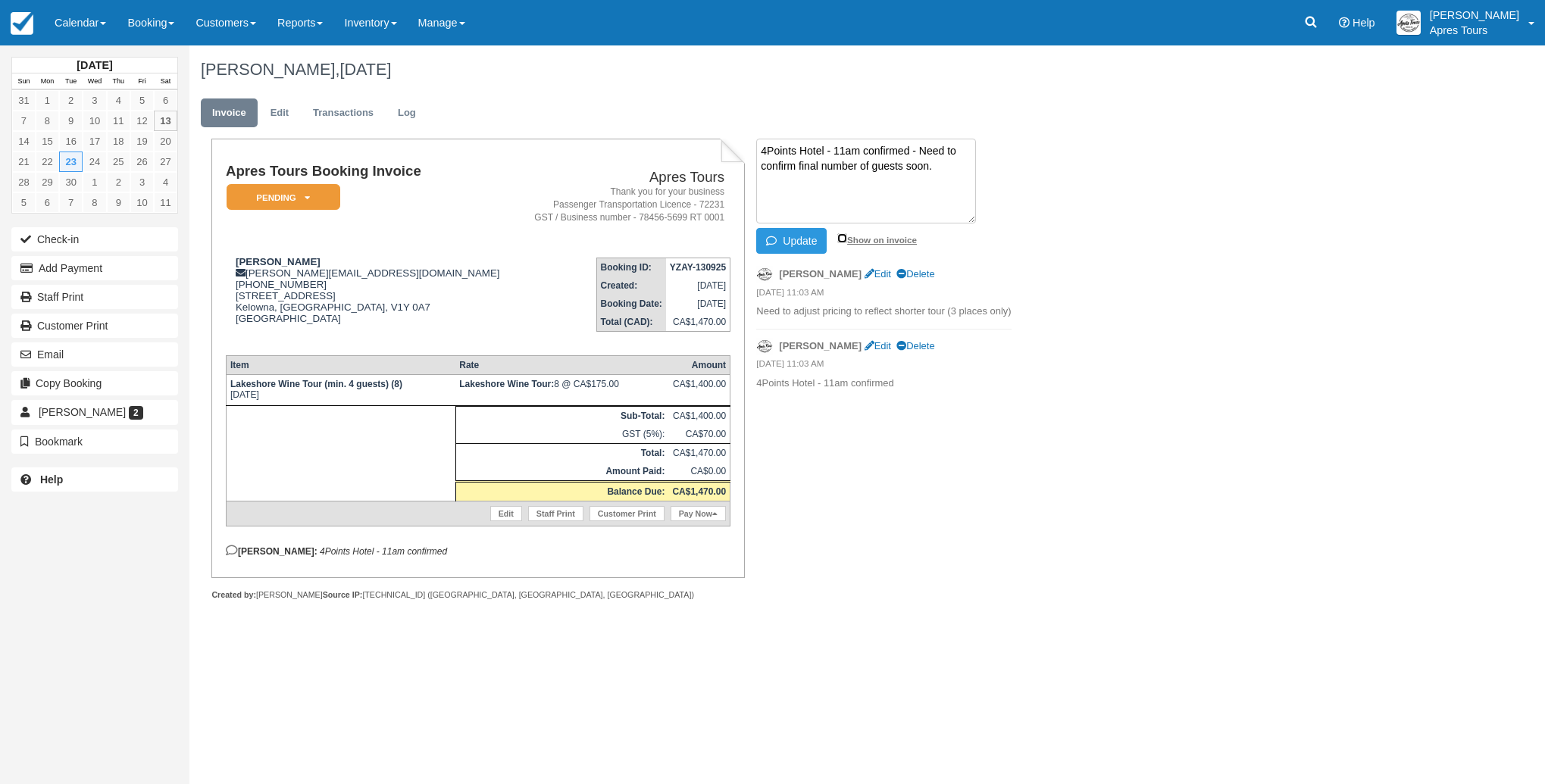
checkbox input "true"
click at [806, 241] on button "Update" at bounding box center [792, 241] width 71 height 26
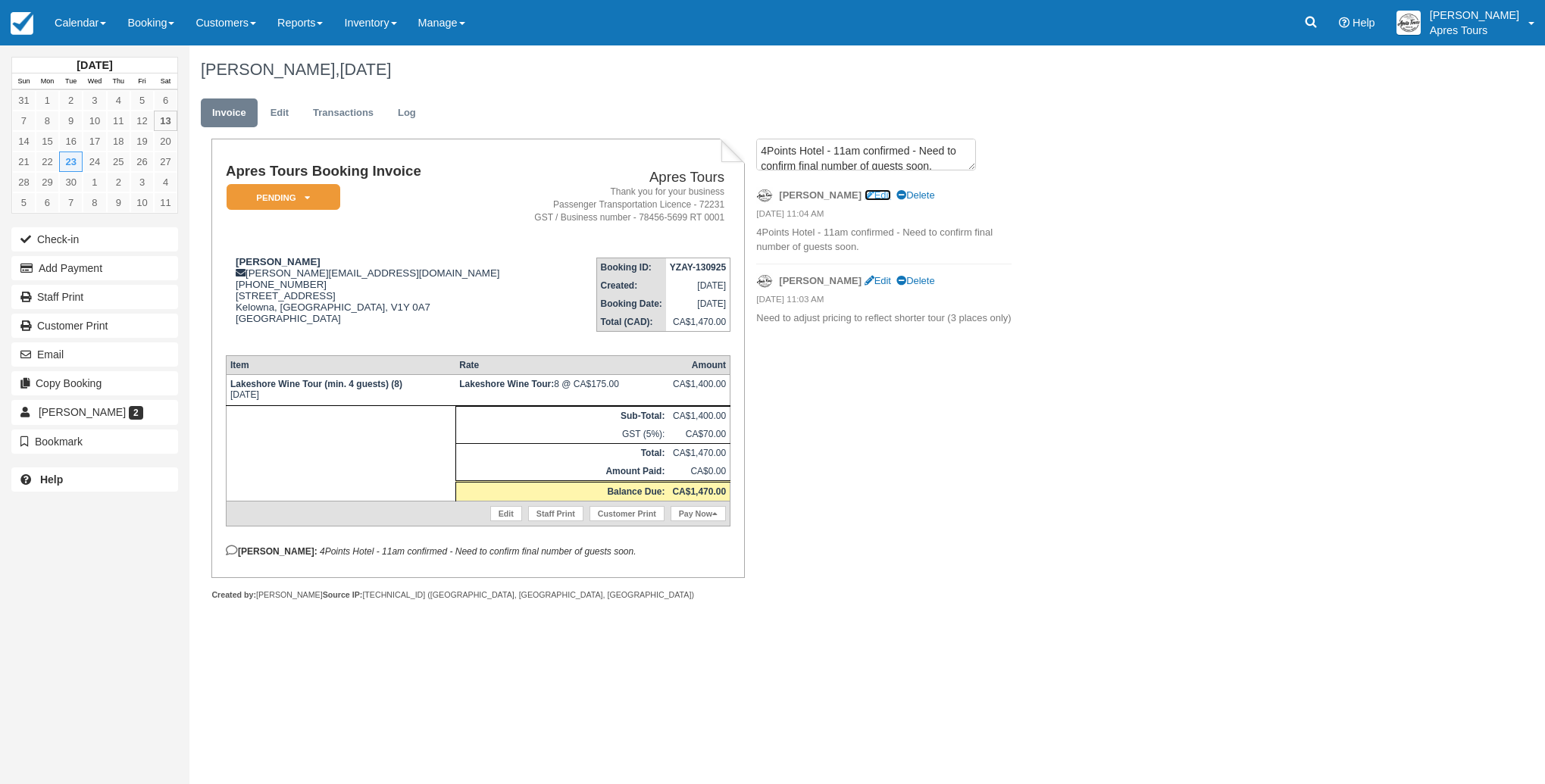
click at [865, 196] on link "Edit" at bounding box center [878, 196] width 27 height 12
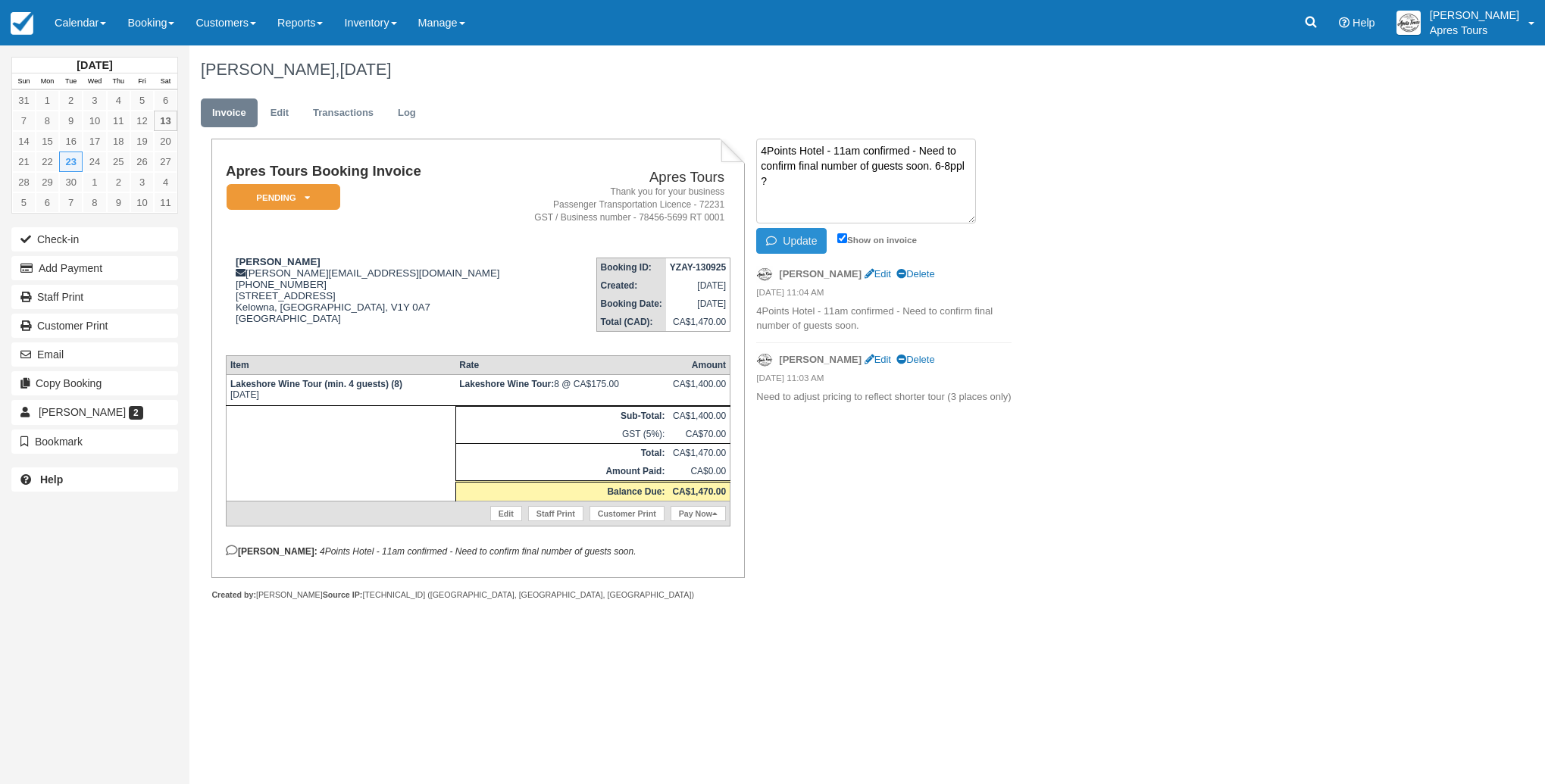
type textarea "4Points Hotel - 11am confirmed - Need to confirm final number of guests soon. 6…"
click at [797, 237] on button "Update" at bounding box center [792, 241] width 71 height 26
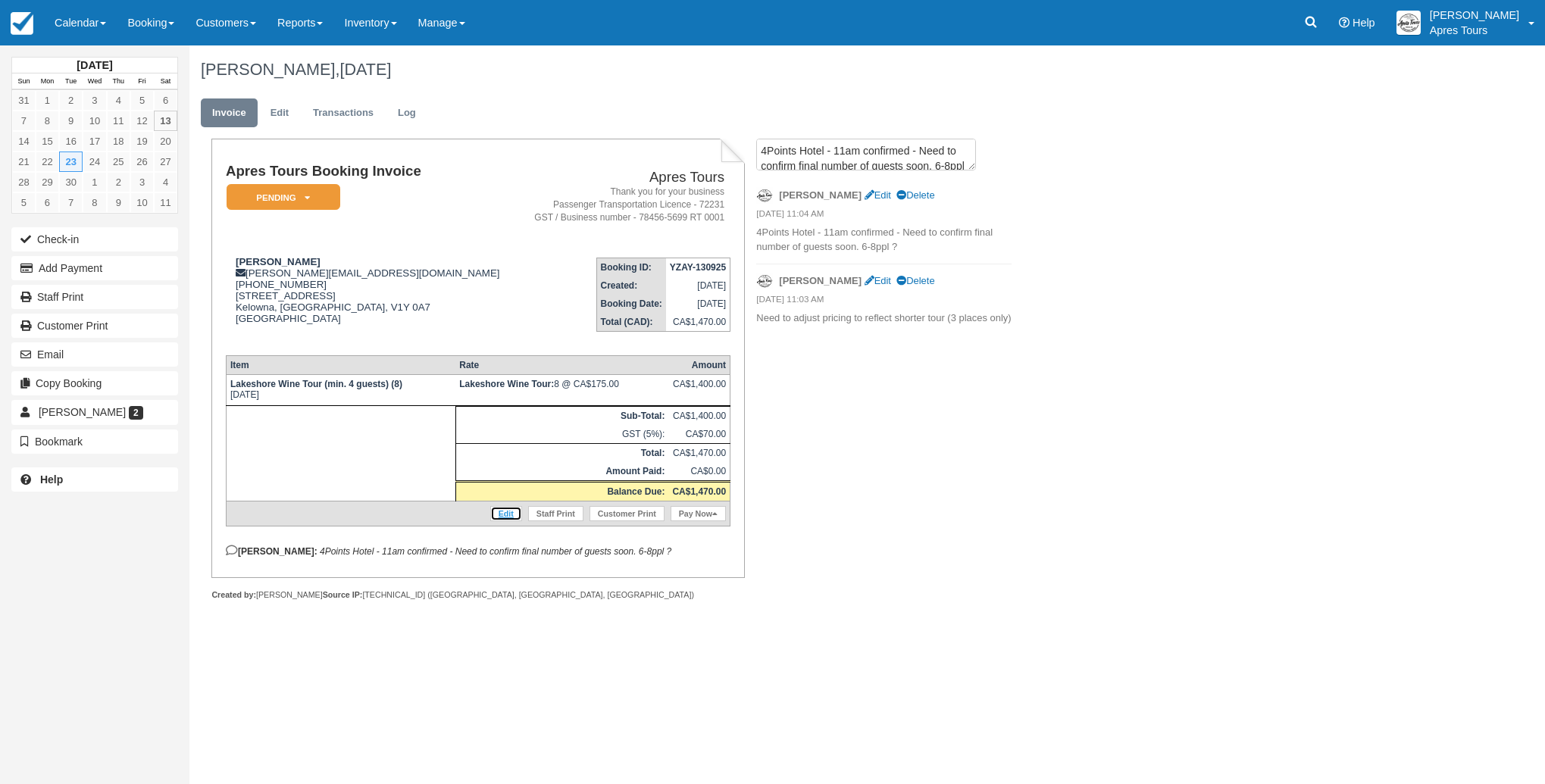
click at [497, 521] on link "Edit" at bounding box center [506, 514] width 32 height 15
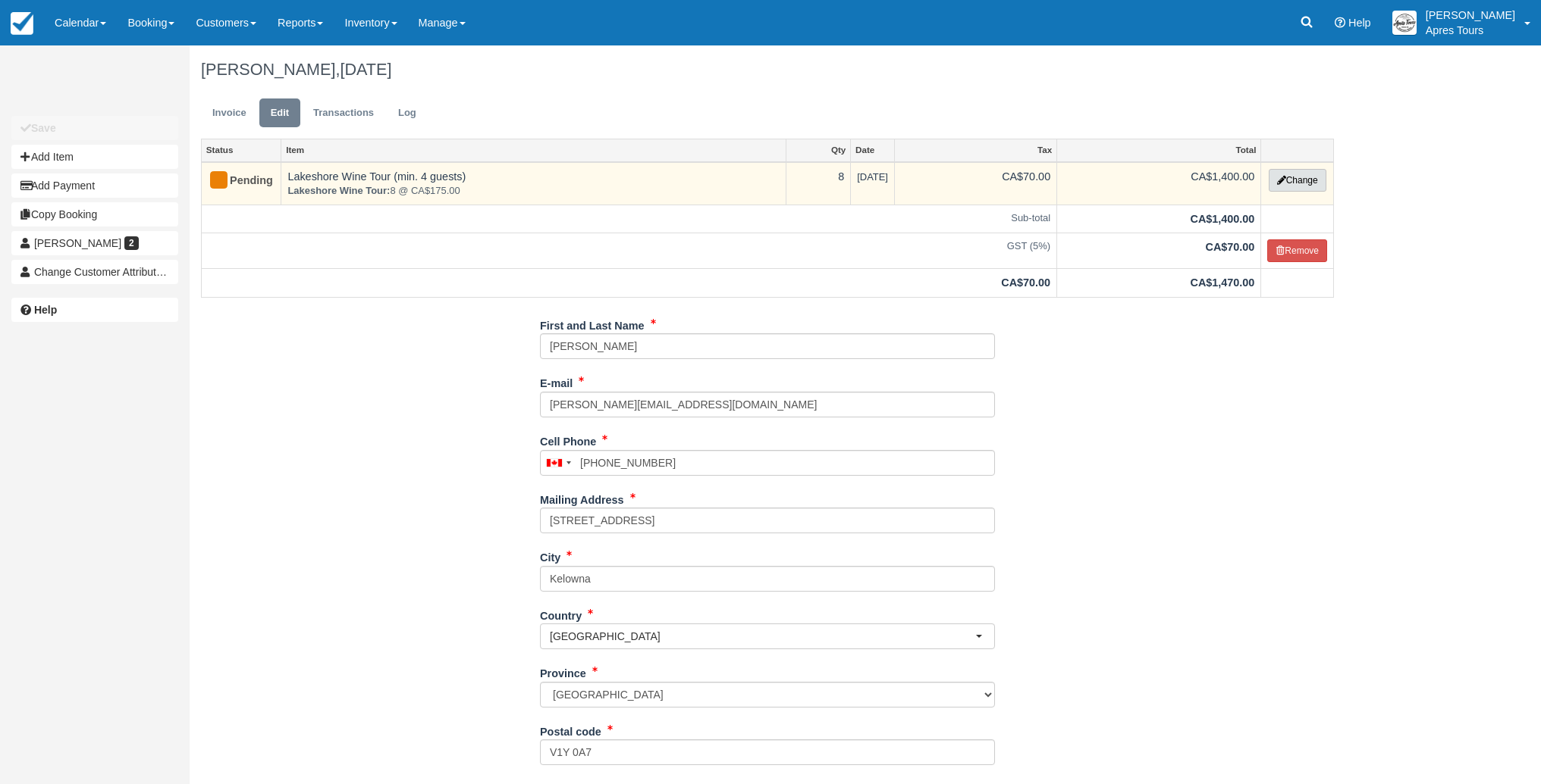
click at [1307, 184] on button "Change" at bounding box center [1297, 180] width 58 height 23
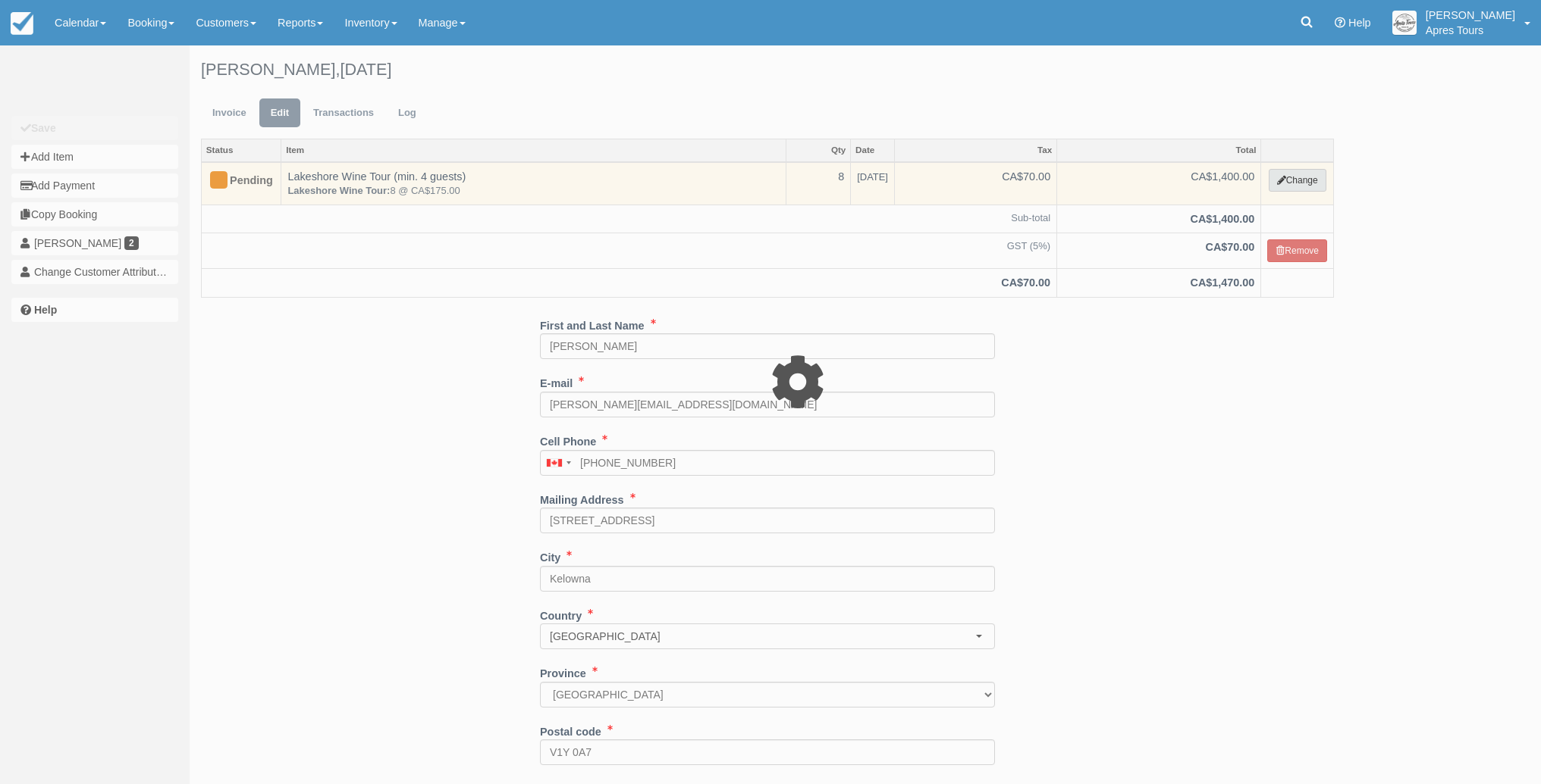
select select "2"
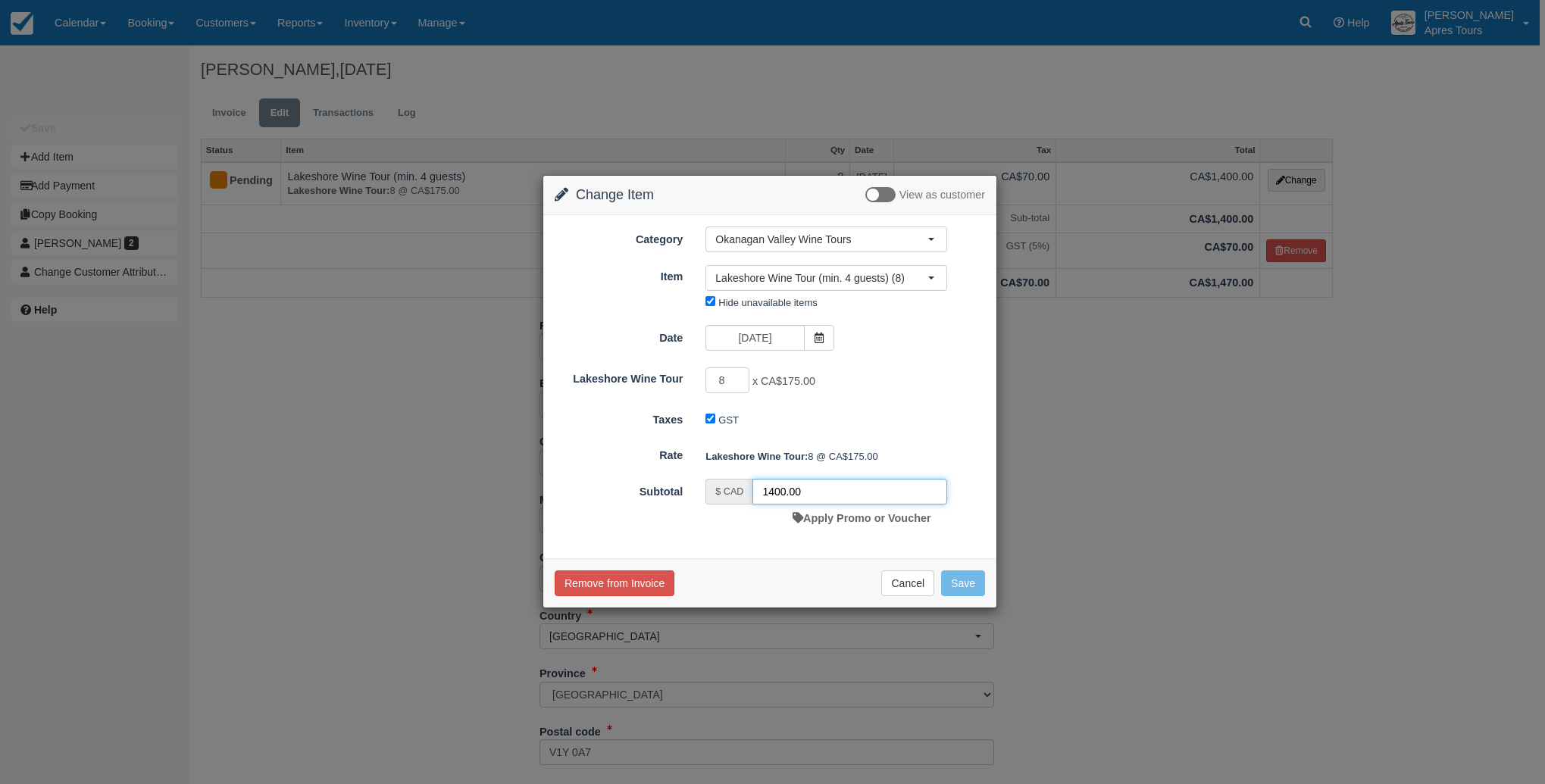
click at [780, 491] on input "1400.00" at bounding box center [849, 492] width 195 height 26
type input "1280.00"
click at [952, 577] on button "Save" at bounding box center [963, 583] width 44 height 26
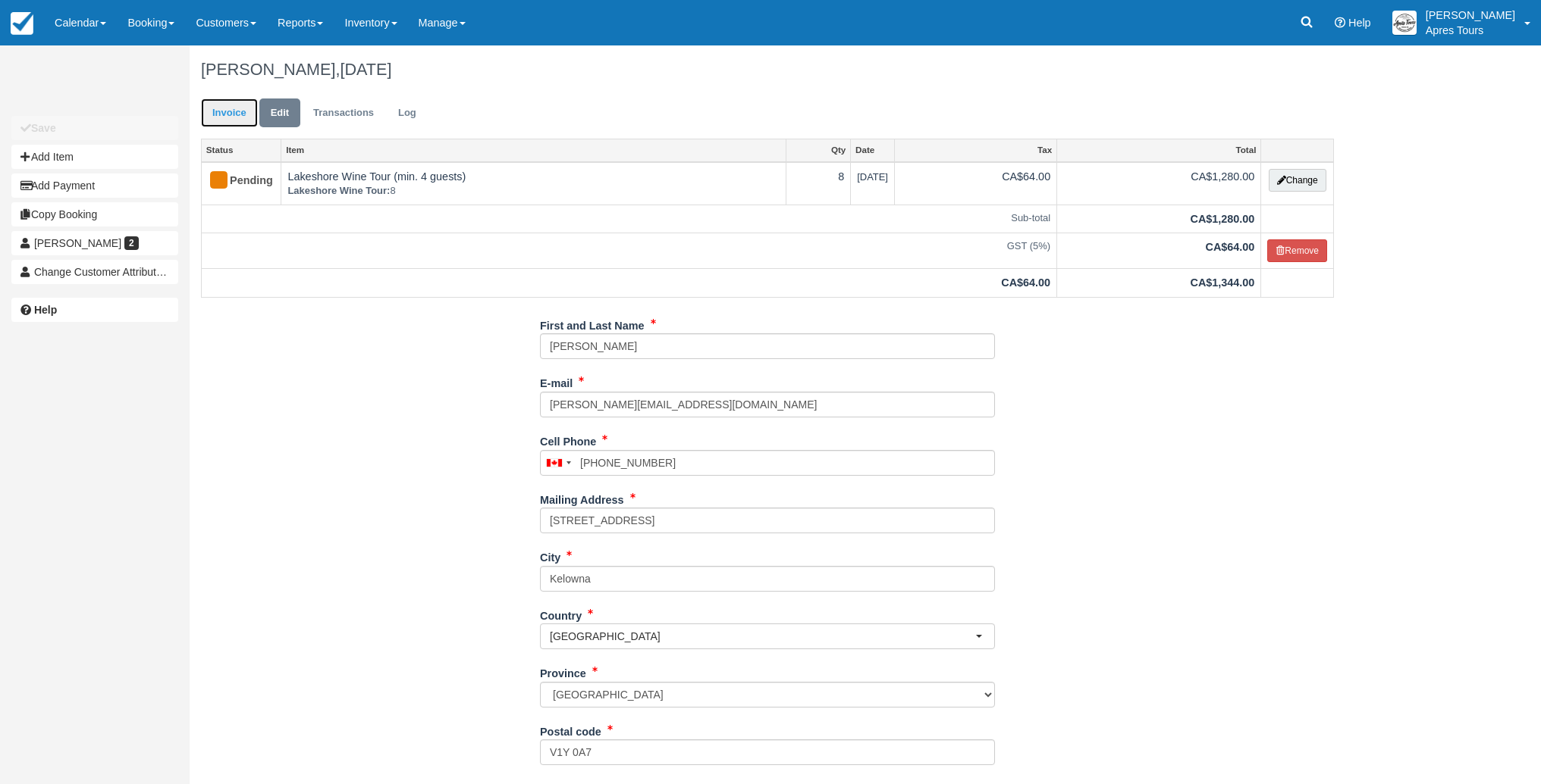
click at [232, 111] on link "Invoice" at bounding box center [229, 113] width 57 height 30
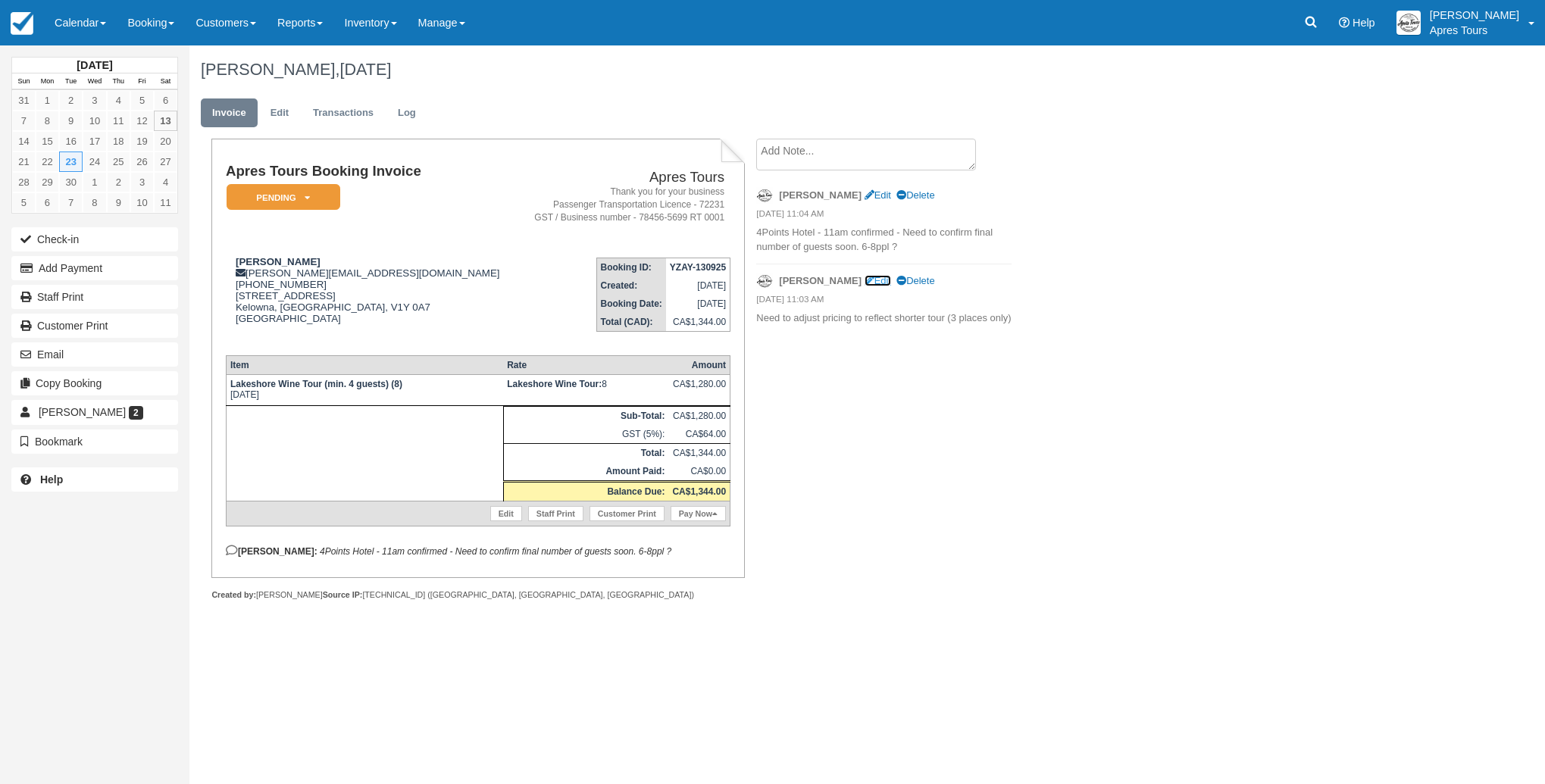
click at [865, 281] on link "Edit" at bounding box center [878, 281] width 27 height 12
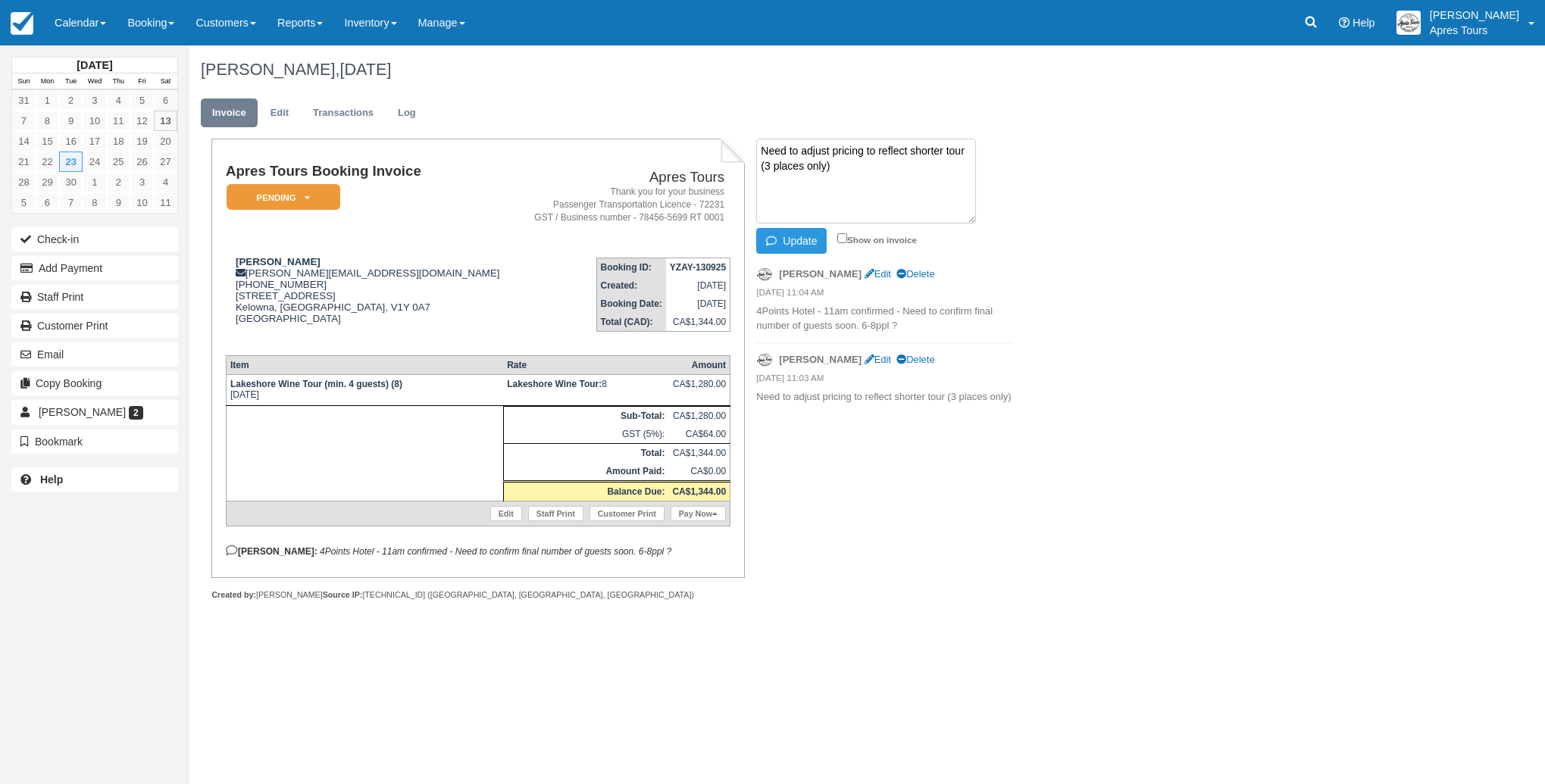
click at [797, 150] on textarea "Need to adjust pricing to reflect shorter tour (3 places only)" at bounding box center [865, 181] width 219 height 85
click at [816, 150] on textarea "Have adjust pricing to reflect shorter tour (3 places only)" at bounding box center [865, 181] width 219 height 85
click at [825, 166] on textarea "Have adjusted pricing to reflect shorter tour (3 places only)" at bounding box center [865, 181] width 219 height 85
type textarea "Have adjusted pricing to reflect shorter tour (3 places only) Picnic lunch incl…"
click at [842, 238] on input "Show on invoice" at bounding box center [842, 239] width 10 height 10
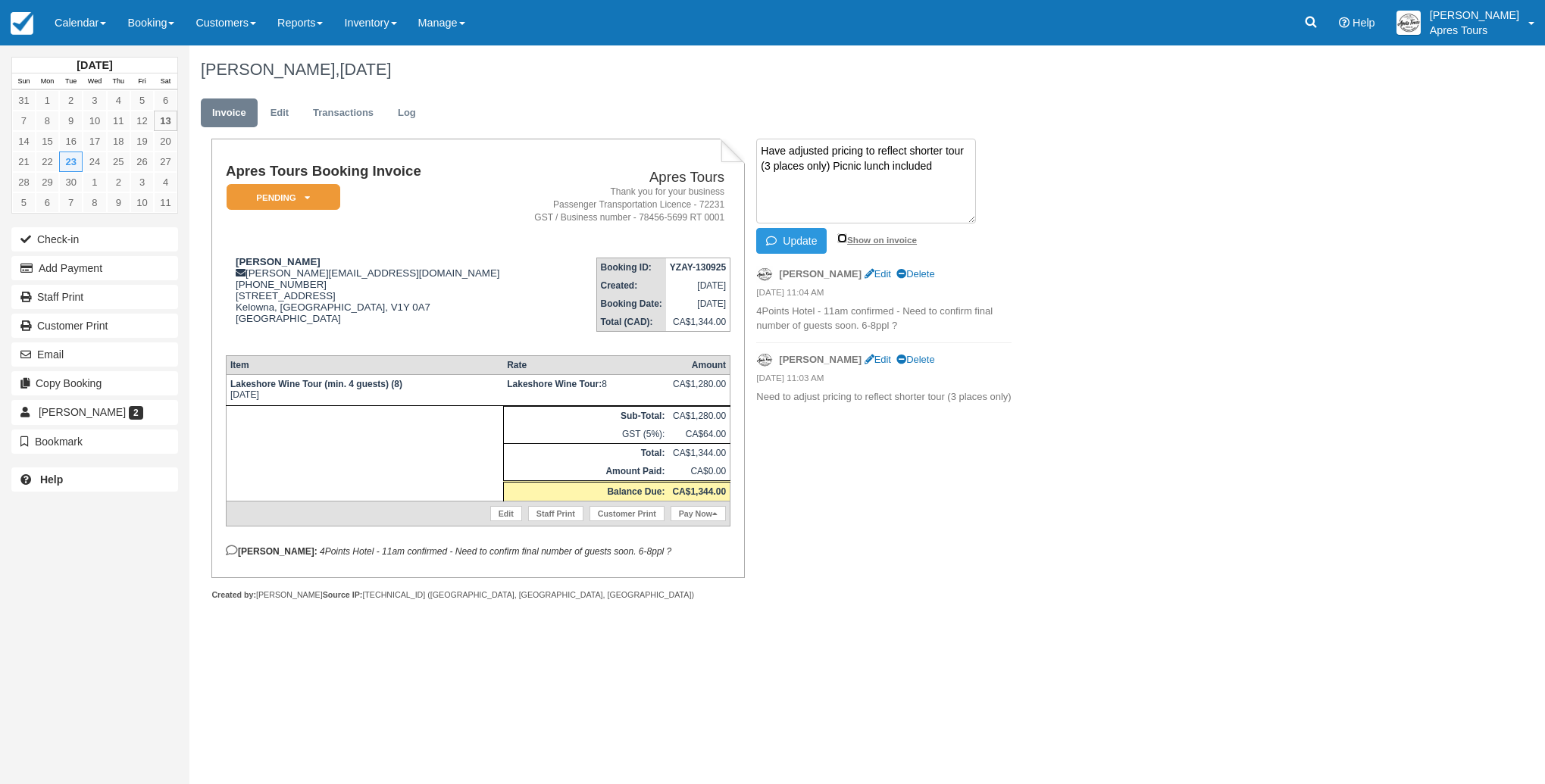
checkbox input "true"
click at [796, 242] on button "Update" at bounding box center [792, 241] width 71 height 26
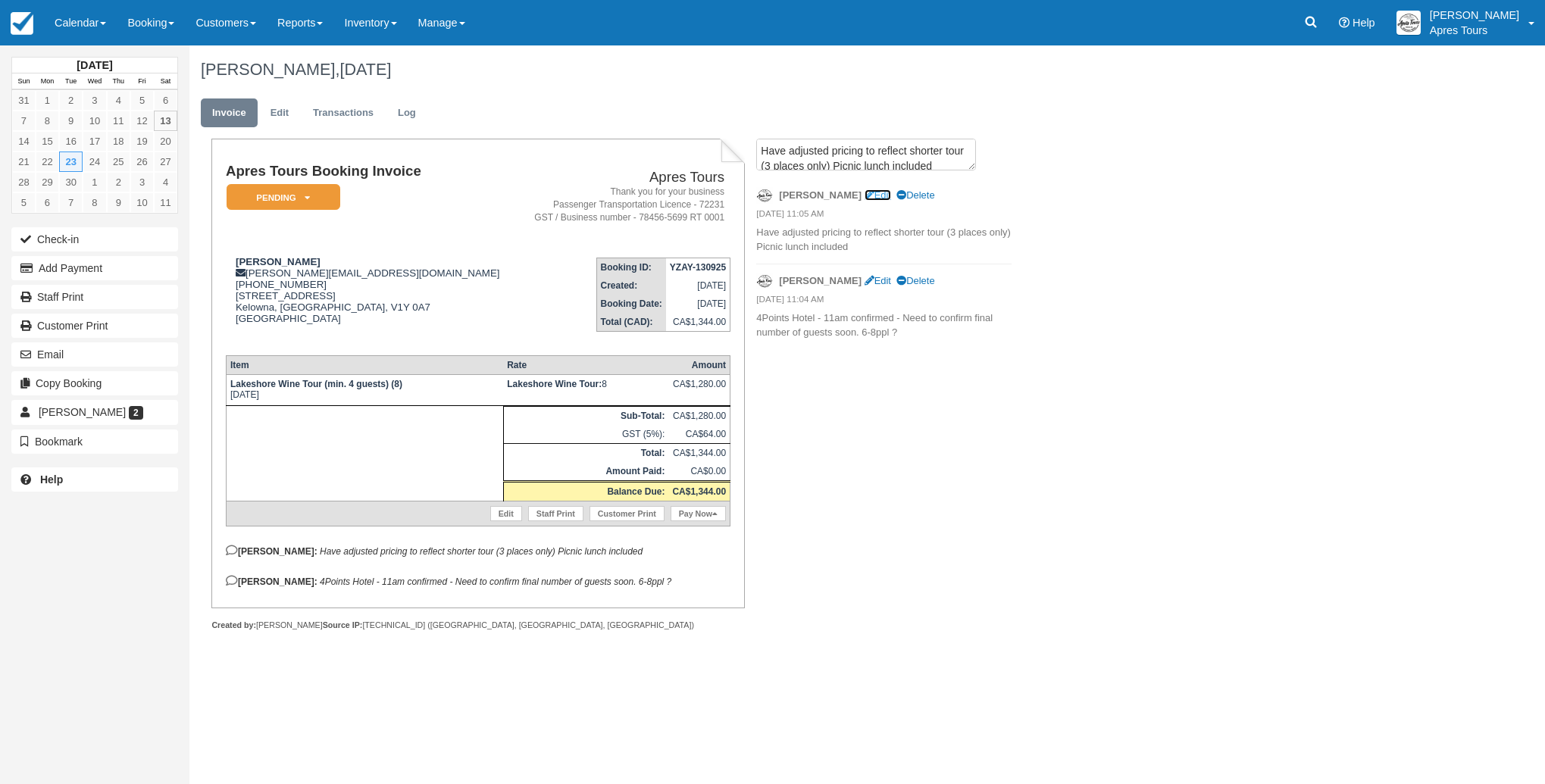
click at [865, 196] on link "Edit" at bounding box center [878, 196] width 27 height 12
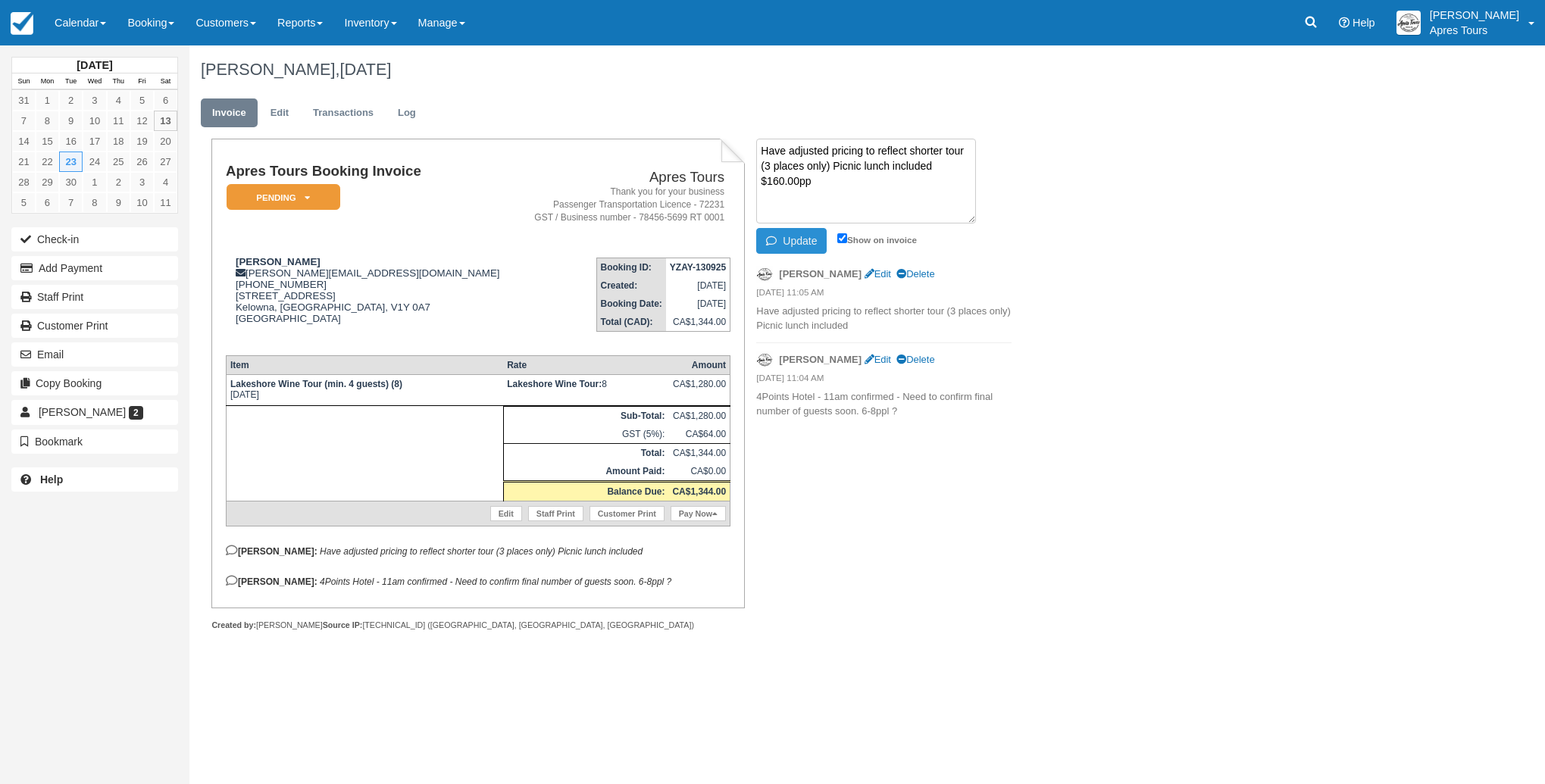
type textarea "Have adjusted pricing to reflect shorter tour (3 places only) Picnic lunch incl…"
click at [788, 242] on button "Update" at bounding box center [792, 241] width 71 height 26
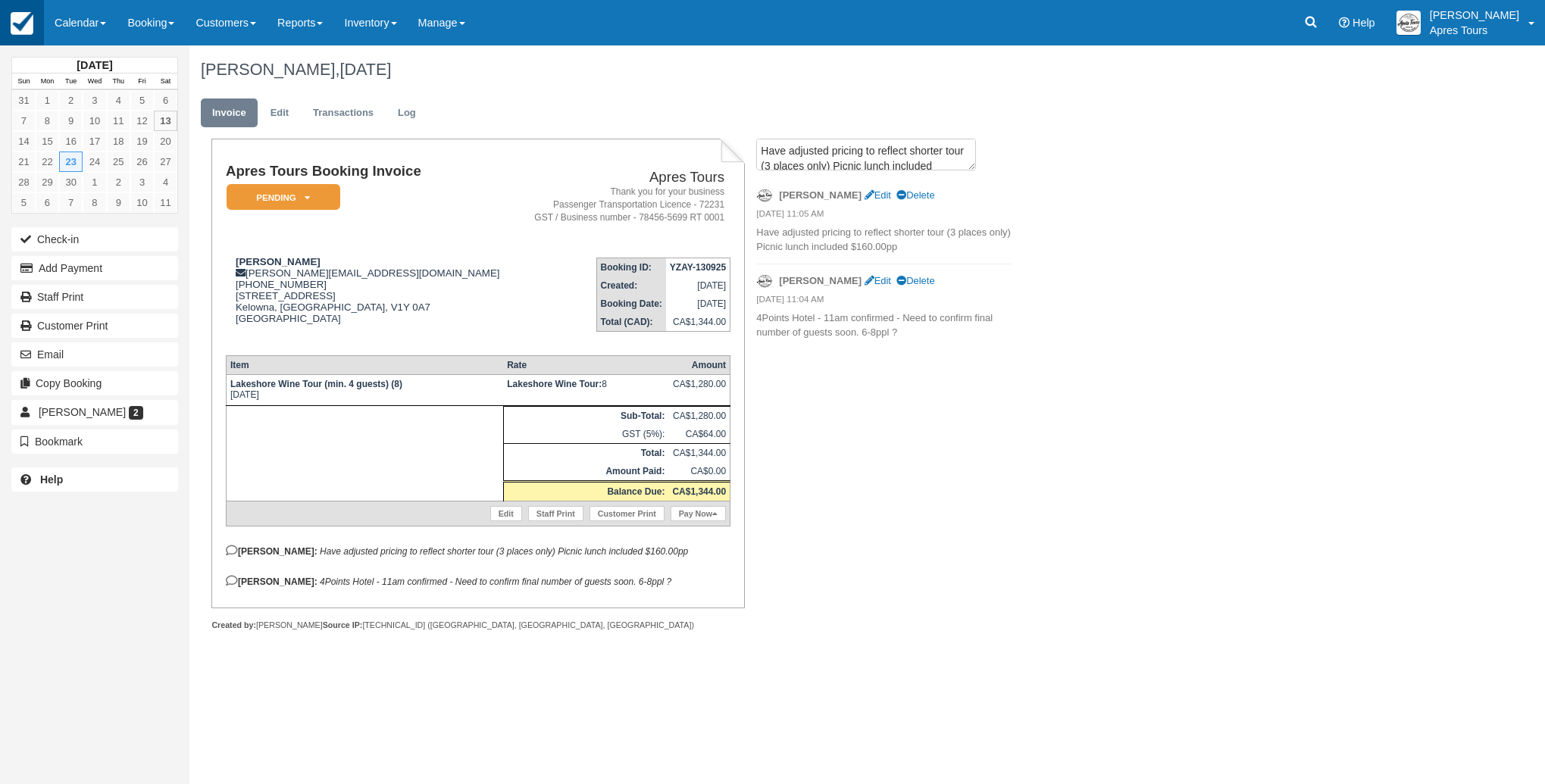
click at [27, 31] on img at bounding box center [22, 24] width 23 height 23
